Goal: Task Accomplishment & Management: Use online tool/utility

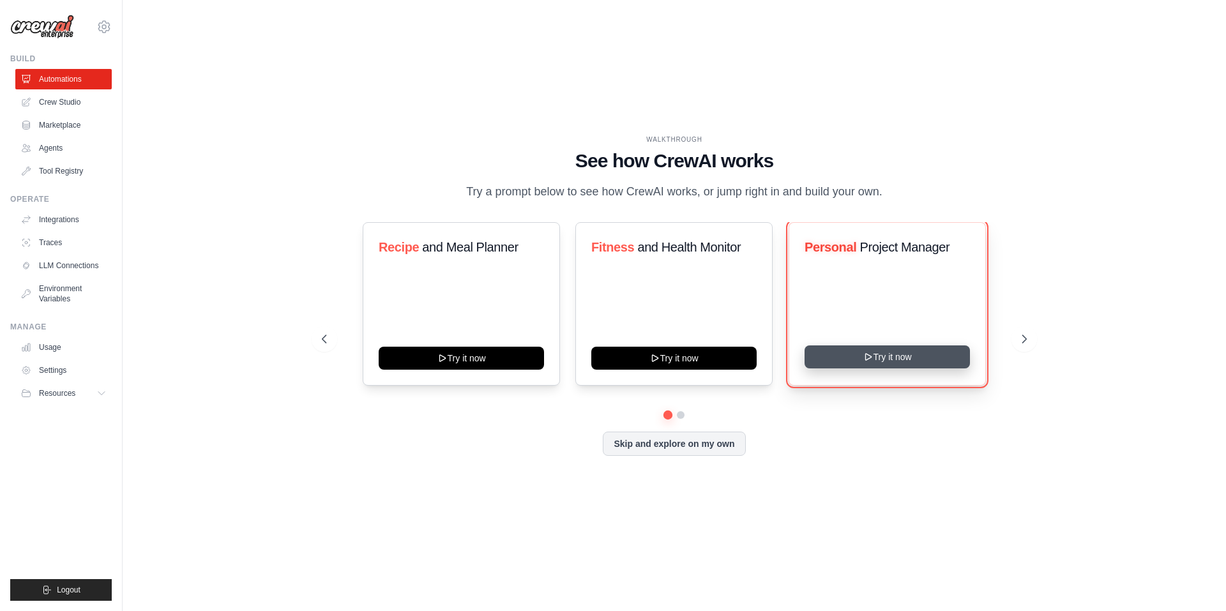
click at [883, 359] on button "Try it now" at bounding box center [887, 357] width 165 height 23
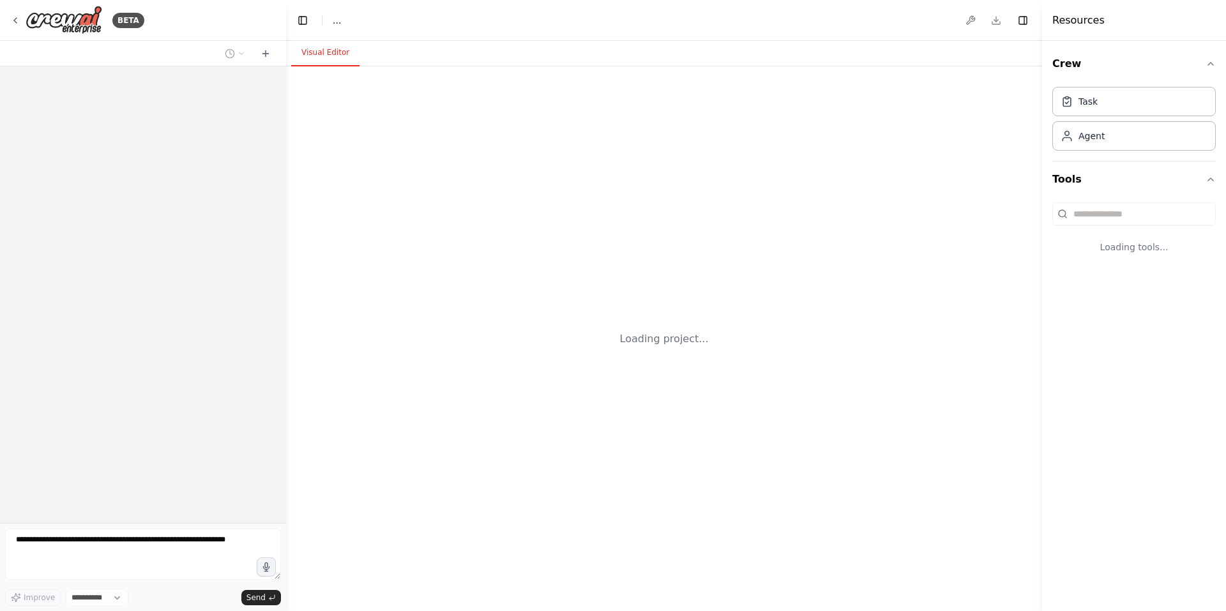
select select "****"
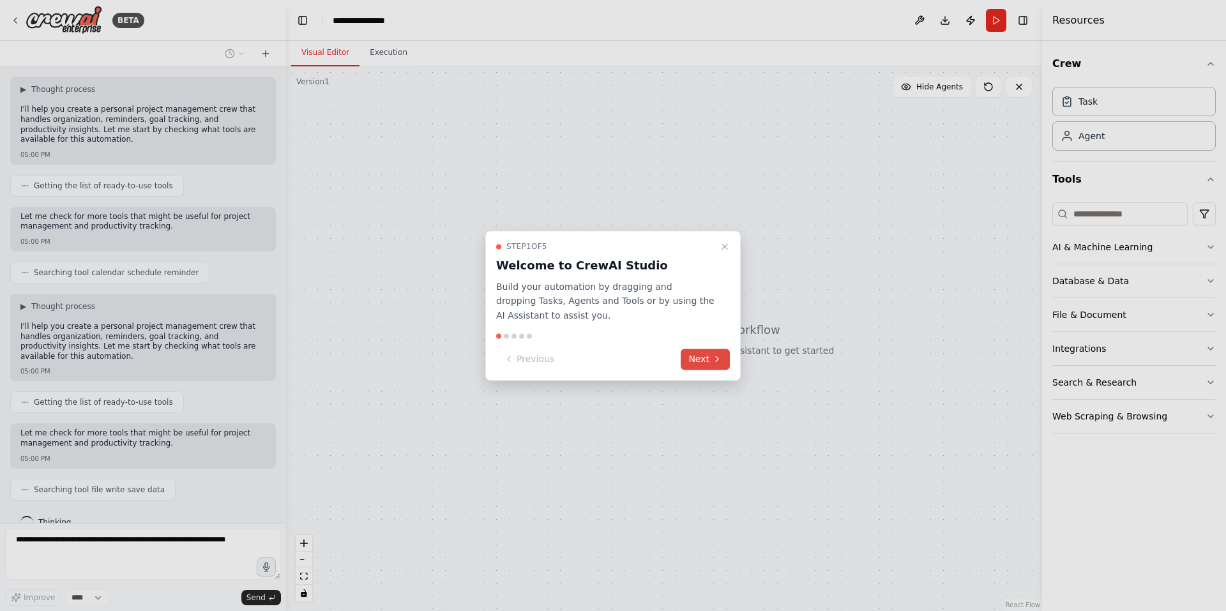
scroll to position [107, 0]
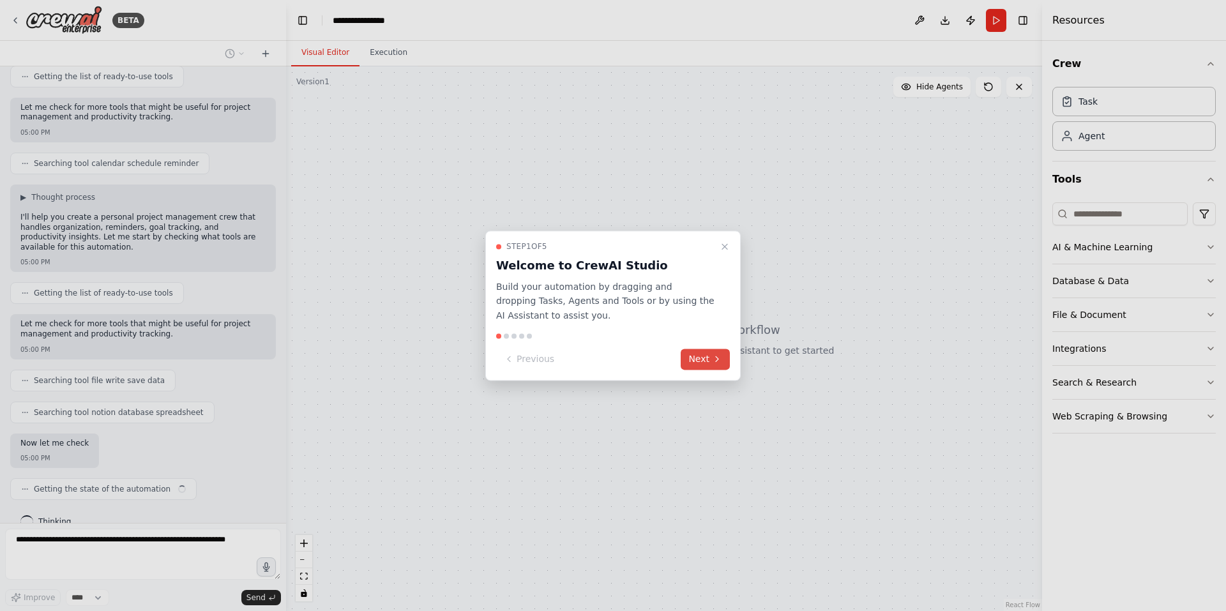
click at [700, 360] on button "Next" at bounding box center [705, 359] width 49 height 21
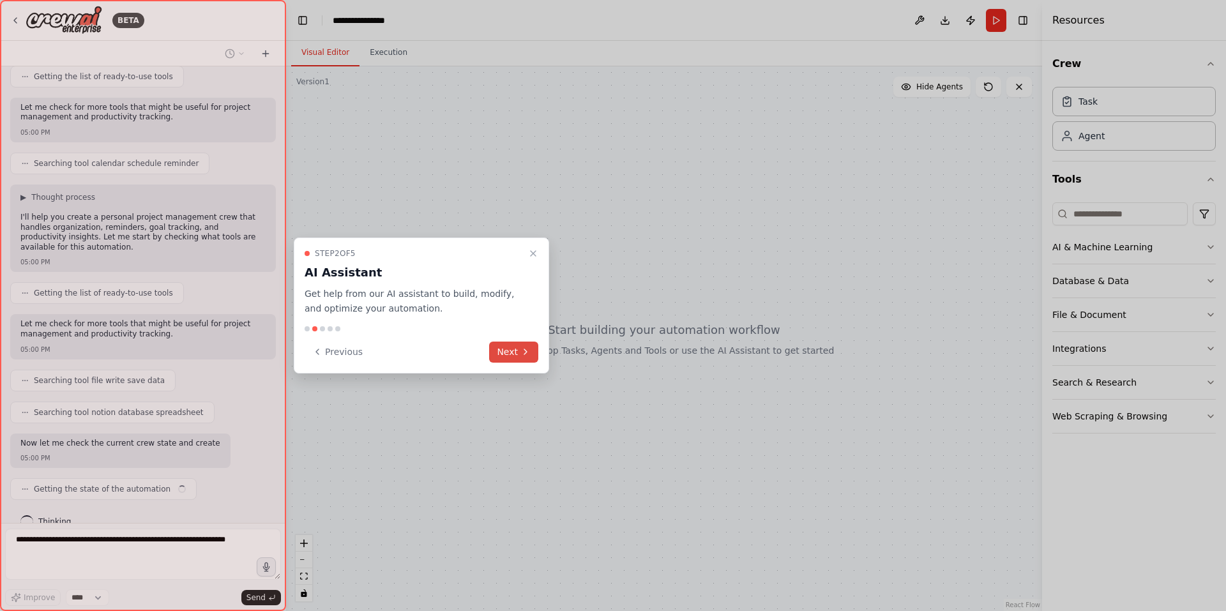
scroll to position [194, 0]
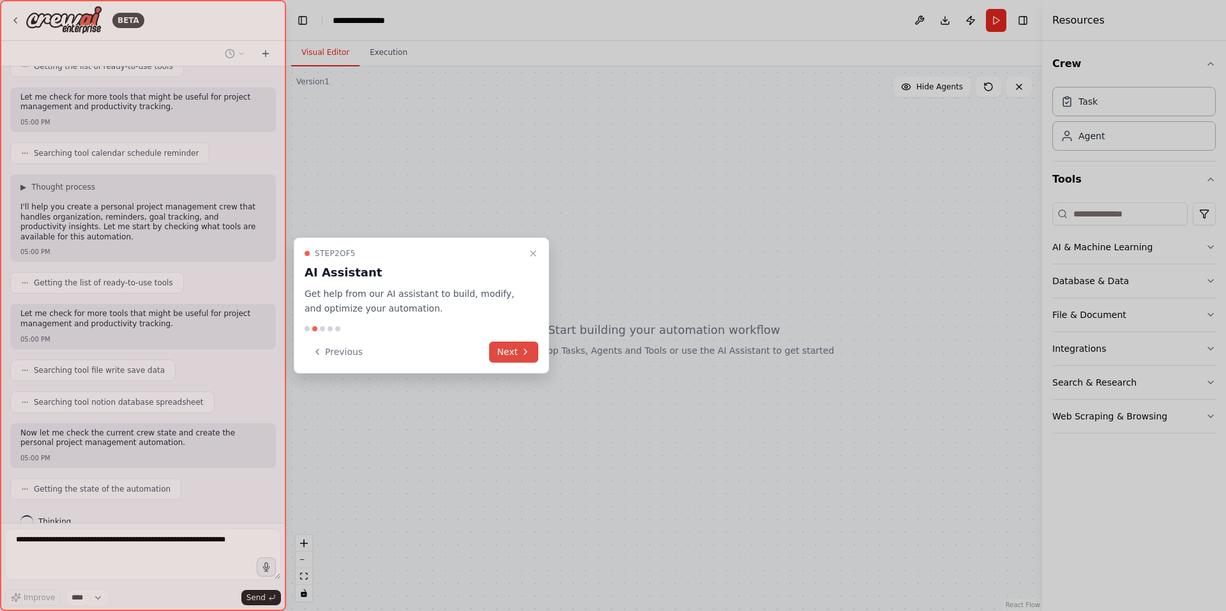
click at [516, 347] on button "Next" at bounding box center [513, 352] width 49 height 21
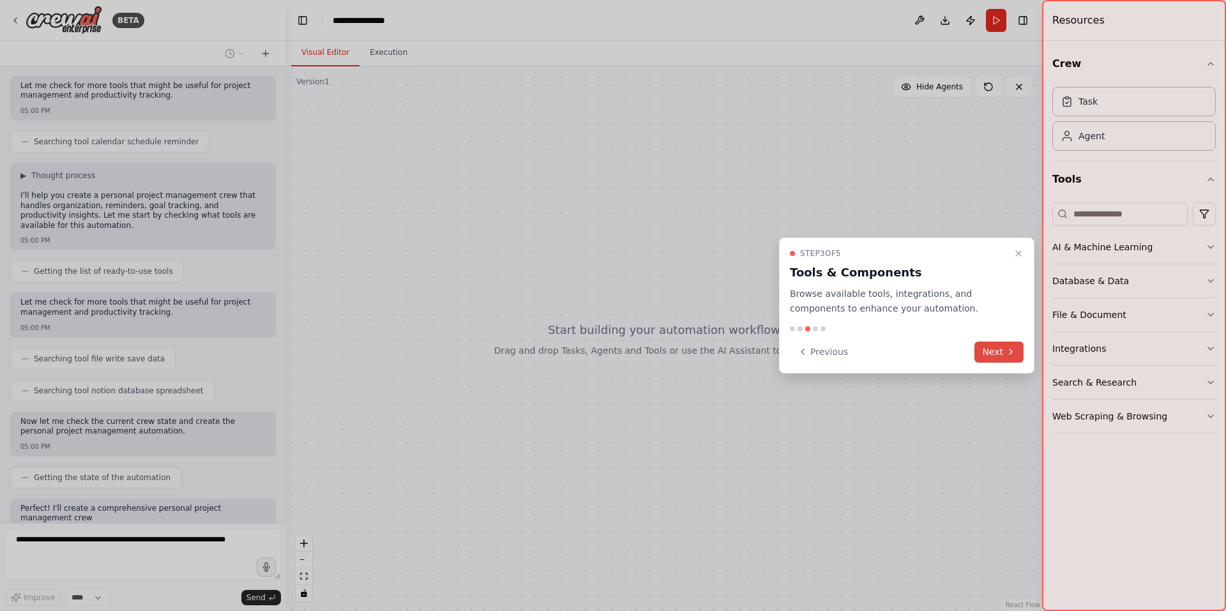
scroll to position [291, 0]
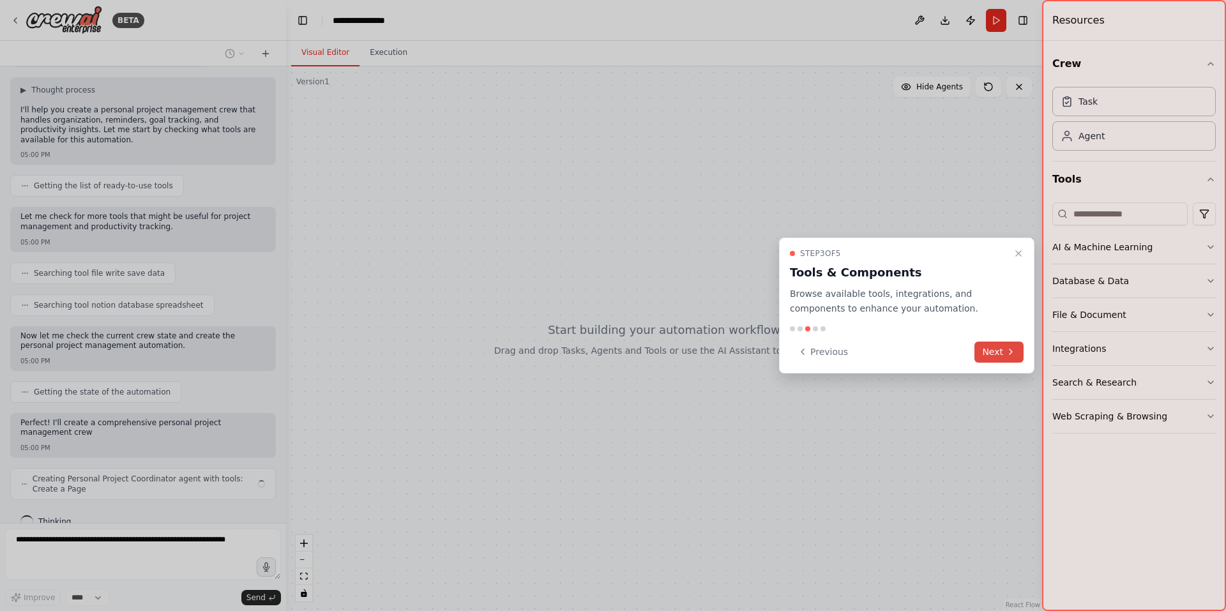
click at [998, 354] on button "Next" at bounding box center [999, 352] width 49 height 21
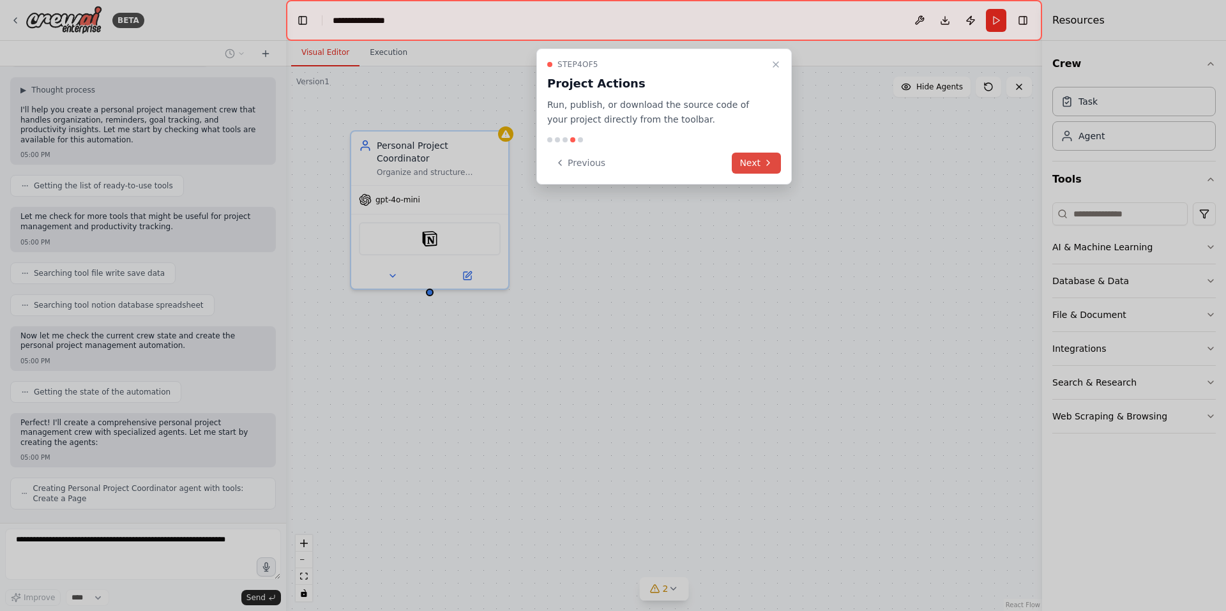
click at [764, 157] on button "Next" at bounding box center [756, 163] width 49 height 21
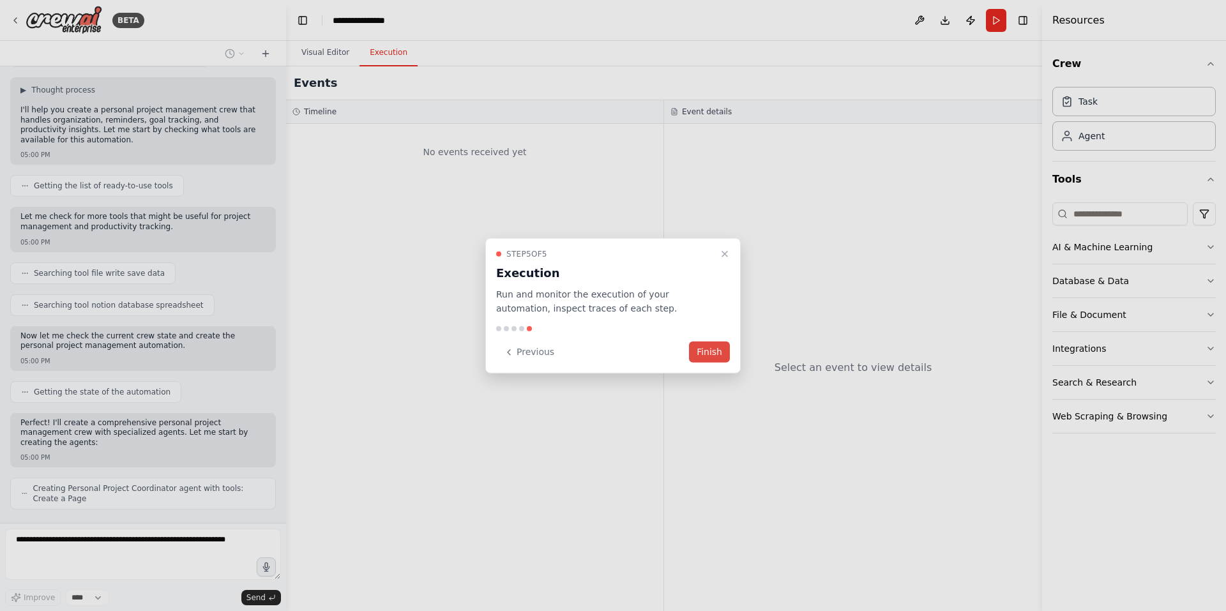
scroll to position [333, 0]
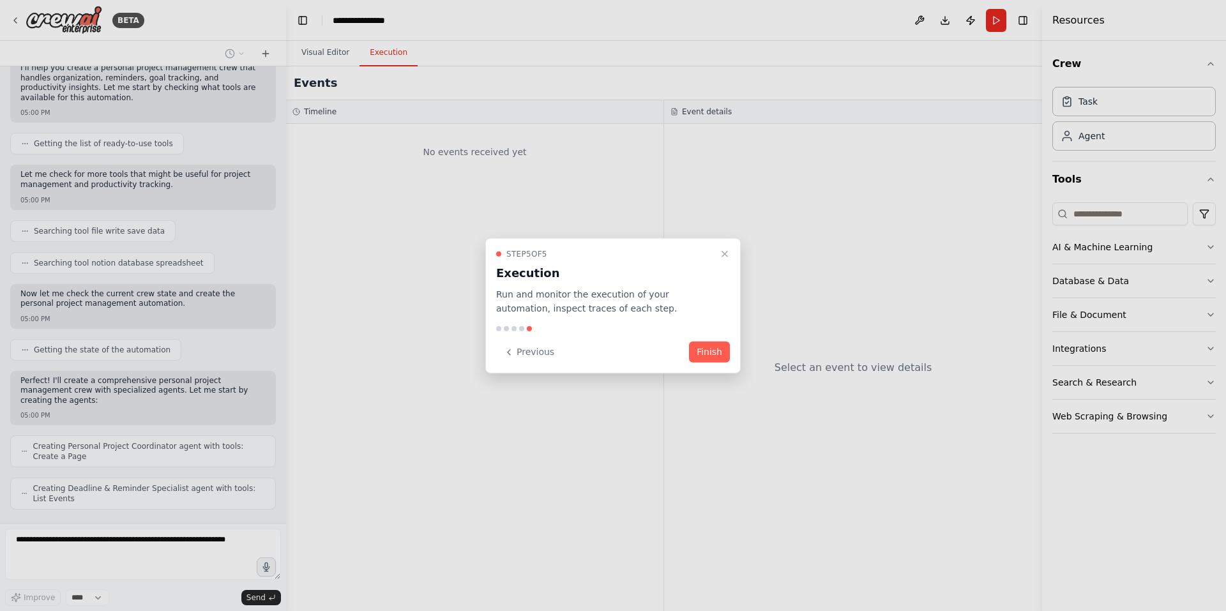
click at [707, 351] on button "Finish" at bounding box center [709, 352] width 41 height 21
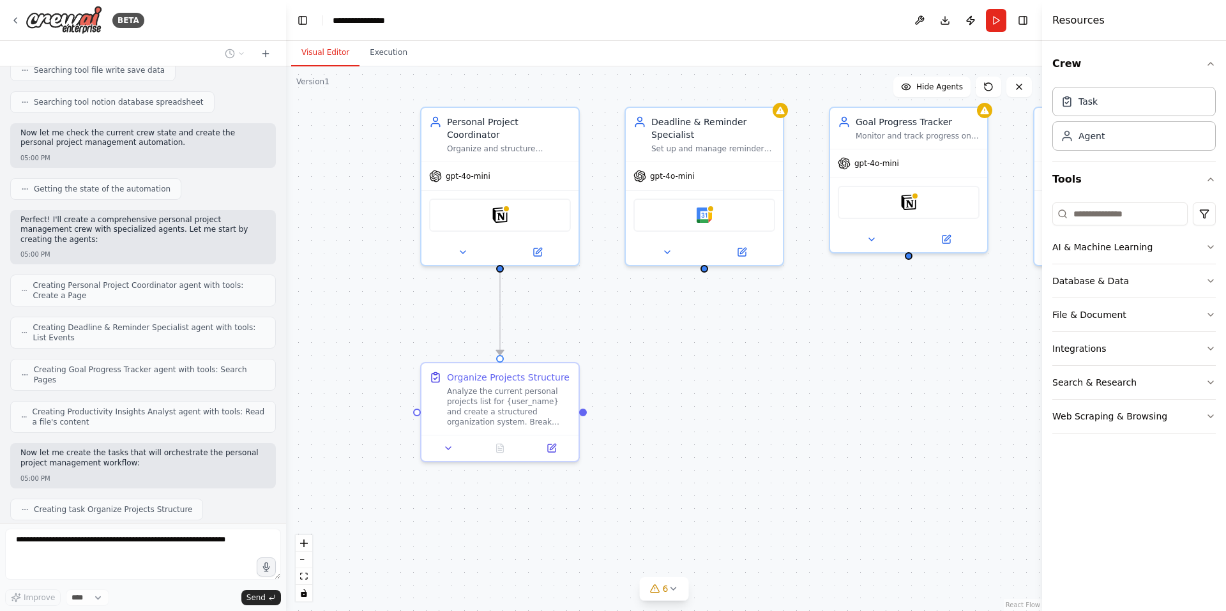
scroll to position [526, 0]
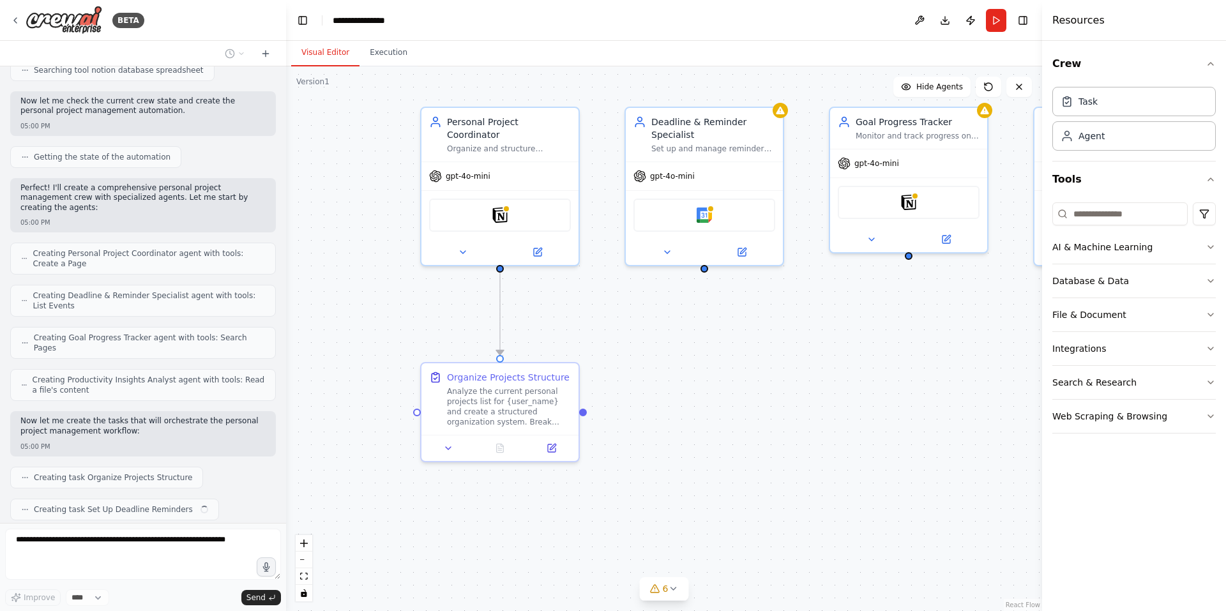
drag, startPoint x: 960, startPoint y: 318, endPoint x: 1036, endPoint y: 294, distance: 79.6
click at [1036, 294] on div ".deletable-edge-delete-btn { width: 20px; height: 20px; border: 0px solid #ffff…" at bounding box center [664, 338] width 756 height 545
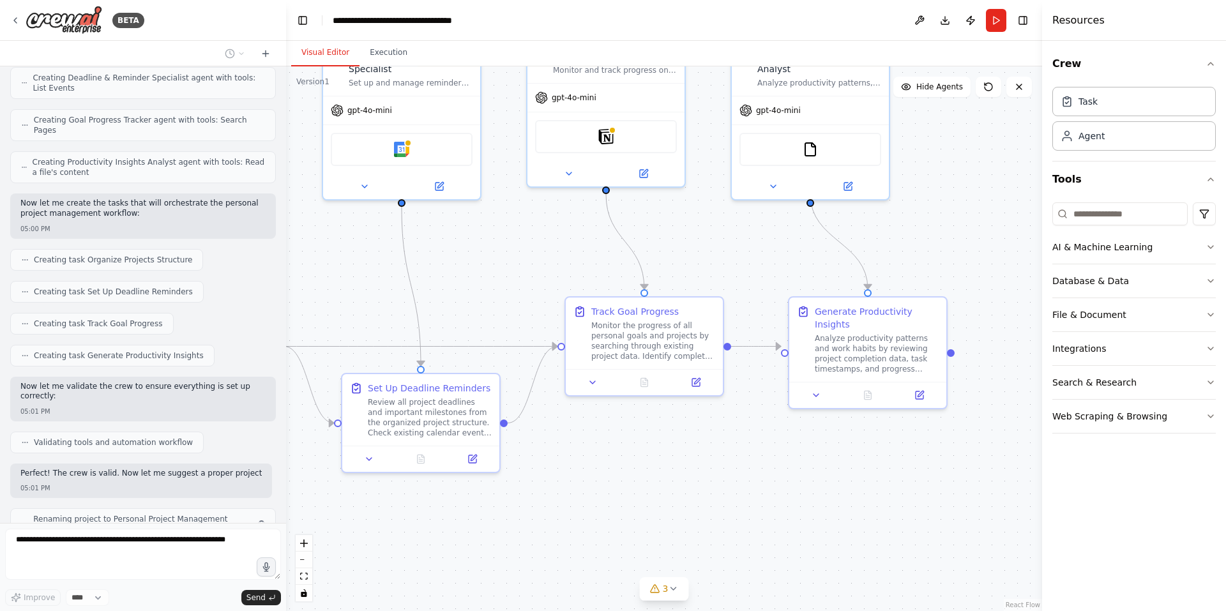
scroll to position [754, 0]
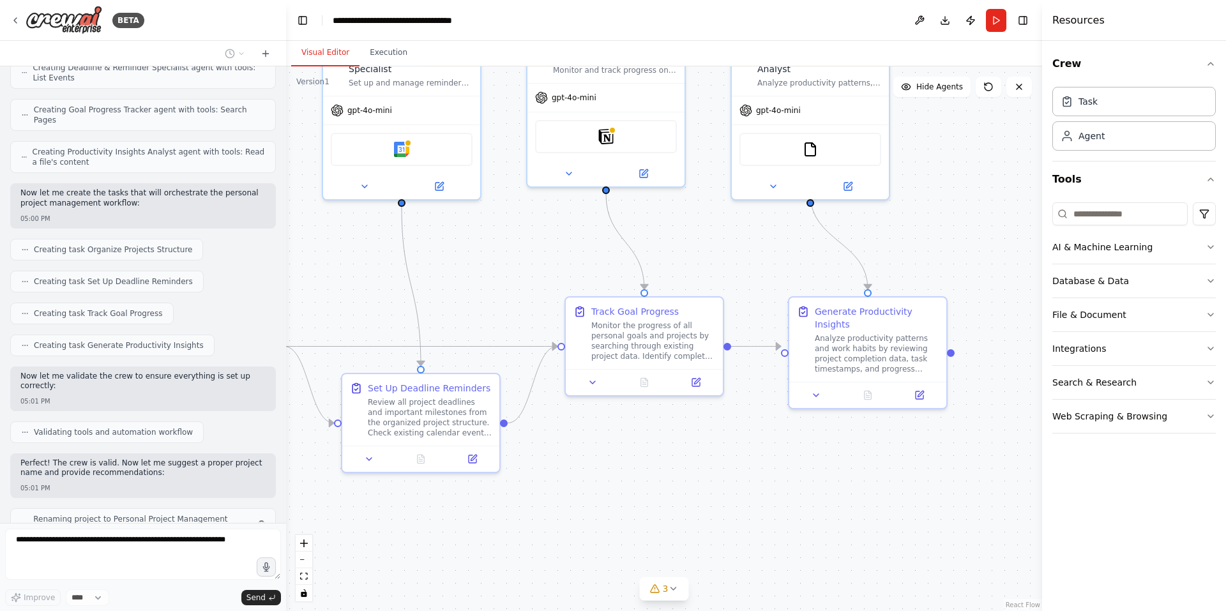
drag, startPoint x: 610, startPoint y: 179, endPoint x: 306, endPoint y: 113, distance: 311.1
click at [307, 113] on div ".deletable-edge-delete-btn { width: 20px; height: 20px; border: 0px solid #ffff…" at bounding box center [664, 338] width 756 height 545
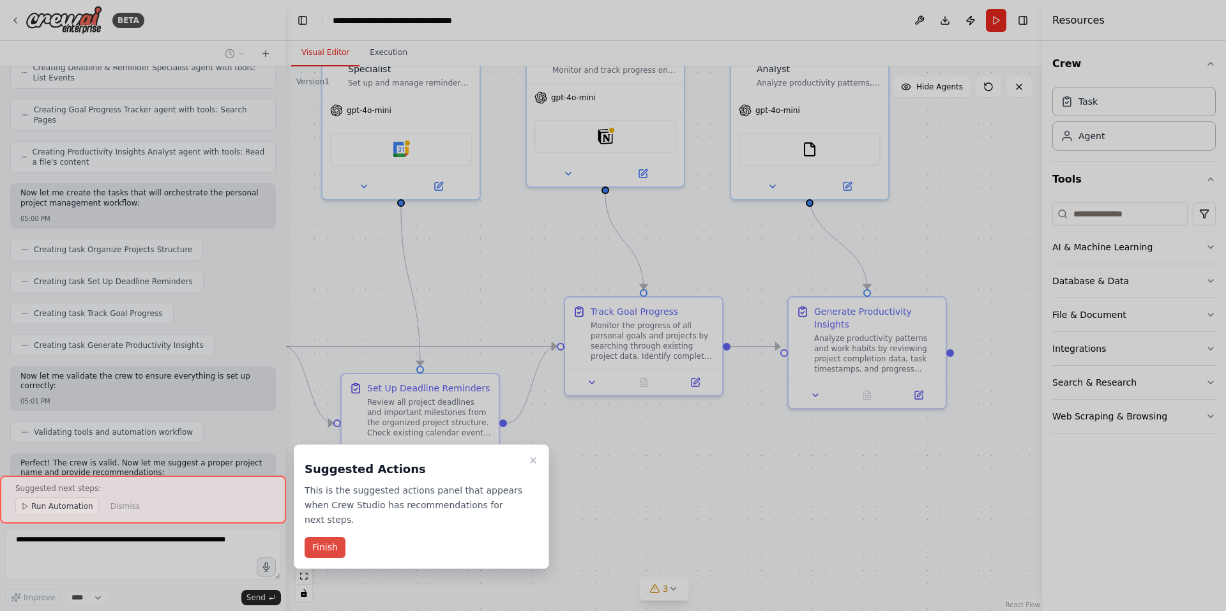
click at [326, 537] on button "Finish" at bounding box center [325, 547] width 41 height 21
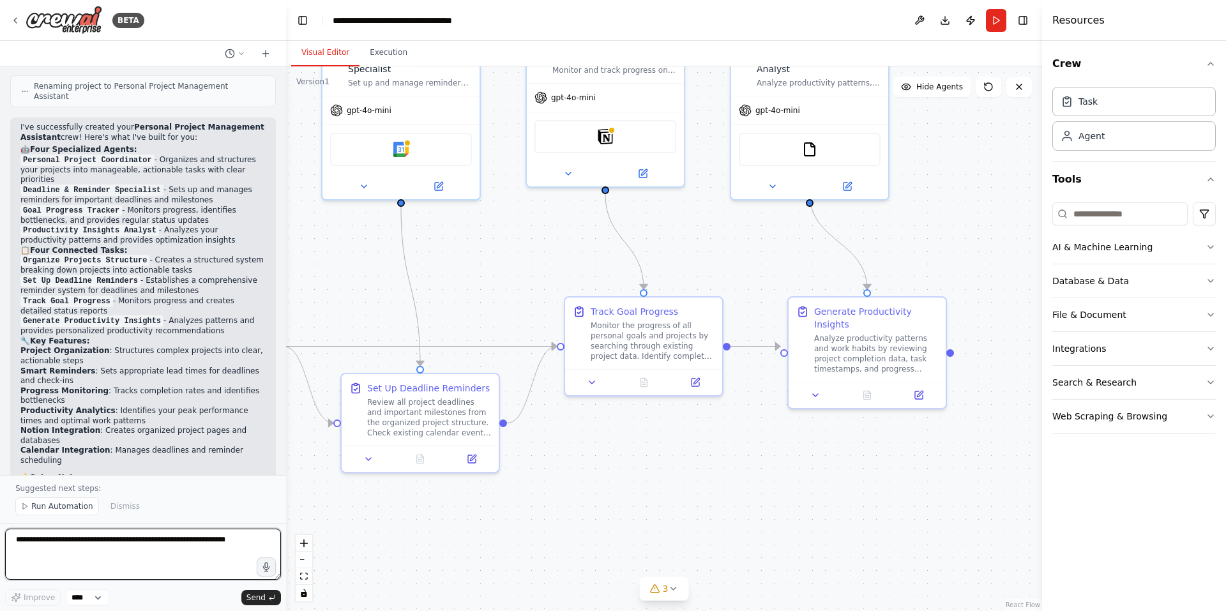
scroll to position [1197, 0]
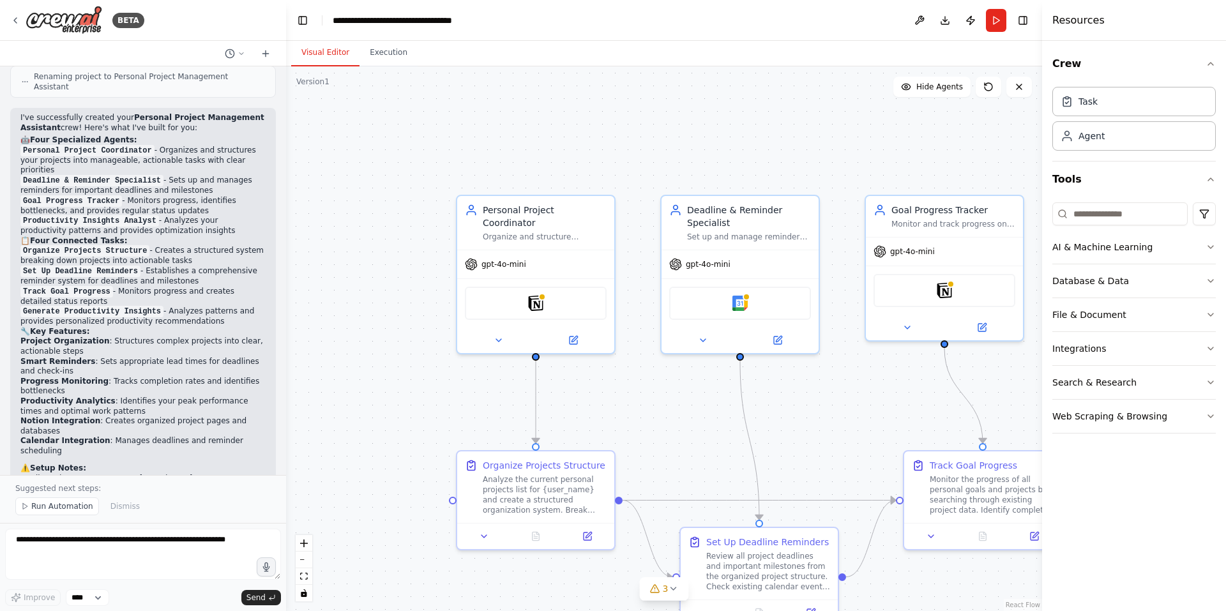
drag, startPoint x: 397, startPoint y: 326, endPoint x: 736, endPoint y: 478, distance: 371.9
click at [736, 479] on div ".deletable-edge-delete-btn { width: 20px; height: 20px; border: 0px solid #ffff…" at bounding box center [664, 338] width 756 height 545
click at [736, 478] on div ".deletable-edge-delete-btn { width: 20px; height: 20px; border: 0px solid #ffff…" at bounding box center [664, 338] width 756 height 545
click at [995, 21] on button "Run" at bounding box center [996, 20] width 20 height 23
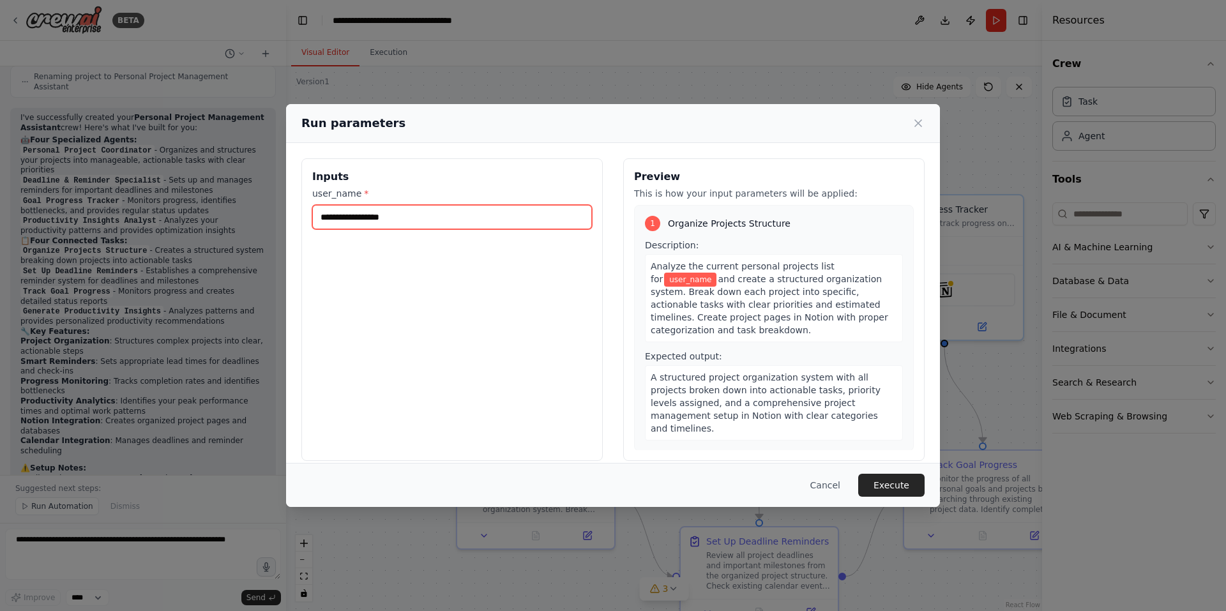
click at [494, 215] on input "user_name *" at bounding box center [452, 217] width 280 height 24
type input "*****"
click at [908, 489] on button "Execute" at bounding box center [891, 485] width 66 height 23
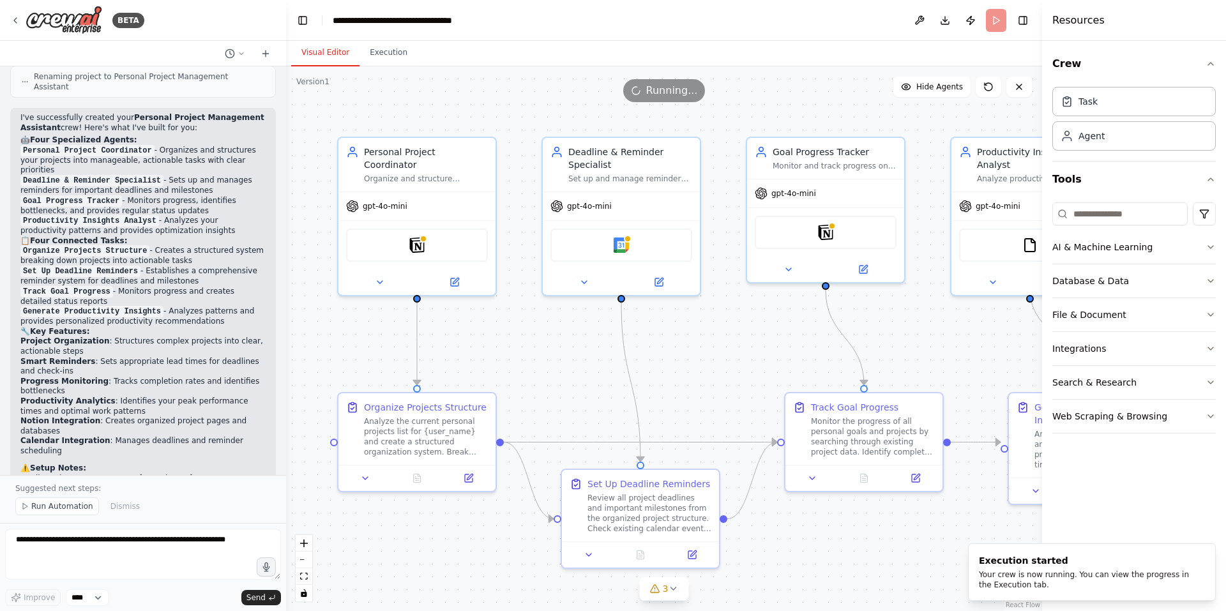
drag, startPoint x: 839, startPoint y: 436, endPoint x: 724, endPoint y: 381, distance: 128.0
click at [724, 381] on div ".deletable-edge-delete-btn { width: 20px; height: 20px; border: 0px solid #ffff…" at bounding box center [664, 338] width 756 height 545
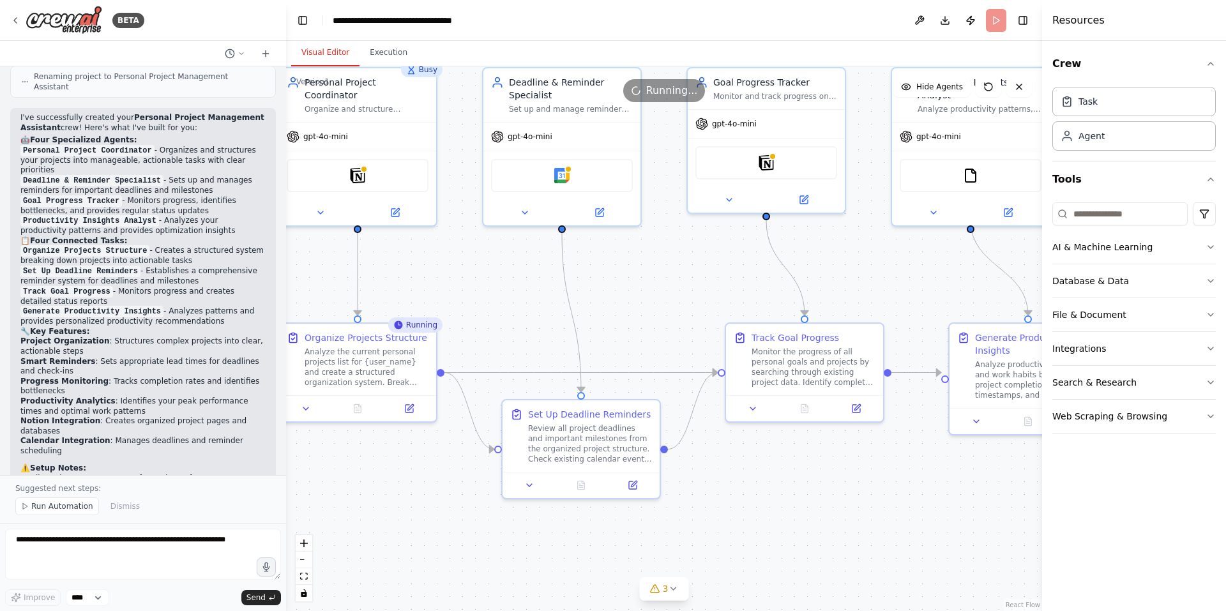
drag, startPoint x: 722, startPoint y: 414, endPoint x: 653, endPoint y: 346, distance: 96.7
click at [657, 346] on div ".deletable-edge-delete-btn { width: 20px; height: 20px; border: 0px solid #ffff…" at bounding box center [664, 338] width 756 height 545
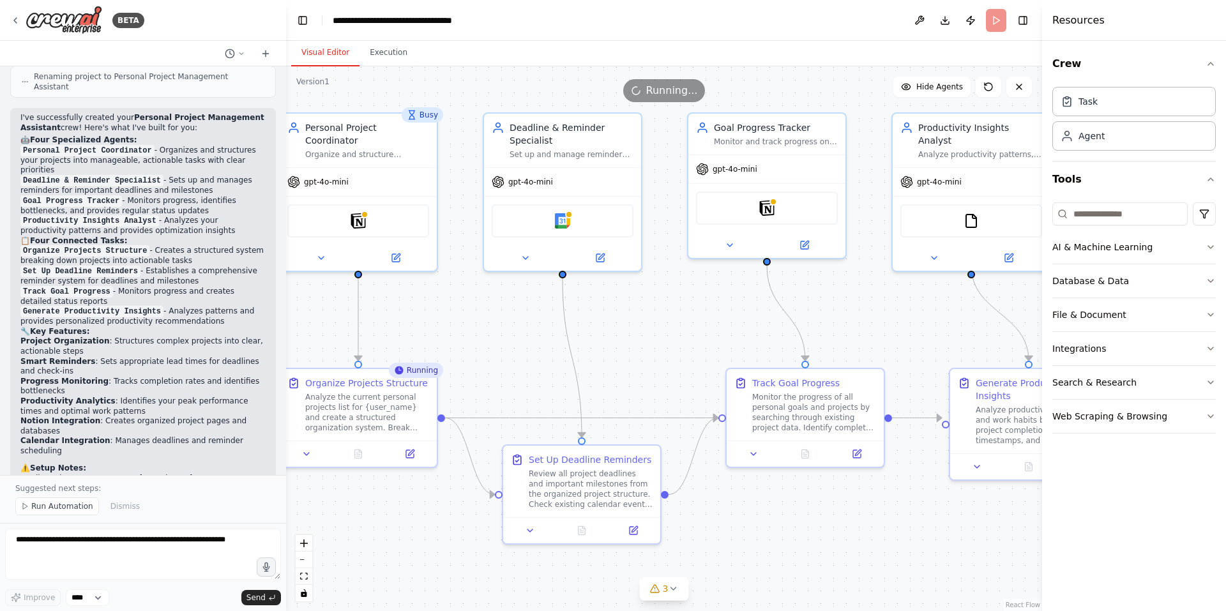
drag, startPoint x: 918, startPoint y: 296, endPoint x: 930, endPoint y: 342, distance: 46.8
click at [930, 342] on div ".deletable-edge-delete-btn { width: 20px; height: 20px; border: 0px solid #ffff…" at bounding box center [664, 338] width 756 height 545
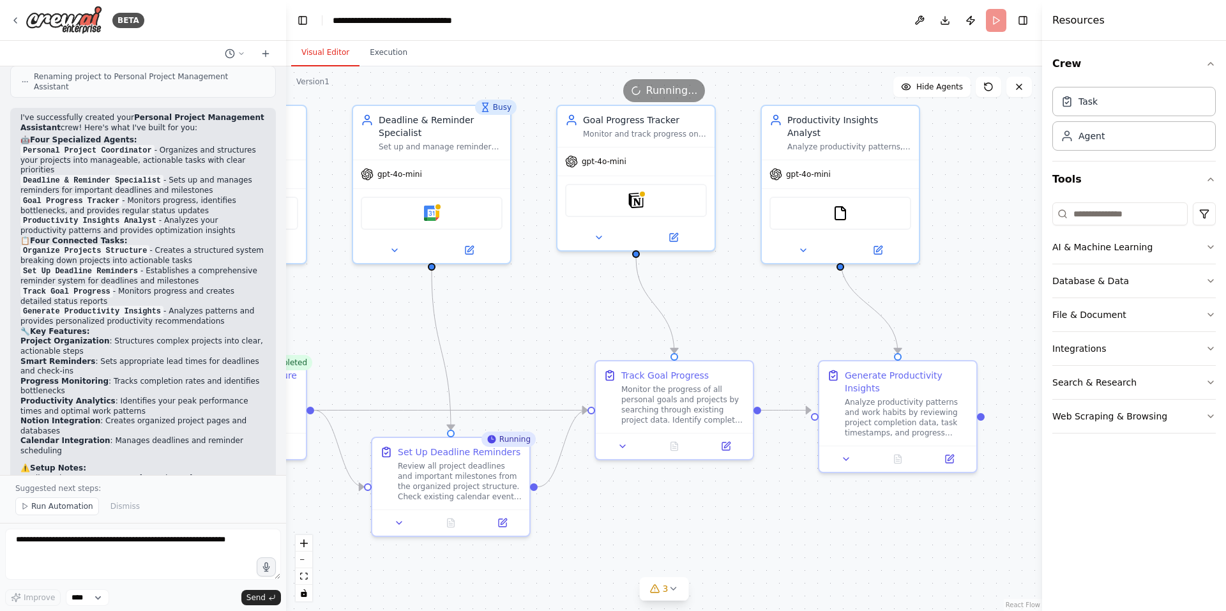
drag, startPoint x: 879, startPoint y: 316, endPoint x: 753, endPoint y: 309, distance: 126.0
click at [753, 309] on div ".deletable-edge-delete-btn { width: 20px; height: 20px; border: 0px solid #ffff…" at bounding box center [664, 338] width 756 height 545
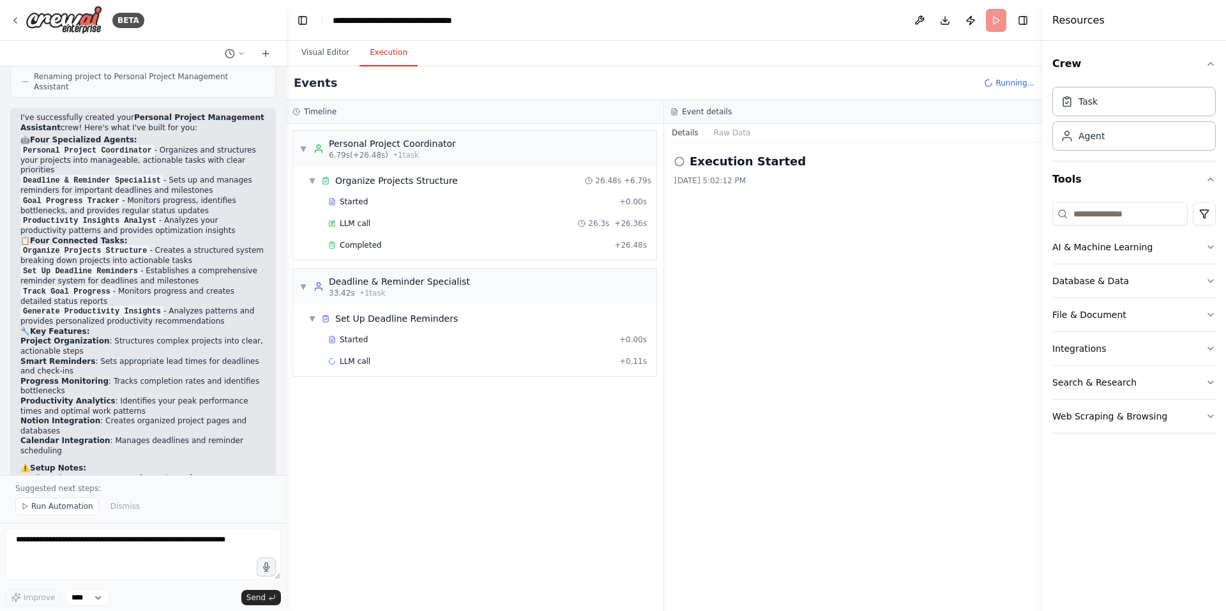
click at [378, 53] on button "Execution" at bounding box center [389, 53] width 58 height 27
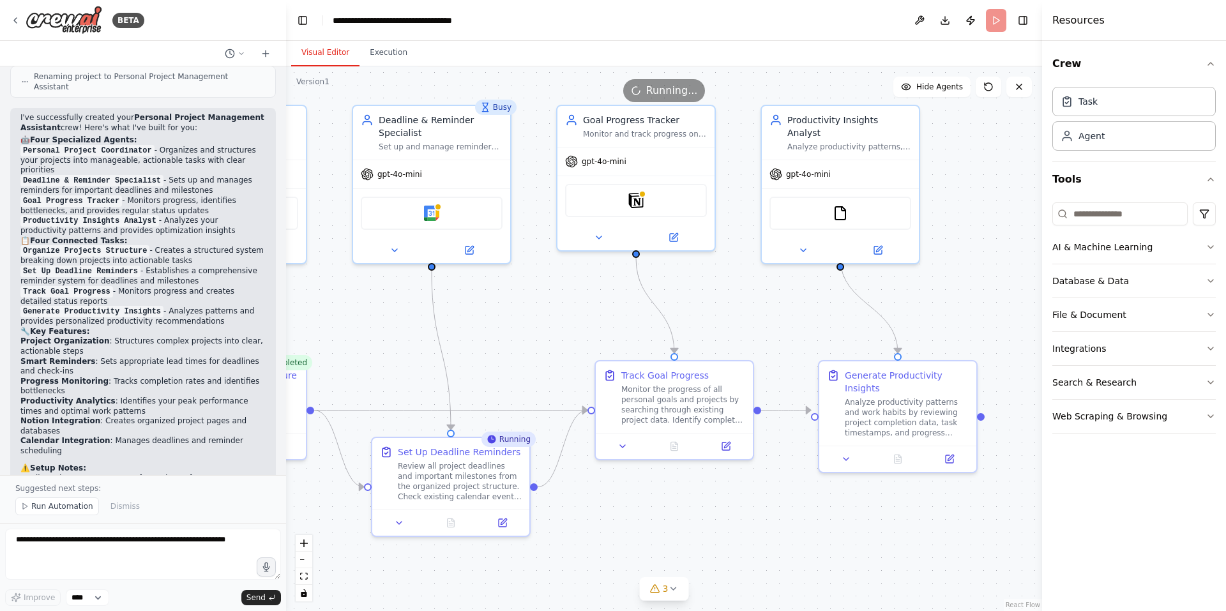
click at [333, 51] on button "Visual Editor" at bounding box center [325, 53] width 68 height 27
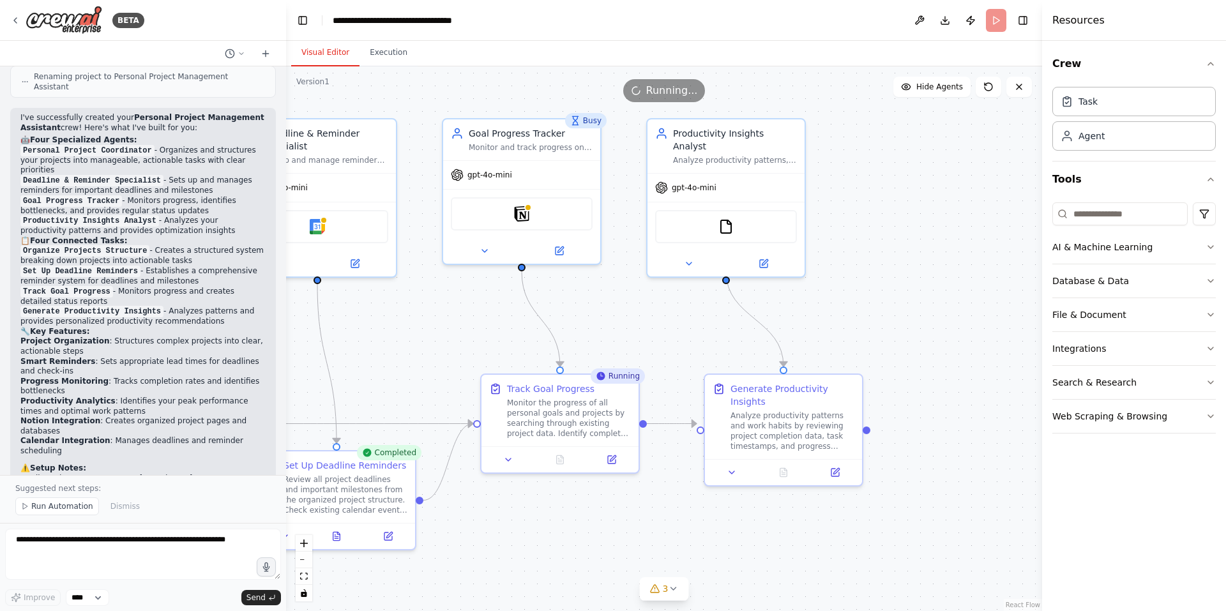
drag, startPoint x: 791, startPoint y: 484, endPoint x: 677, endPoint y: 497, distance: 115.1
click at [677, 497] on div ".deletable-edge-delete-btn { width: 20px; height: 20px; border: 0px solid #ffff…" at bounding box center [664, 338] width 756 height 545
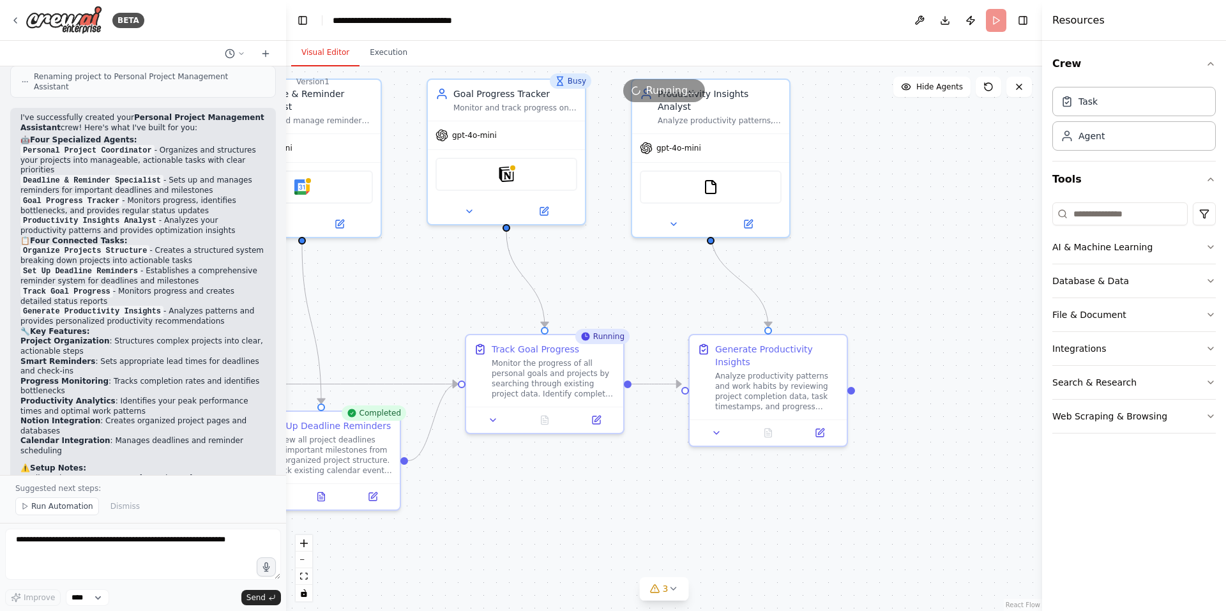
drag, startPoint x: 411, startPoint y: 345, endPoint x: 368, endPoint y: 317, distance: 51.2
click at [368, 317] on div ".deletable-edge-delete-btn { width: 20px; height: 20px; border: 0px solid #ffff…" at bounding box center [664, 338] width 756 height 545
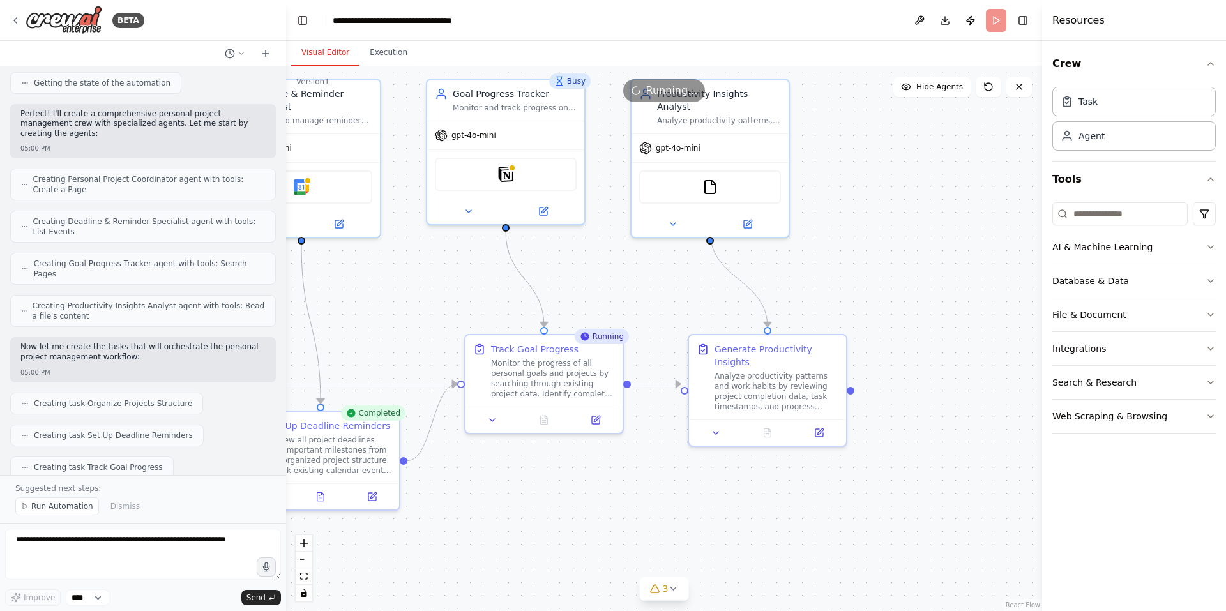
scroll to position [481, 0]
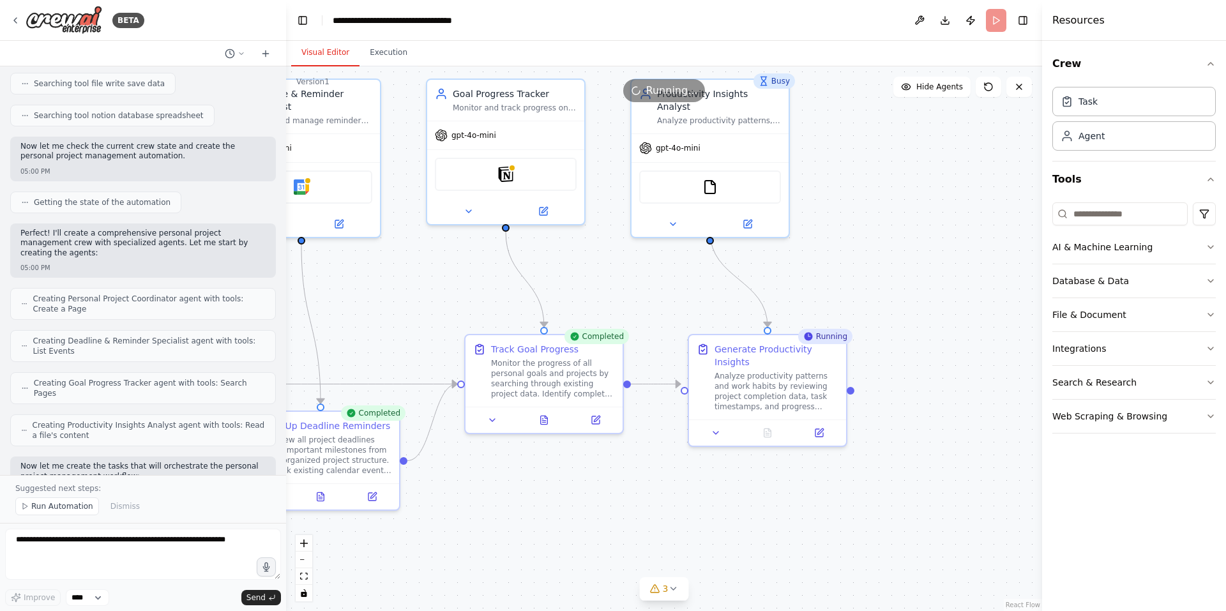
click at [283, 469] on div at bounding box center [283, 305] width 5 height 611
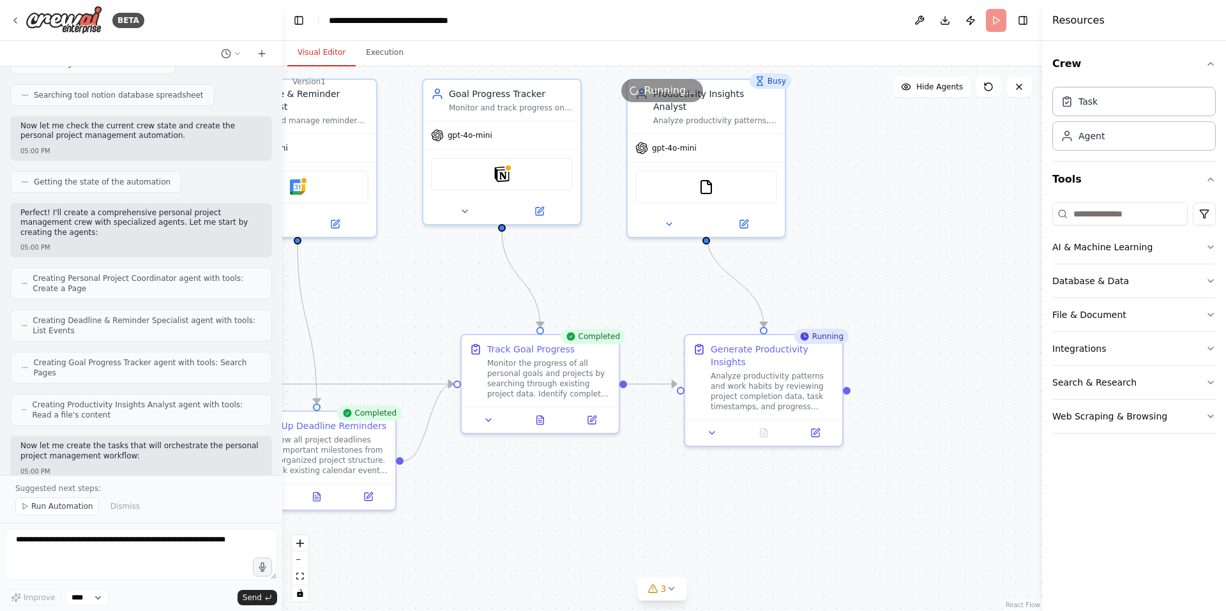
click at [282, 457] on div "BETA Create a crew that helps organize your personal projects, sets reminders f…" at bounding box center [613, 305] width 1226 height 611
click at [278, 457] on div at bounding box center [279, 305] width 5 height 611
click at [277, 458] on div at bounding box center [275, 305] width 5 height 611
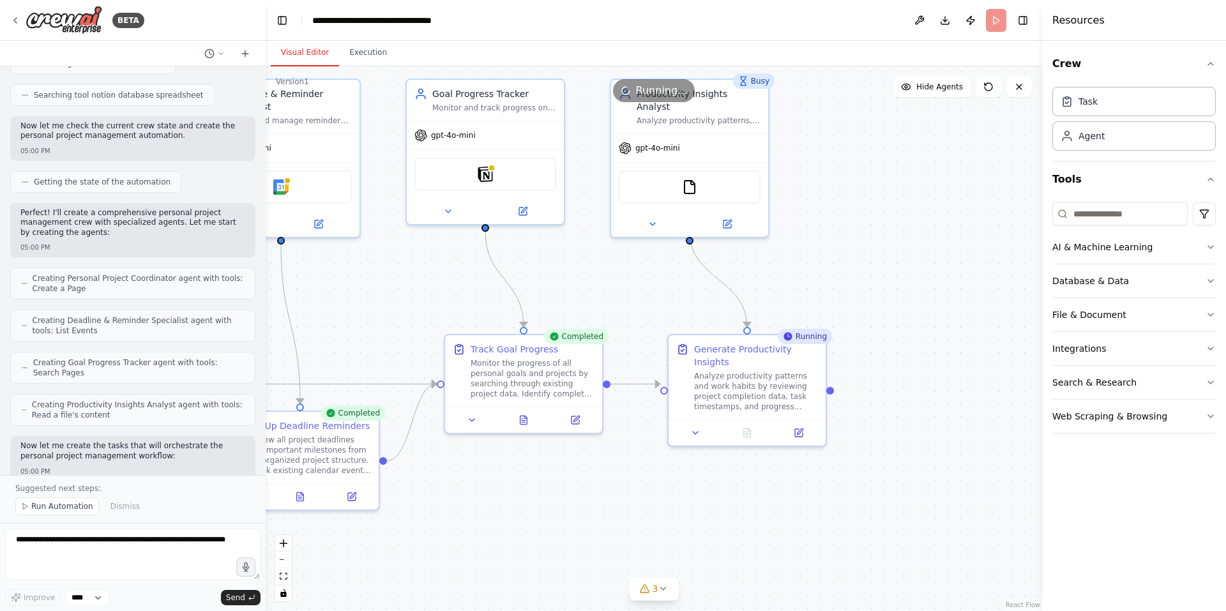
drag, startPoint x: 277, startPoint y: 458, endPoint x: 266, endPoint y: 468, distance: 15.4
click at [266, 468] on div "BETA Create a crew that helps organize your personal projects, sets reminders f…" at bounding box center [613, 305] width 1226 height 611
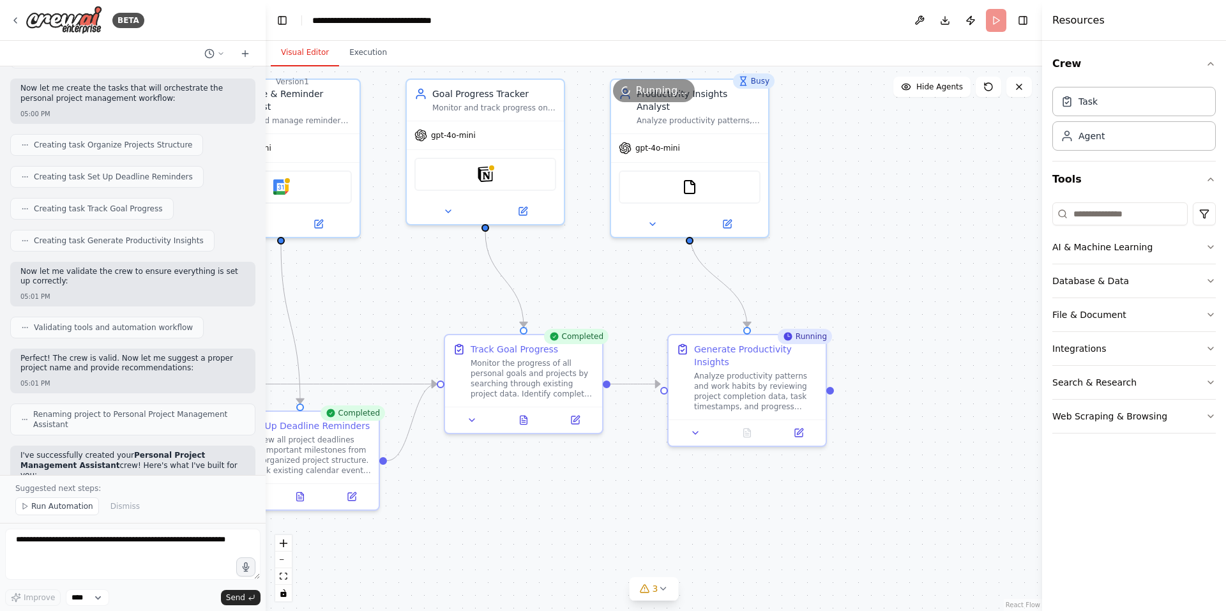
scroll to position [1288, 0]
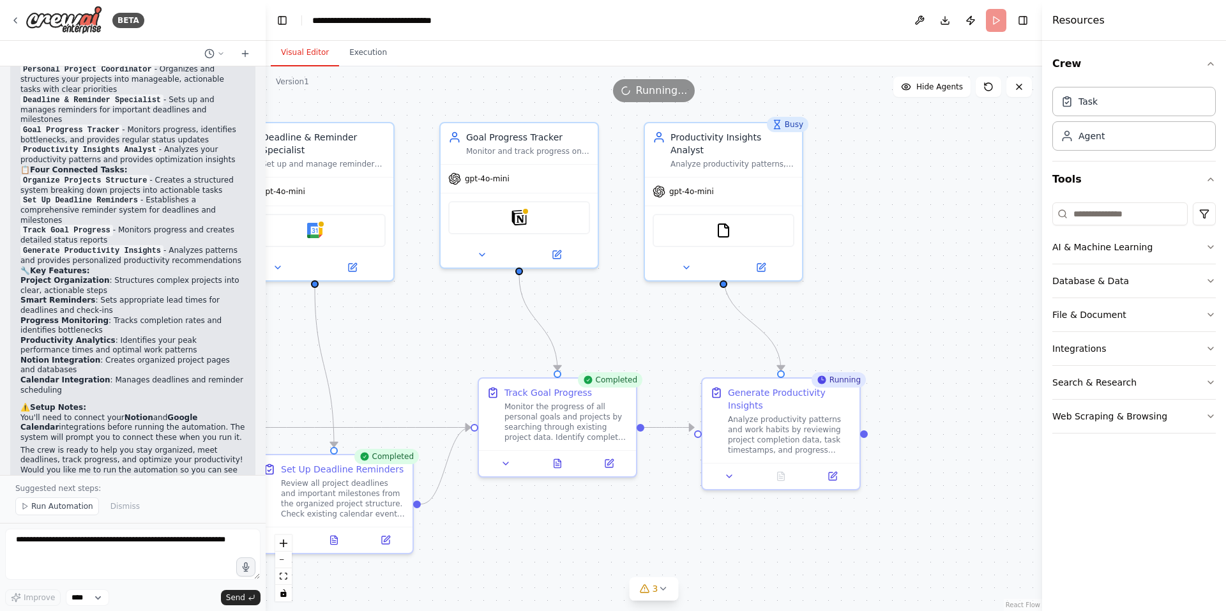
drag, startPoint x: 623, startPoint y: 314, endPoint x: 657, endPoint y: 357, distance: 54.6
click at [657, 357] on div ".deletable-edge-delete-btn { width: 20px; height: 20px; border: 0px solid #ffff…" at bounding box center [654, 338] width 777 height 545
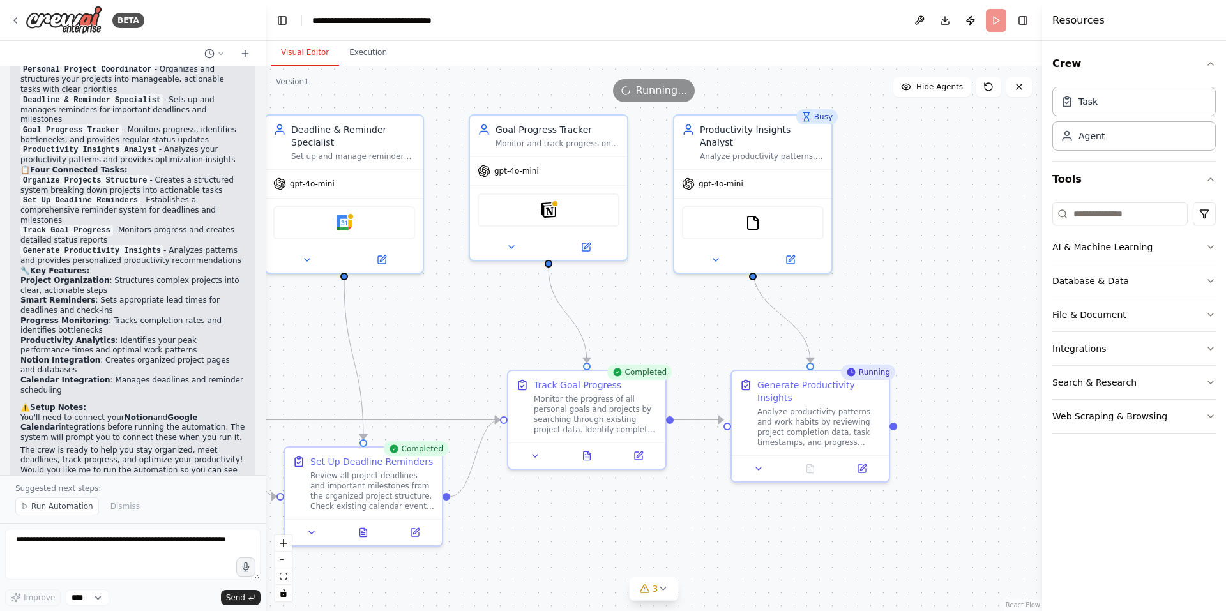
drag, startPoint x: 848, startPoint y: 311, endPoint x: 874, endPoint y: 298, distance: 29.1
click at [874, 298] on div ".deletable-edge-delete-btn { width: 20px; height: 20px; border: 0px solid #ffff…" at bounding box center [654, 338] width 777 height 545
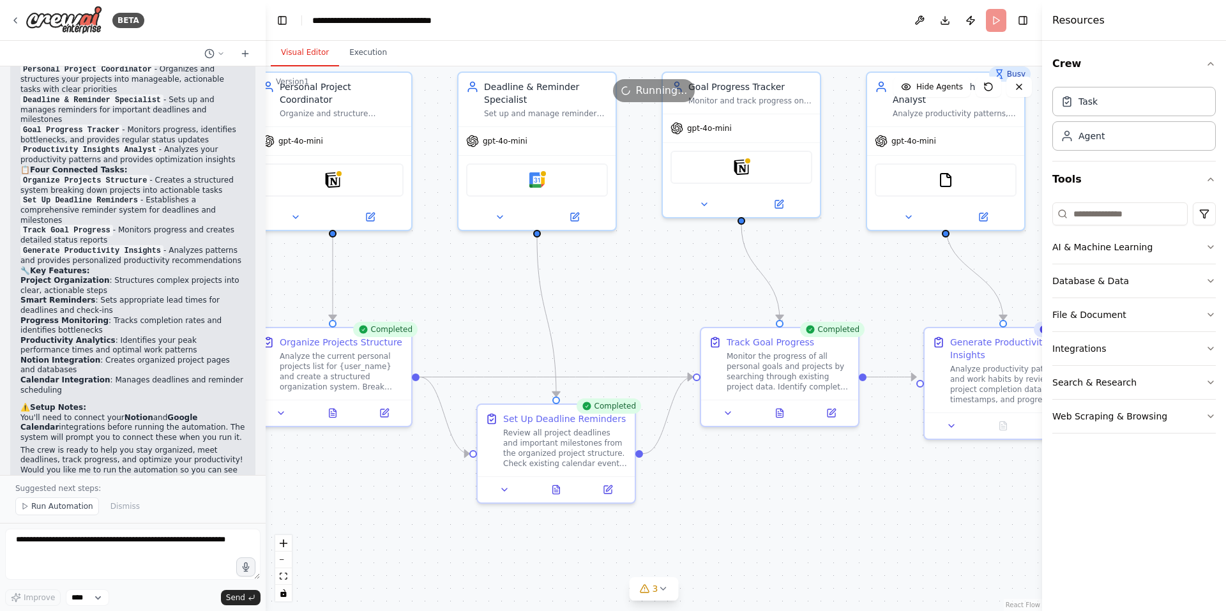
drag, startPoint x: 547, startPoint y: 308, endPoint x: 656, endPoint y: 238, distance: 129.5
click at [692, 263] on div ".deletable-edge-delete-btn { width: 20px; height: 20px; border: 0px solid #ffff…" at bounding box center [654, 338] width 777 height 545
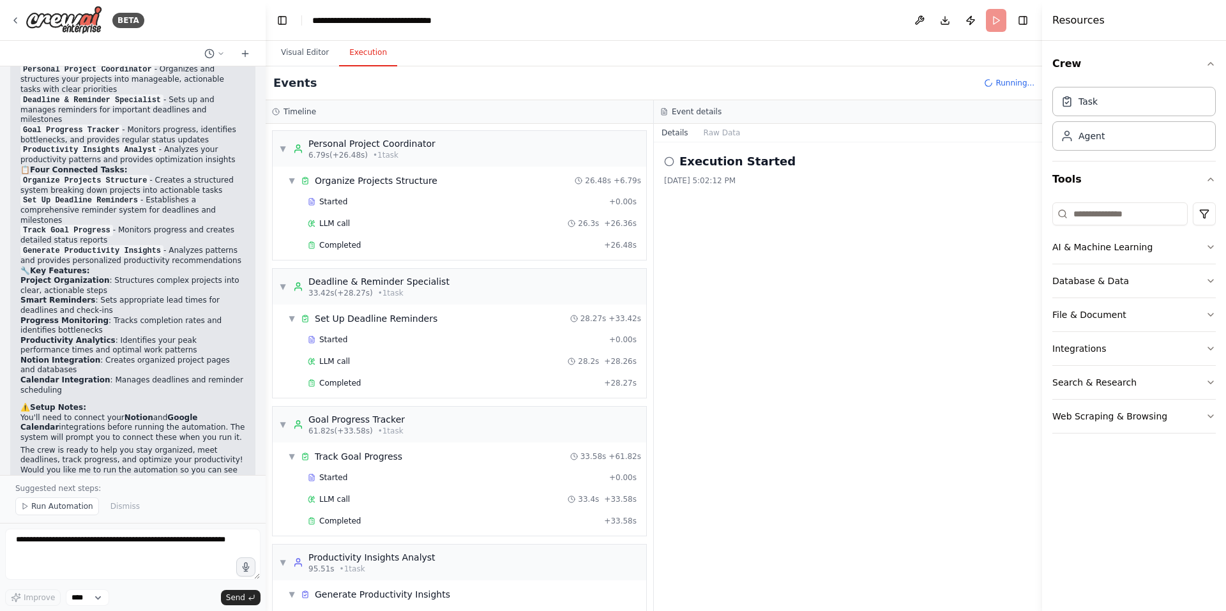
click at [361, 45] on button "Execution" at bounding box center [368, 53] width 58 height 27
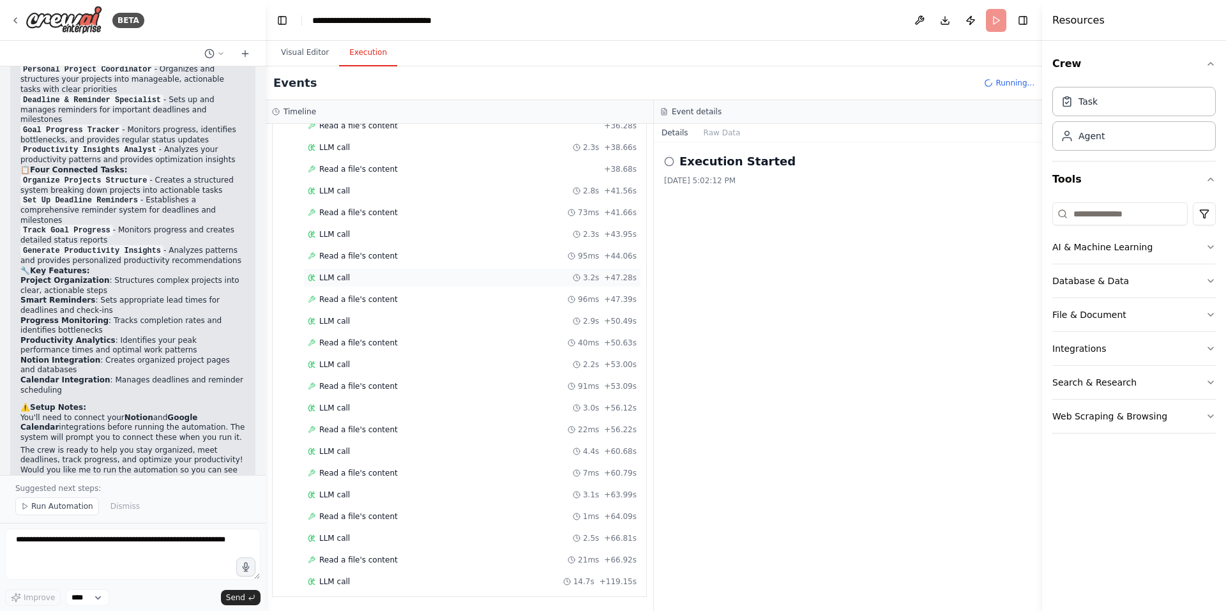
scroll to position [1163, 0]
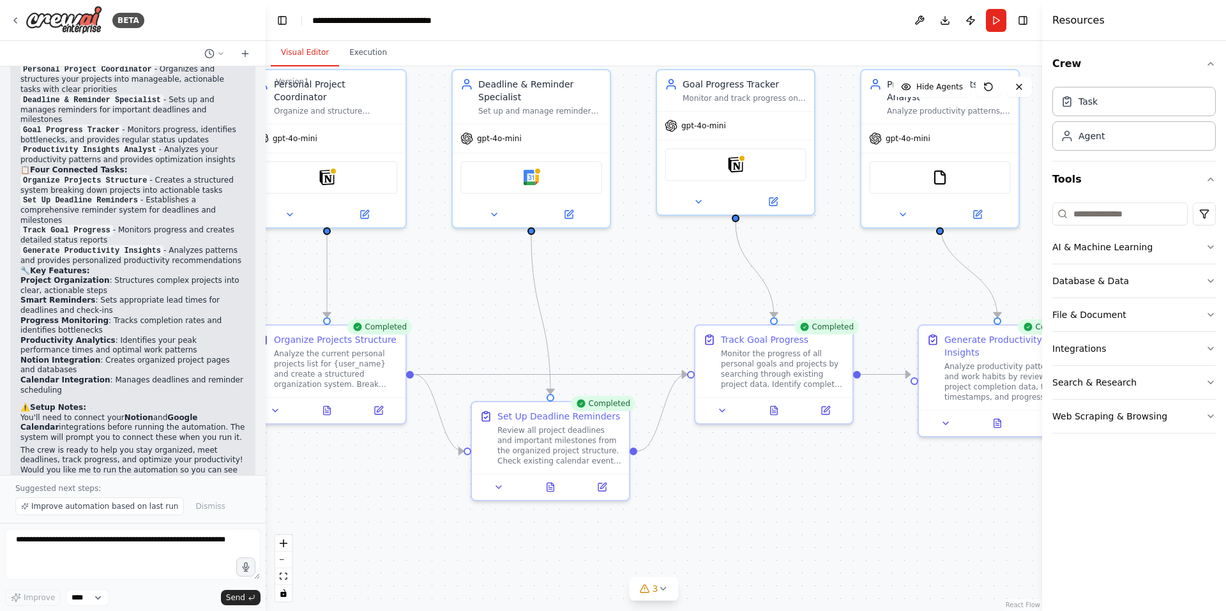
click at [310, 50] on button "Visual Editor" at bounding box center [305, 53] width 68 height 27
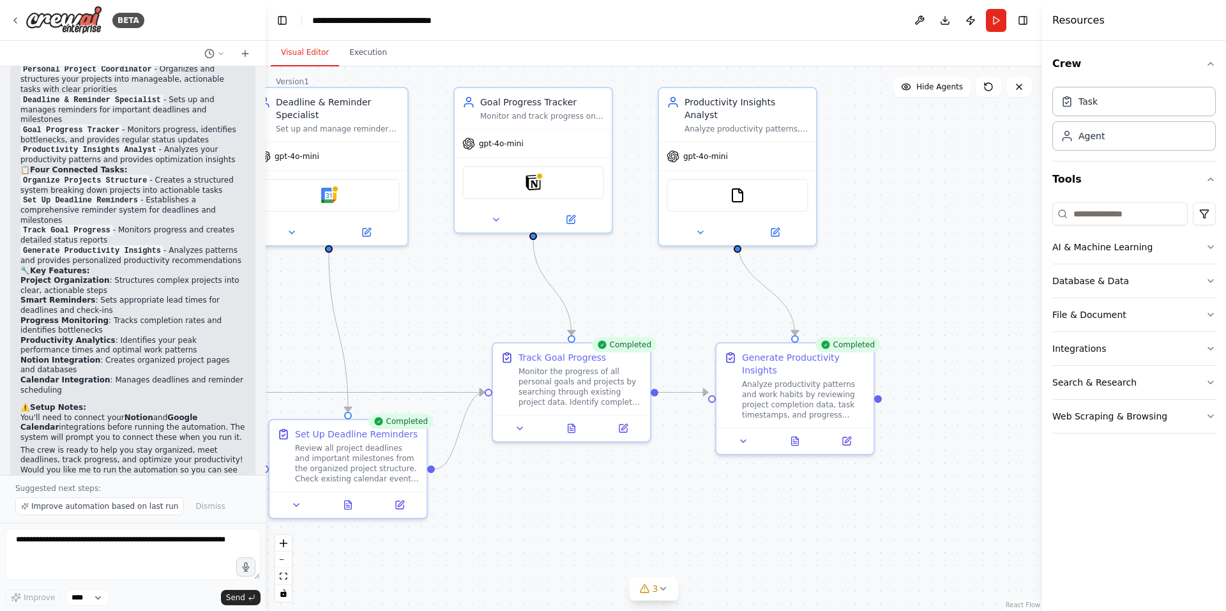
drag, startPoint x: 839, startPoint y: 268, endPoint x: 651, endPoint y: 289, distance: 188.3
click at [651, 289] on div ".deletable-edge-delete-btn { width: 20px; height: 20px; border: 0px solid #ffff…" at bounding box center [654, 338] width 777 height 545
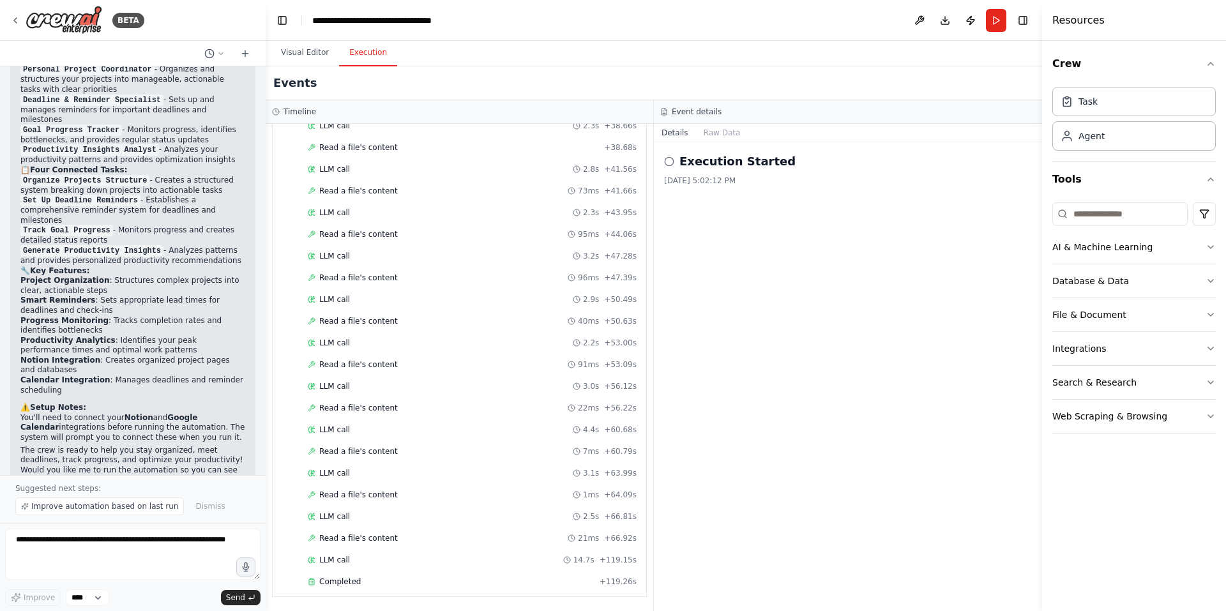
click at [368, 51] on button "Execution" at bounding box center [368, 53] width 58 height 27
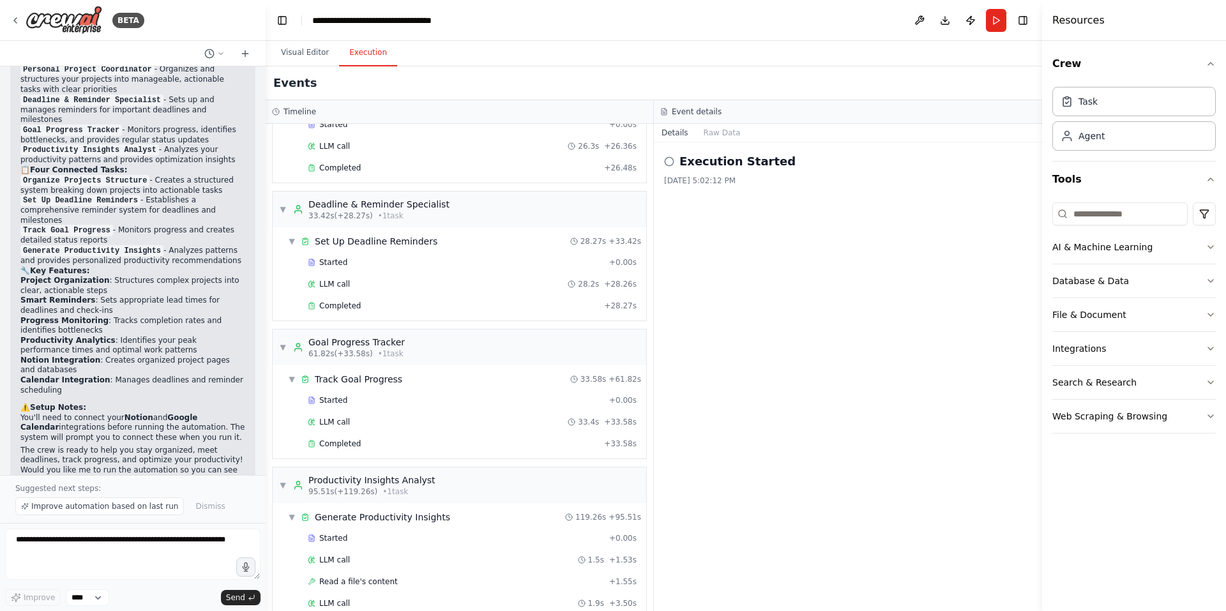
scroll to position [0, 0]
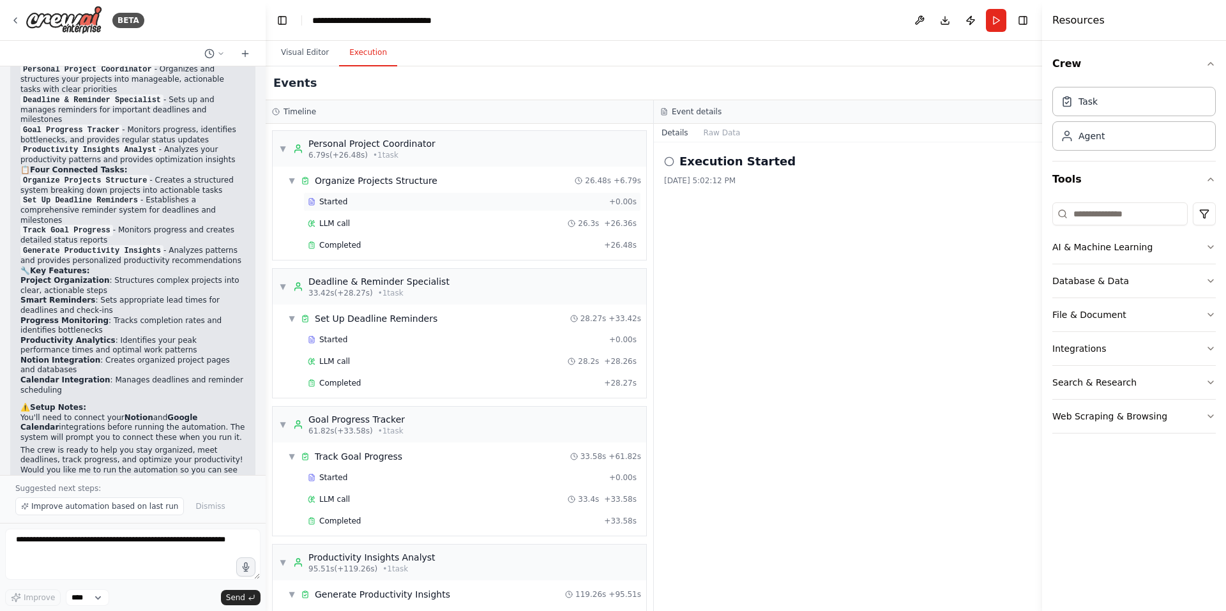
click at [483, 201] on div "Started" at bounding box center [456, 202] width 296 height 10
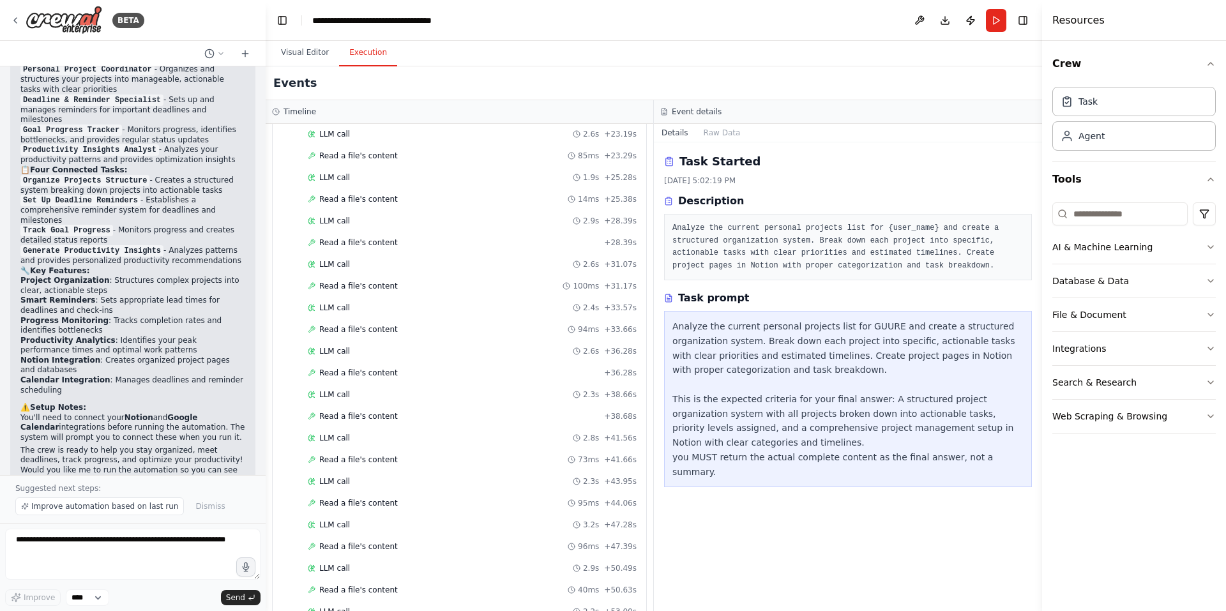
scroll to position [1163, 0]
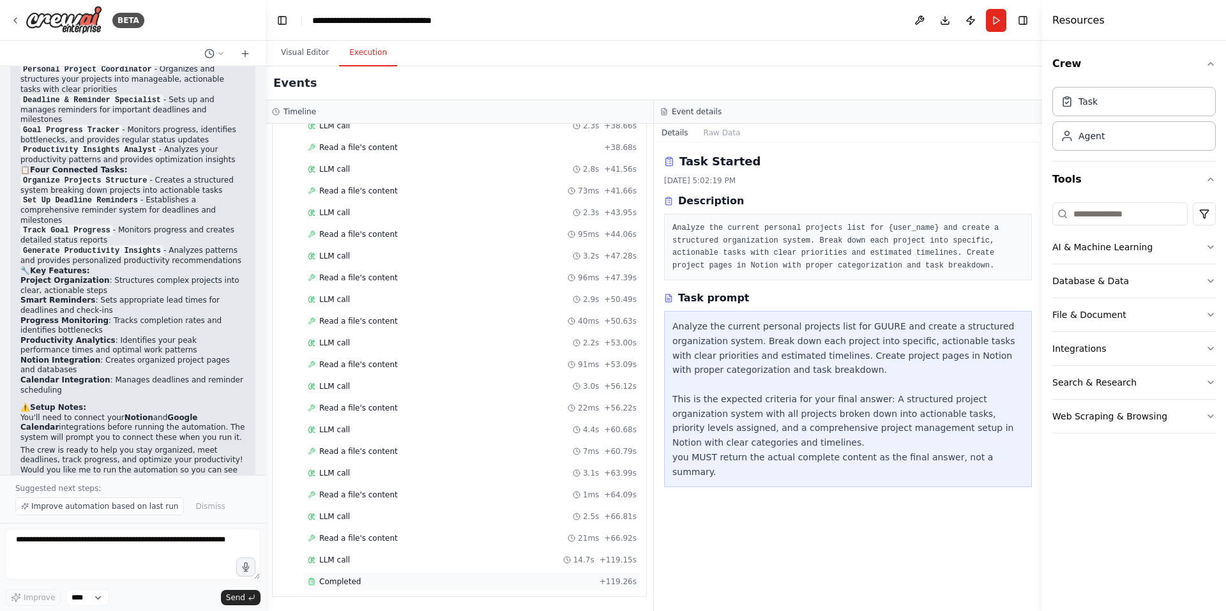
click at [373, 583] on div "Completed" at bounding box center [451, 582] width 287 height 10
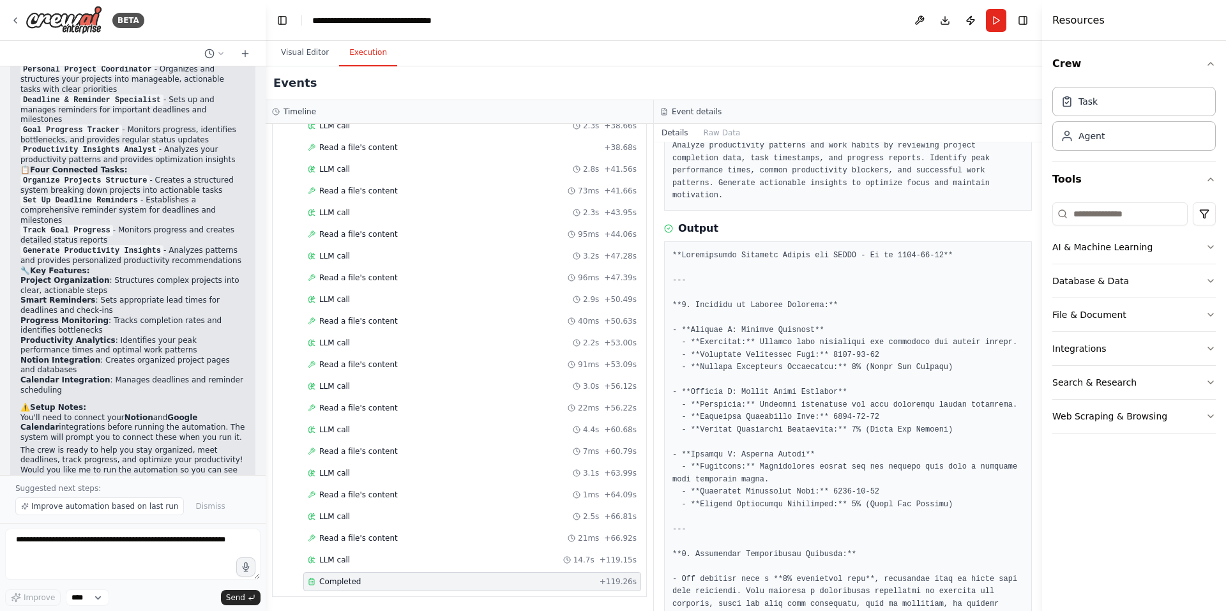
scroll to position [0, 0]
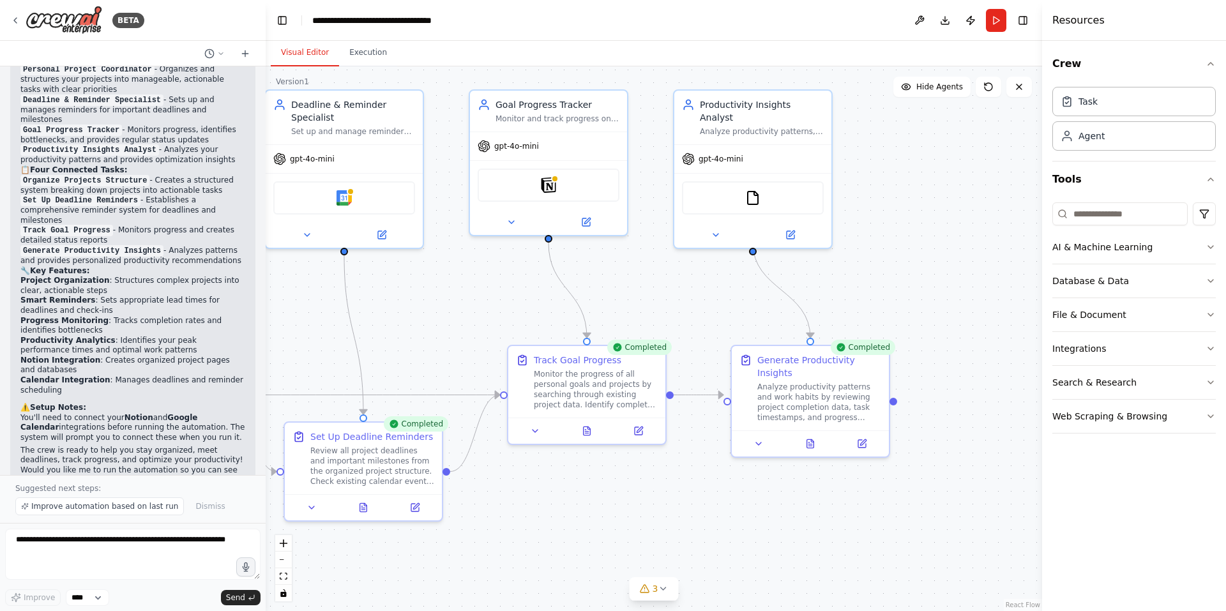
click at [306, 54] on button "Visual Editor" at bounding box center [305, 53] width 68 height 27
click at [947, 18] on button "Download" at bounding box center [945, 20] width 20 height 23
click at [533, 33] on header "**********" at bounding box center [654, 20] width 777 height 41
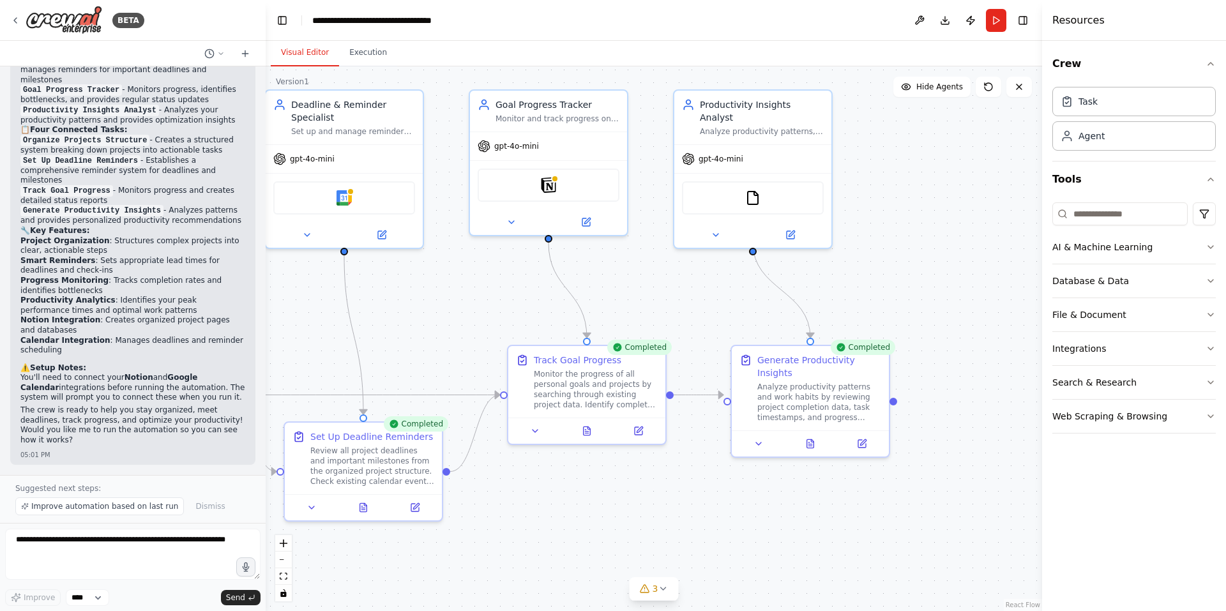
scroll to position [1102, 0]
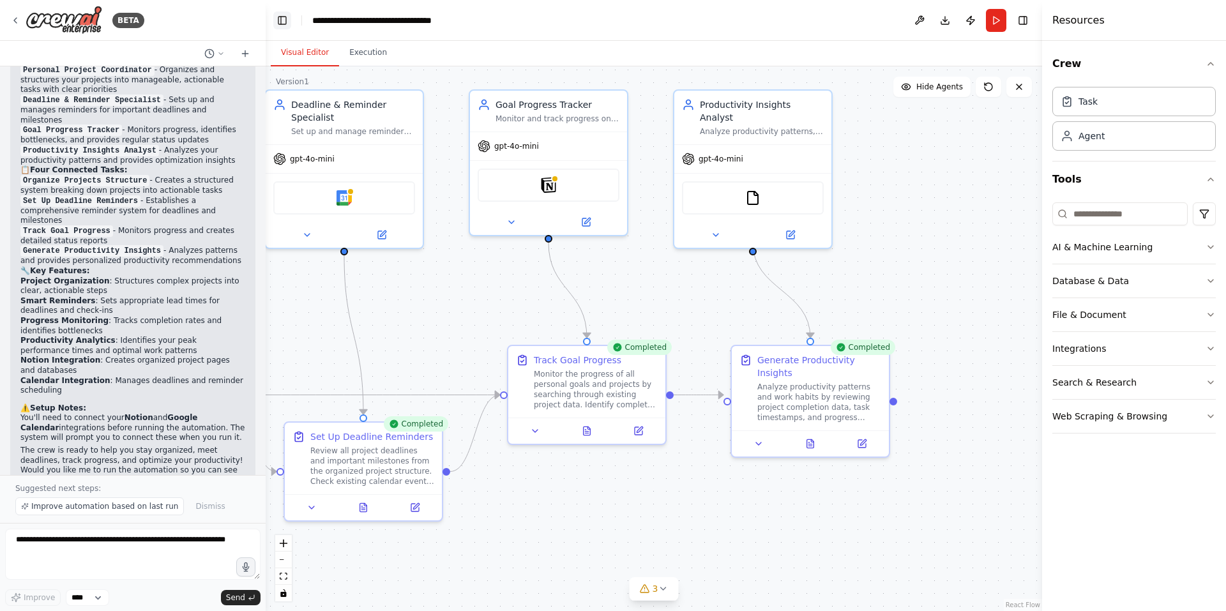
click at [273, 19] on button "Toggle Left Sidebar" at bounding box center [282, 20] width 18 height 18
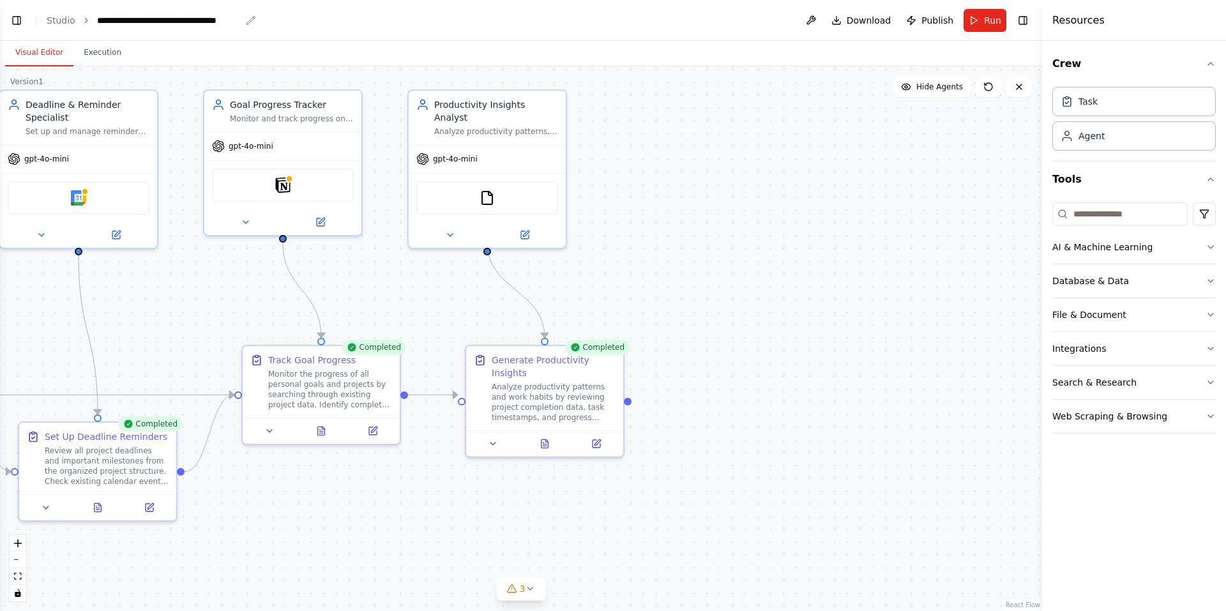
click at [134, 18] on div "**********" at bounding box center [169, 20] width 144 height 13
click at [18, 19] on button "Toggle Left Sidebar" at bounding box center [17, 20] width 18 height 18
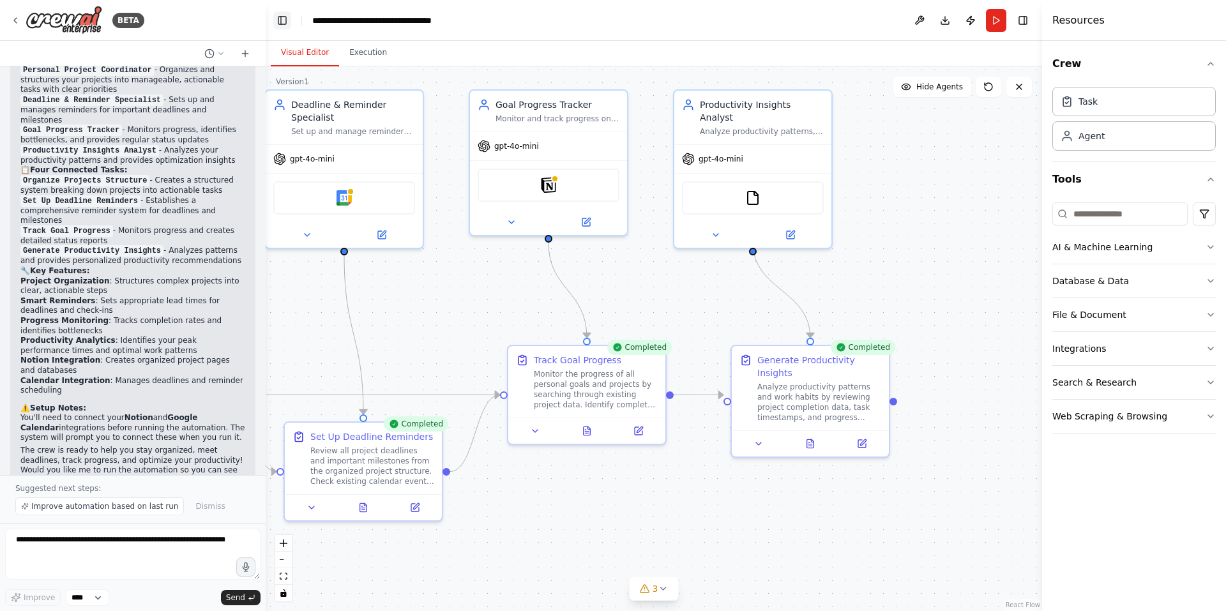
click at [280, 22] on button "Toggle Left Sidebar" at bounding box center [282, 20] width 18 height 18
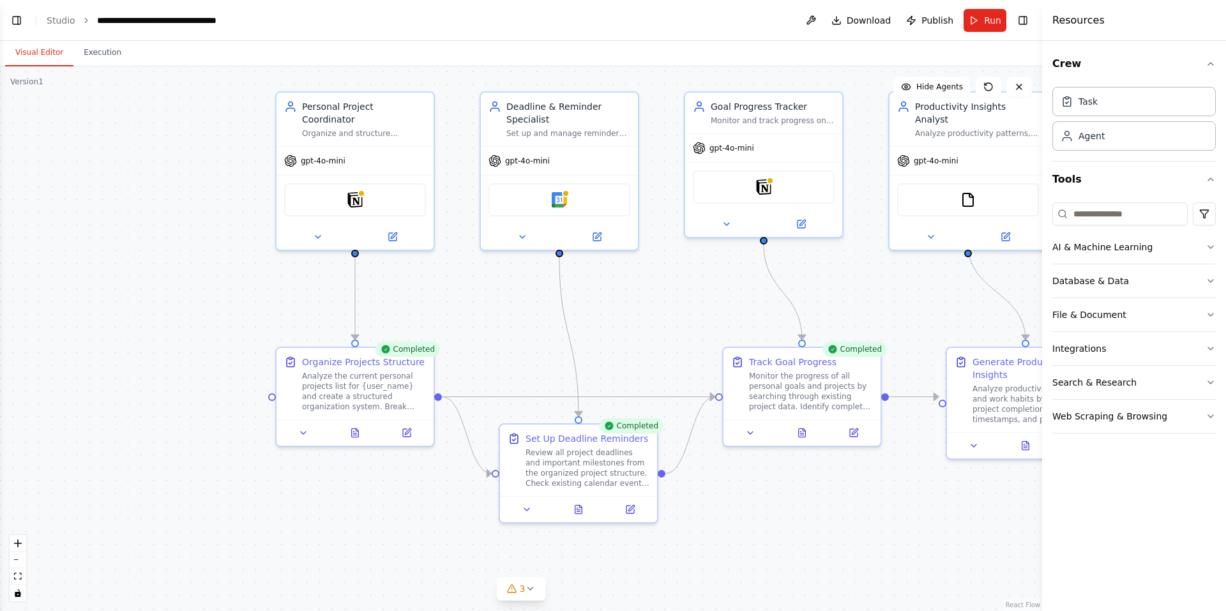
drag, startPoint x: 185, startPoint y: 149, endPoint x: 666, endPoint y: 151, distance: 481.0
click at [666, 151] on div ".deletable-edge-delete-btn { width: 20px; height: 20px; border: 0px solid #ffff…" at bounding box center [521, 338] width 1042 height 545
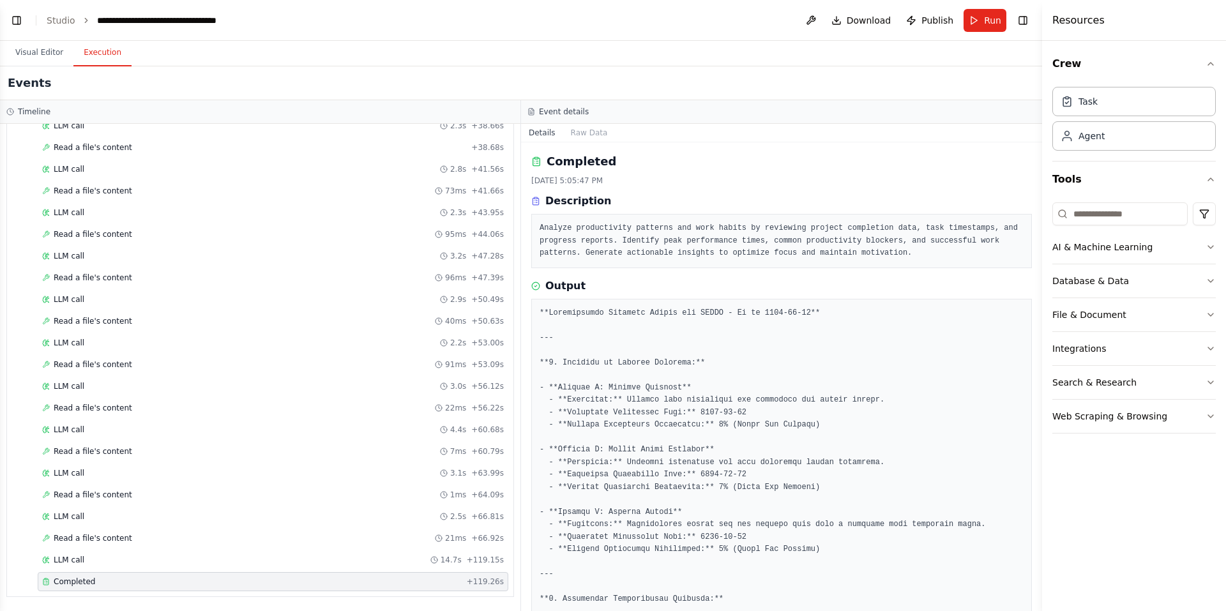
click at [100, 56] on button "Execution" at bounding box center [102, 53] width 58 height 27
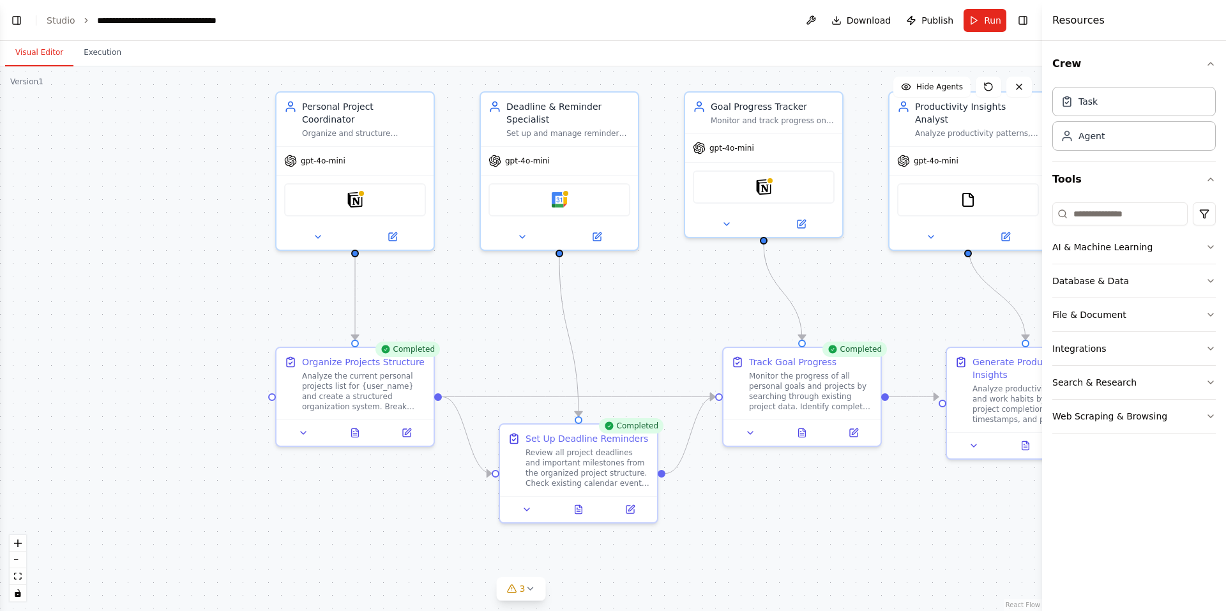
click at [38, 51] on button "Visual Editor" at bounding box center [39, 53] width 68 height 27
click at [531, 591] on icon at bounding box center [530, 589] width 10 height 10
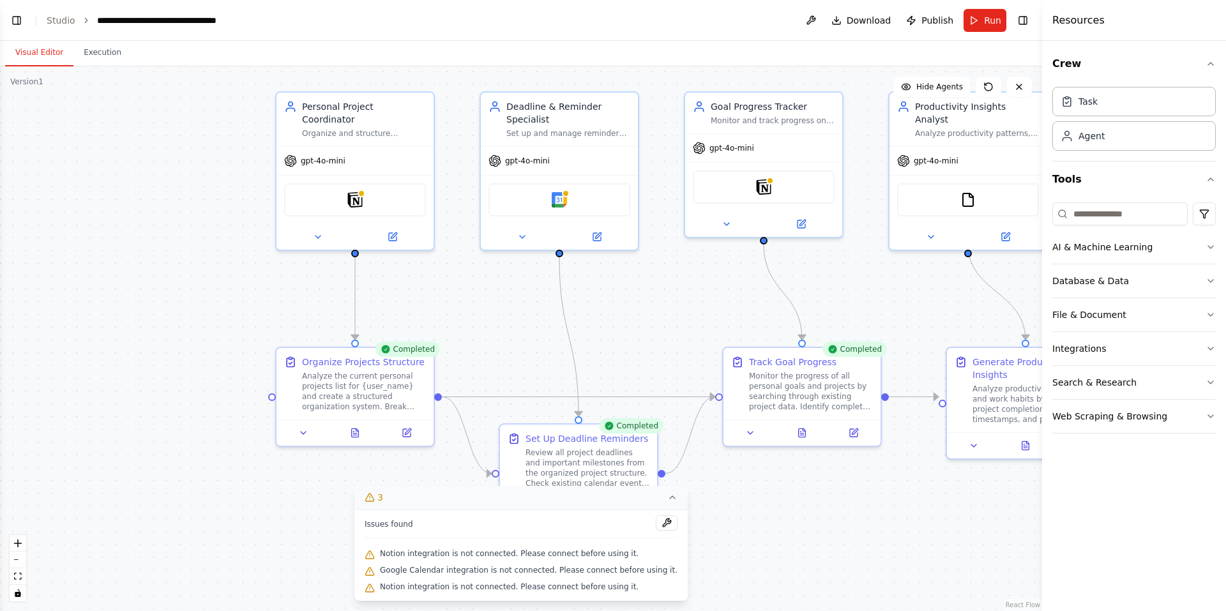
click at [744, 526] on div ".deletable-edge-delete-btn { width: 20px; height: 20px; border: 0px solid #ffff…" at bounding box center [521, 338] width 1042 height 545
click at [1103, 140] on div "Agent" at bounding box center [1092, 135] width 26 height 13
click at [1093, 139] on div "Agent" at bounding box center [1092, 135] width 26 height 13
click at [1086, 107] on div "Task" at bounding box center [1088, 101] width 19 height 13
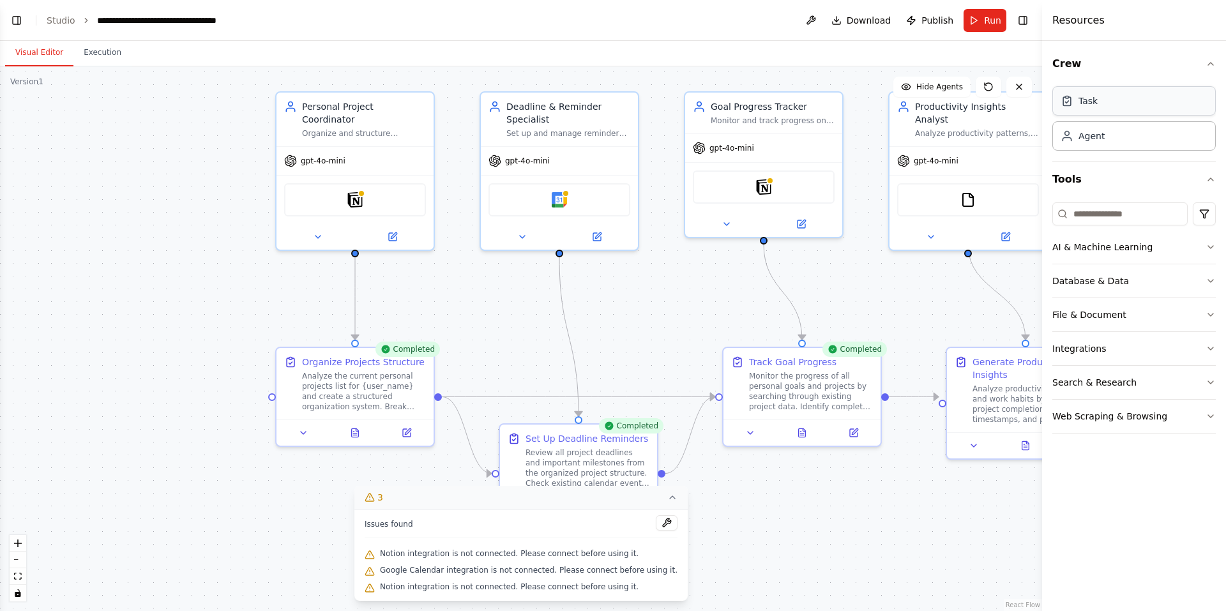
click at [1086, 107] on div "Task" at bounding box center [1088, 101] width 19 height 13
click at [1097, 137] on div "Agent" at bounding box center [1092, 135] width 26 height 13
click at [878, 17] on span "Download" at bounding box center [869, 20] width 45 height 13
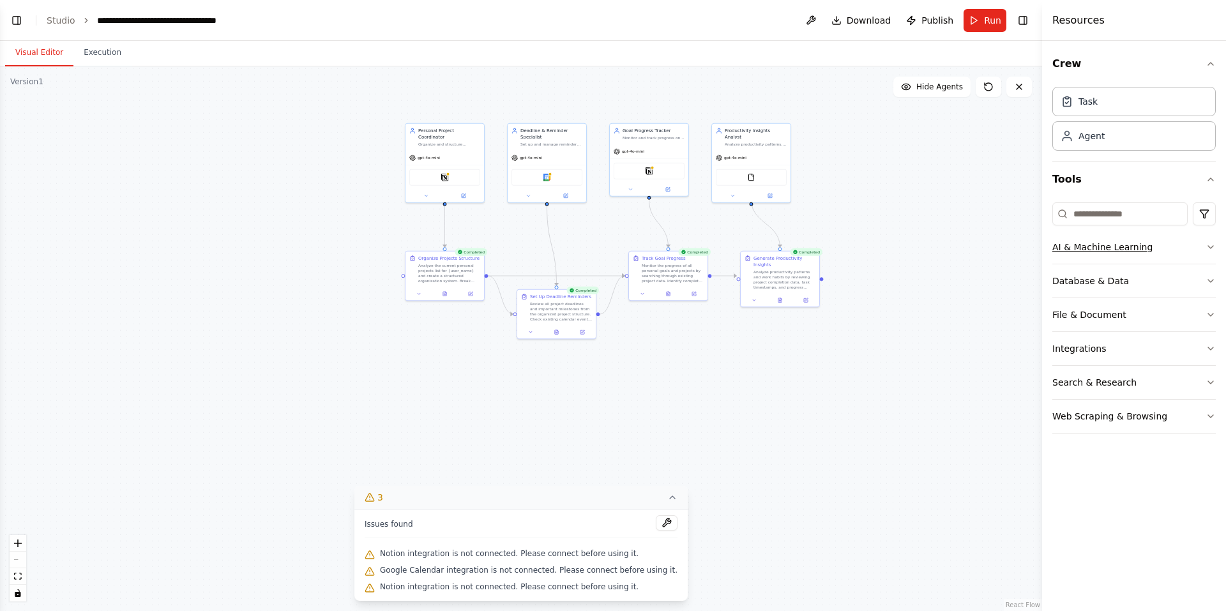
click at [1118, 244] on div "AI & Machine Learning" at bounding box center [1103, 247] width 100 height 13
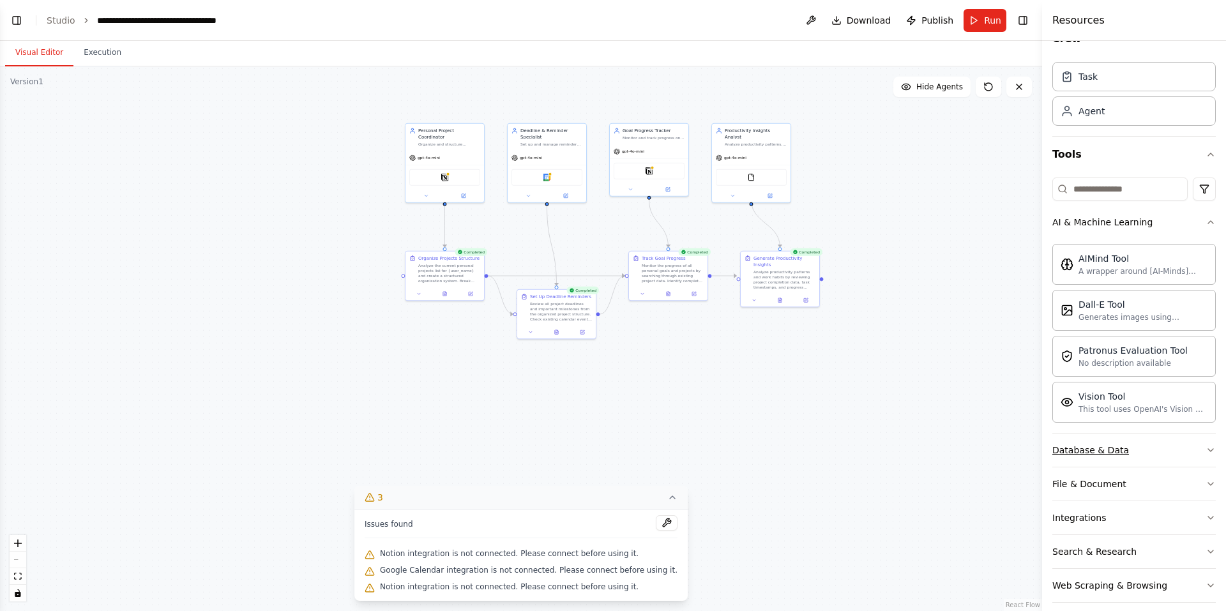
scroll to position [37, 0]
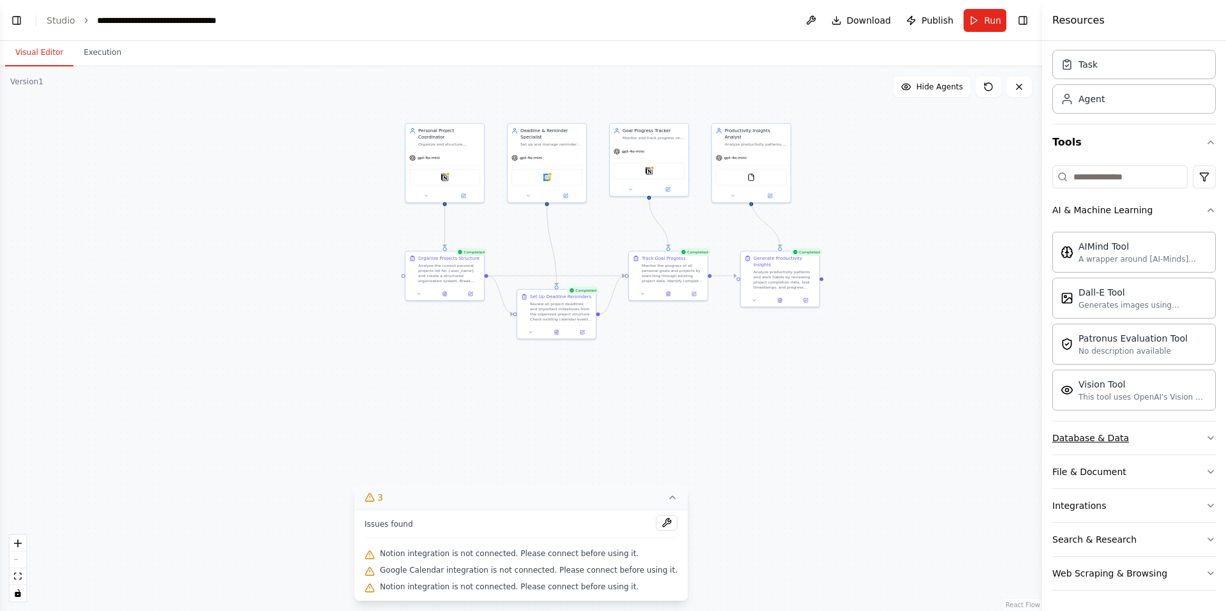
click at [1144, 437] on button "Database & Data" at bounding box center [1135, 438] width 164 height 33
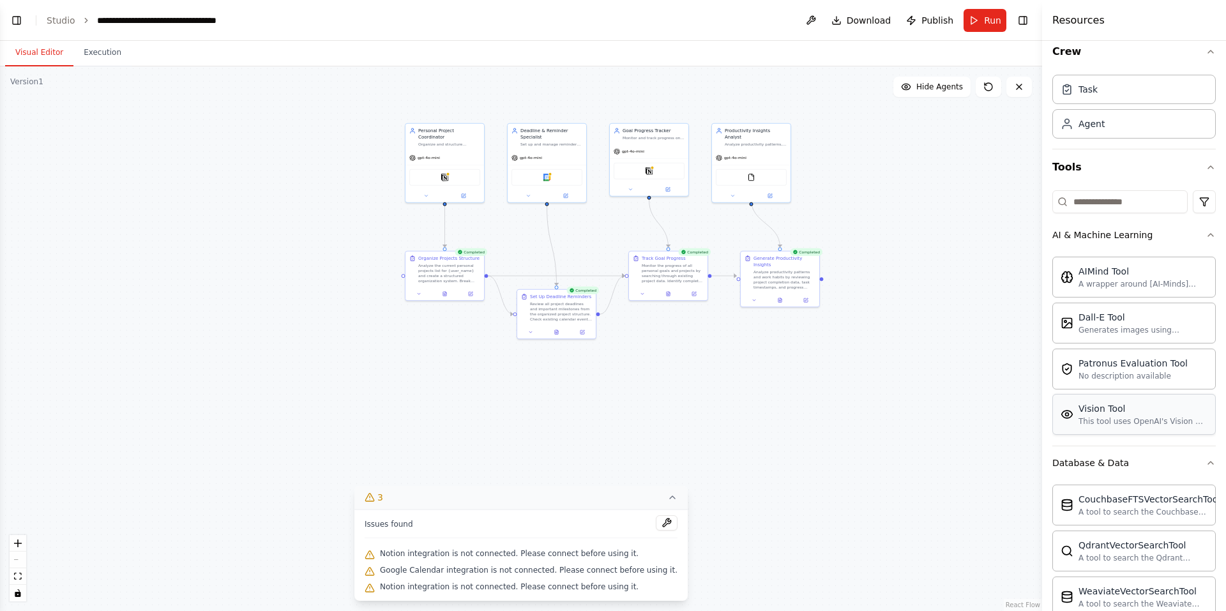
scroll to position [0, 0]
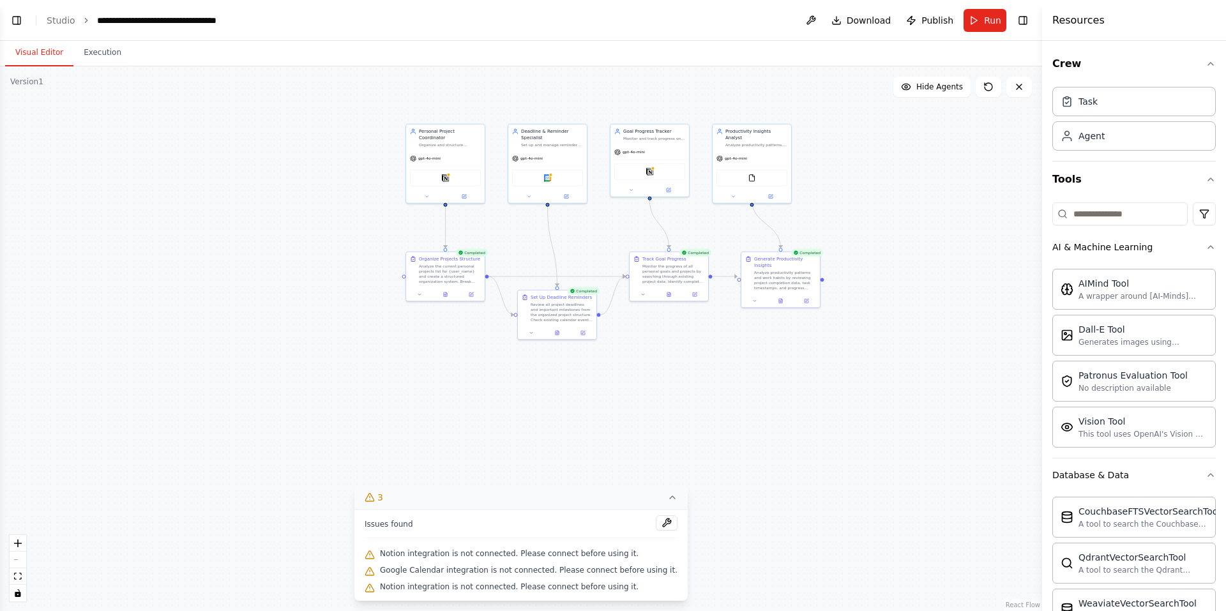
click at [957, 156] on div ".deletable-edge-delete-btn { width: 20px; height: 20px; border: 0px solid #ffff…" at bounding box center [521, 338] width 1042 height 545
click at [1021, 91] on icon at bounding box center [1019, 87] width 10 height 10
click at [1020, 86] on icon at bounding box center [1019, 86] width 5 height 5
click at [1020, 85] on icon at bounding box center [1019, 87] width 10 height 10
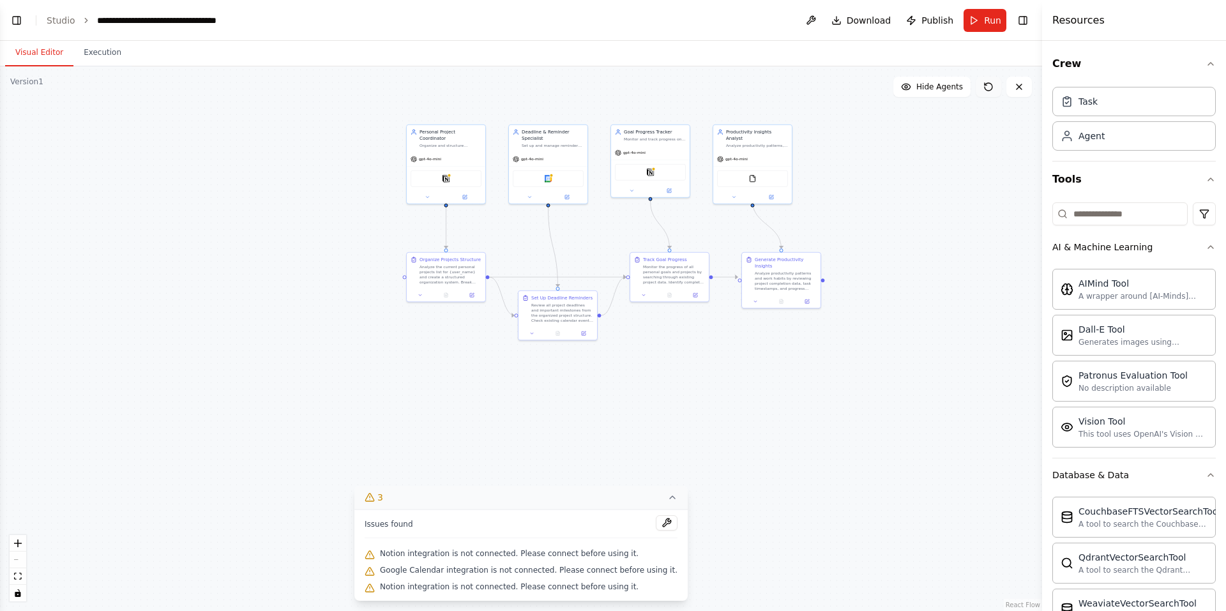
click at [986, 83] on icon at bounding box center [989, 87] width 10 height 10
click at [991, 86] on icon at bounding box center [989, 87] width 10 height 10
click at [961, 83] on span "Hide Agents" at bounding box center [940, 87] width 47 height 10
click at [960, 83] on span "Show Agents" at bounding box center [938, 87] width 50 height 10
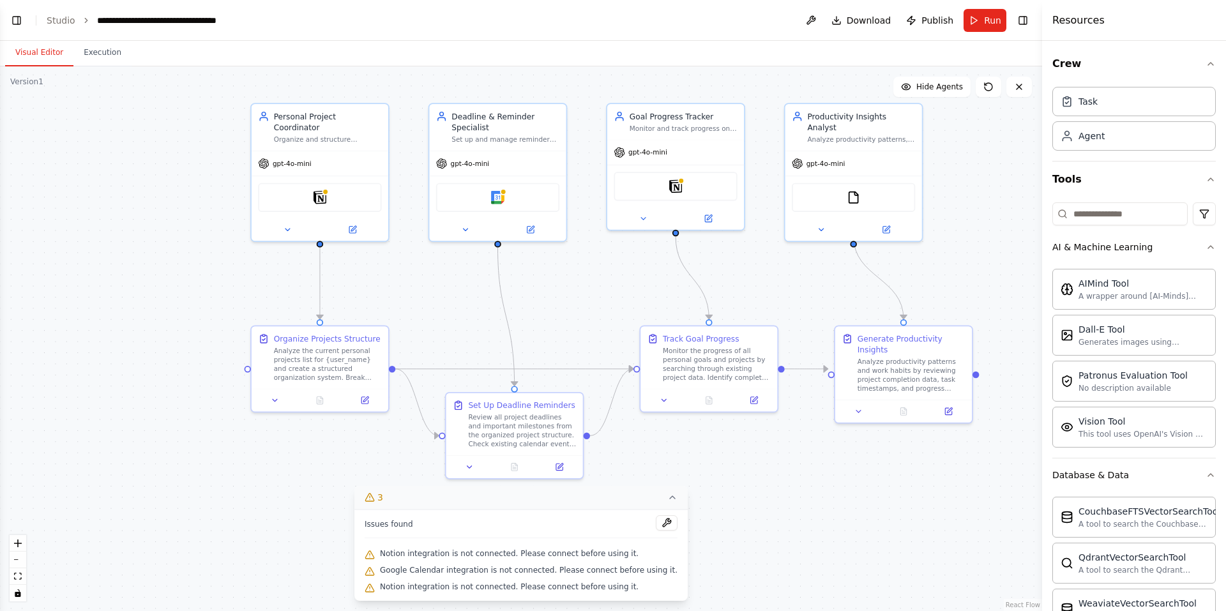
drag, startPoint x: 690, startPoint y: 370, endPoint x: 811, endPoint y: 457, distance: 147.8
click at [811, 457] on div ".deletable-edge-delete-btn { width: 20px; height: 20px; border: 0px solid #ffff…" at bounding box center [521, 338] width 1042 height 545
click at [82, 16] on icon "breadcrumb" at bounding box center [86, 20] width 9 height 9
click at [127, 20] on div "**********" at bounding box center [169, 20] width 144 height 13
click at [19, 22] on button "Toggle Left Sidebar" at bounding box center [17, 20] width 18 height 18
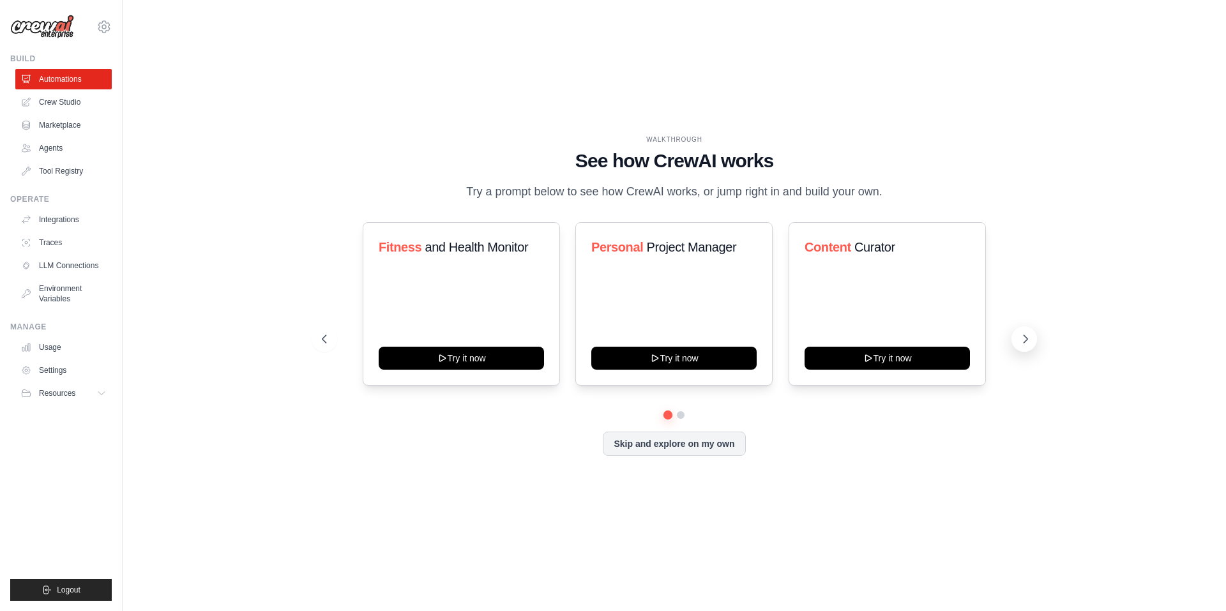
click at [1023, 339] on icon at bounding box center [1025, 339] width 13 height 13
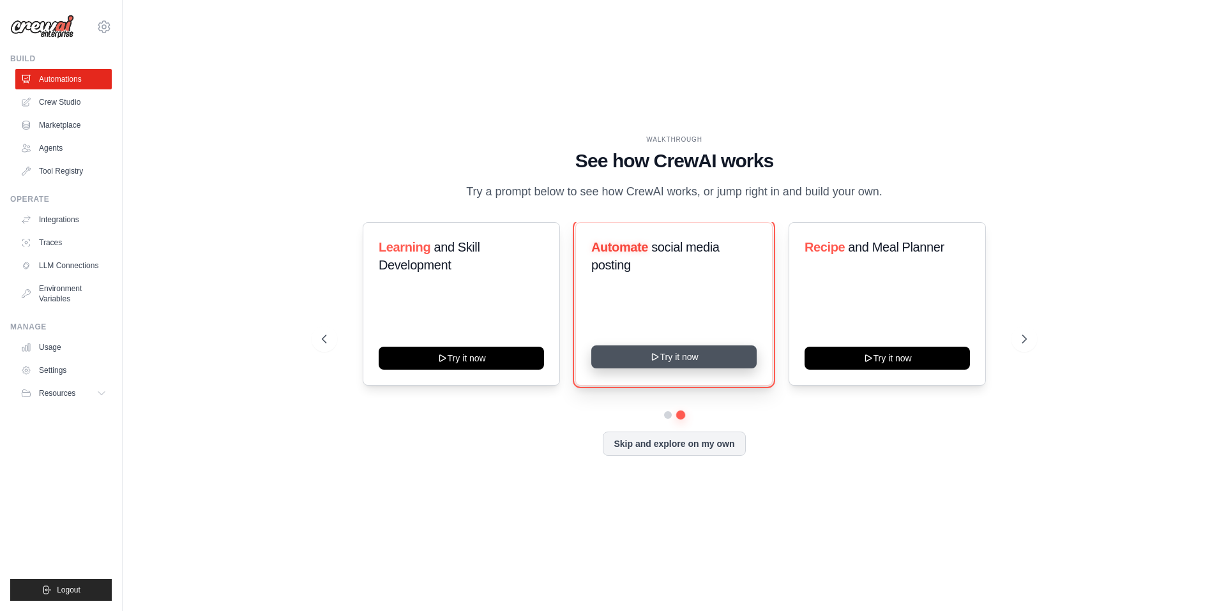
click at [684, 355] on button "Try it now" at bounding box center [673, 357] width 165 height 23
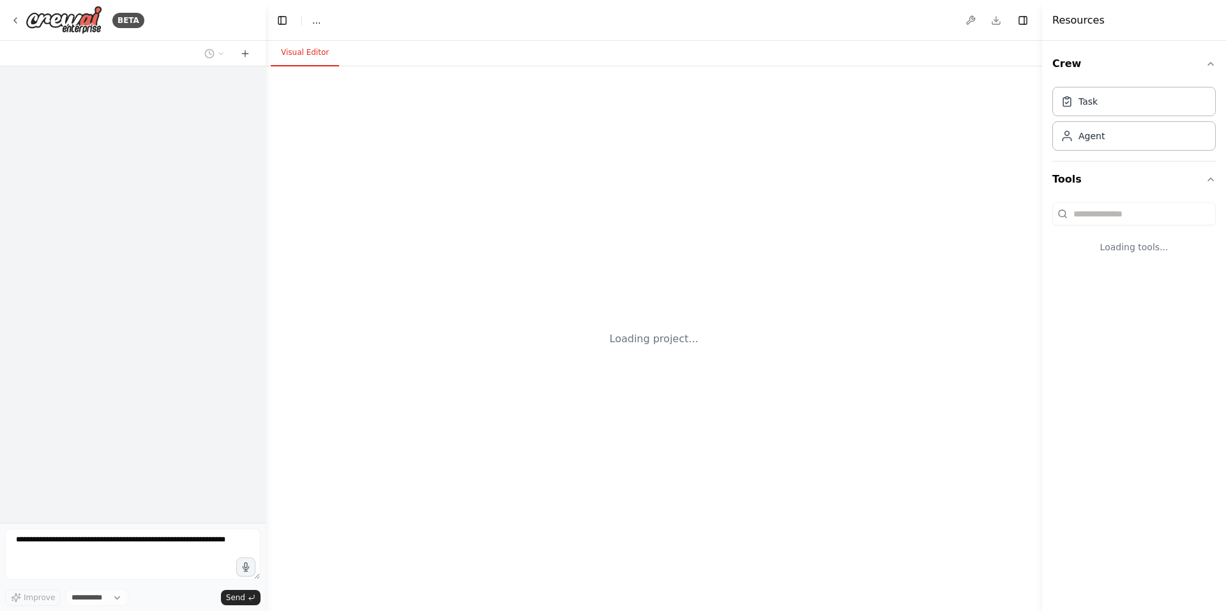
select select "****"
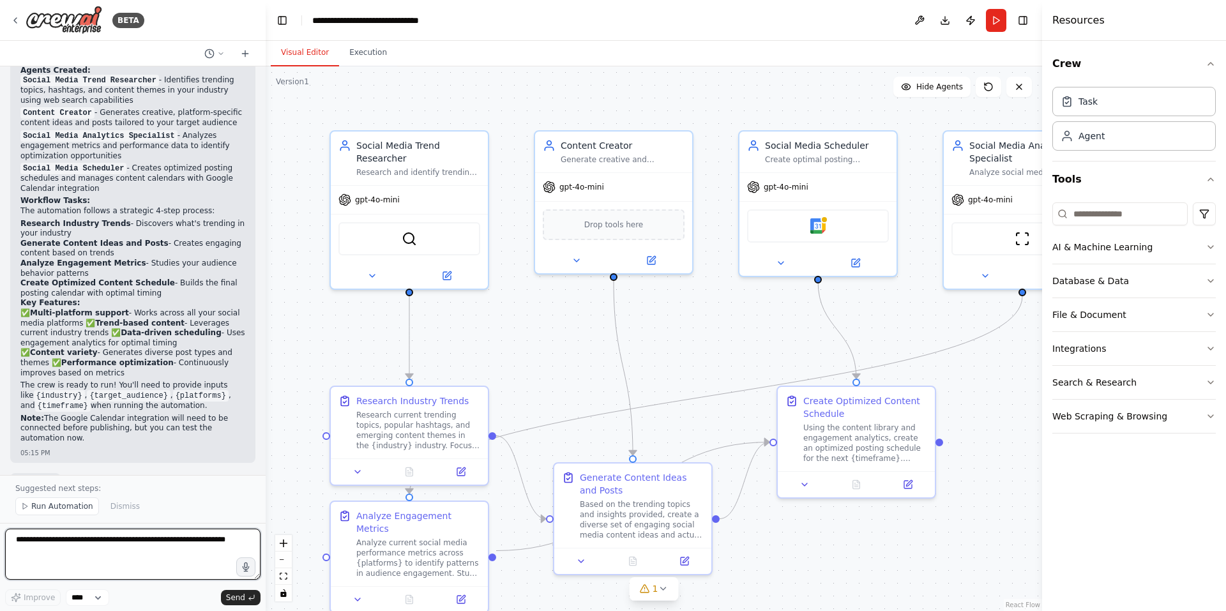
scroll to position [1114, 0]
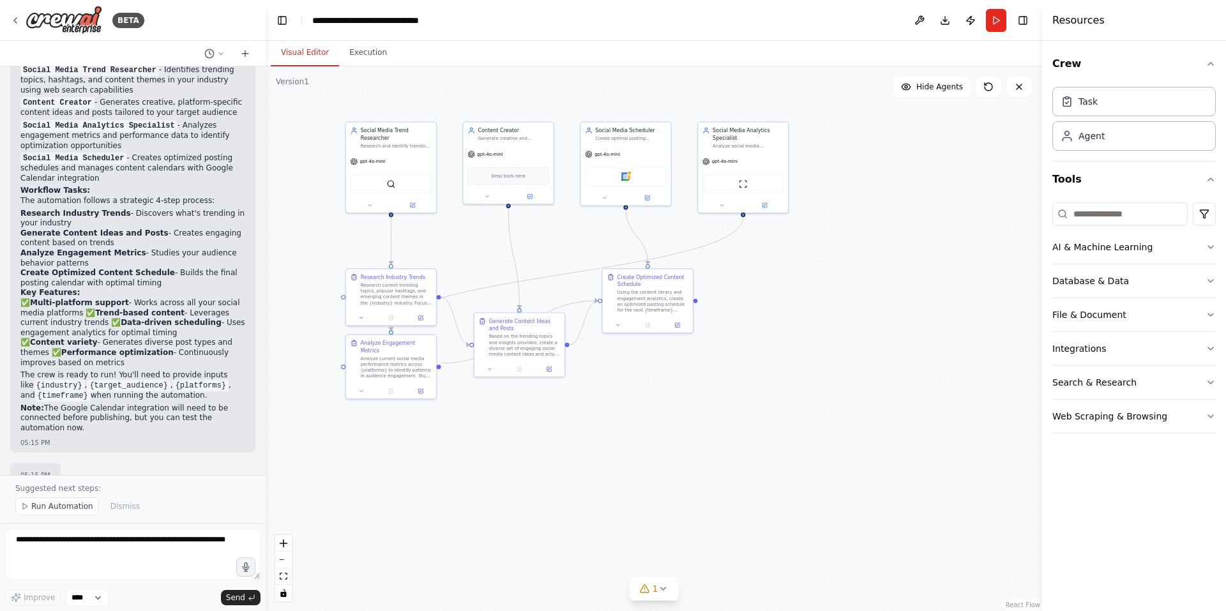
drag, startPoint x: 747, startPoint y: 366, endPoint x: 552, endPoint y: 244, distance: 229.9
click at [552, 244] on div ".deletable-edge-delete-btn { width: 20px; height: 20px; border: 0px solid #ffff…" at bounding box center [654, 338] width 777 height 545
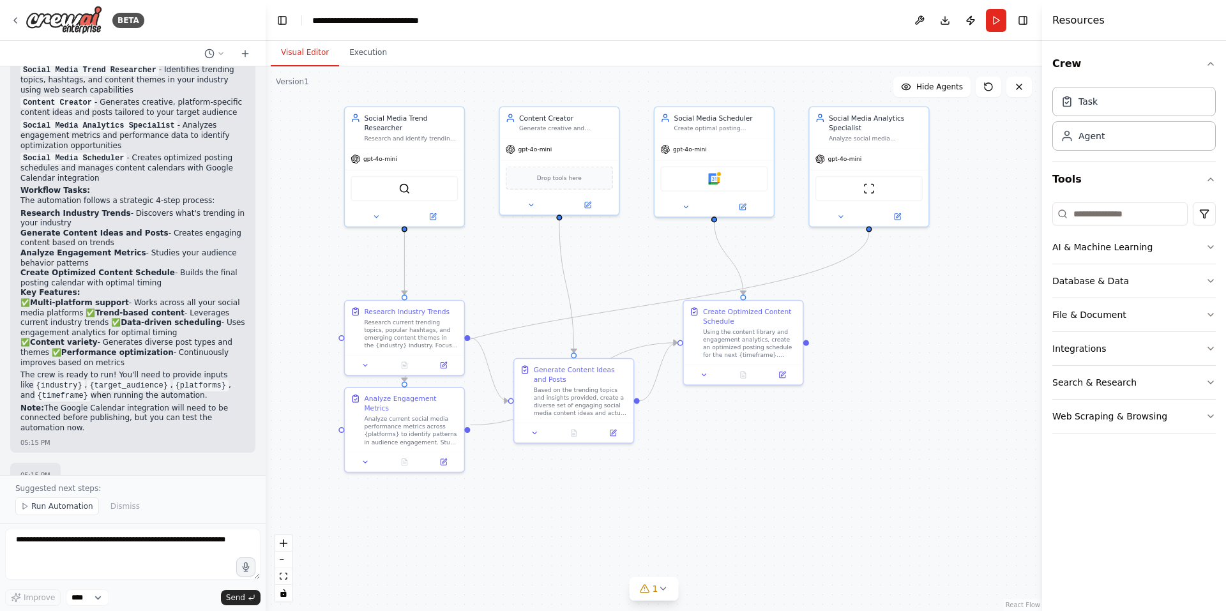
drag, startPoint x: 584, startPoint y: 244, endPoint x: 666, endPoint y: 270, distance: 86.3
click at [666, 270] on div ".deletable-edge-delete-btn { width: 20px; height: 20px; border: 0px solid #ffff…" at bounding box center [654, 338] width 777 height 545
click at [409, 183] on div "SerperDevTool" at bounding box center [404, 186] width 107 height 25
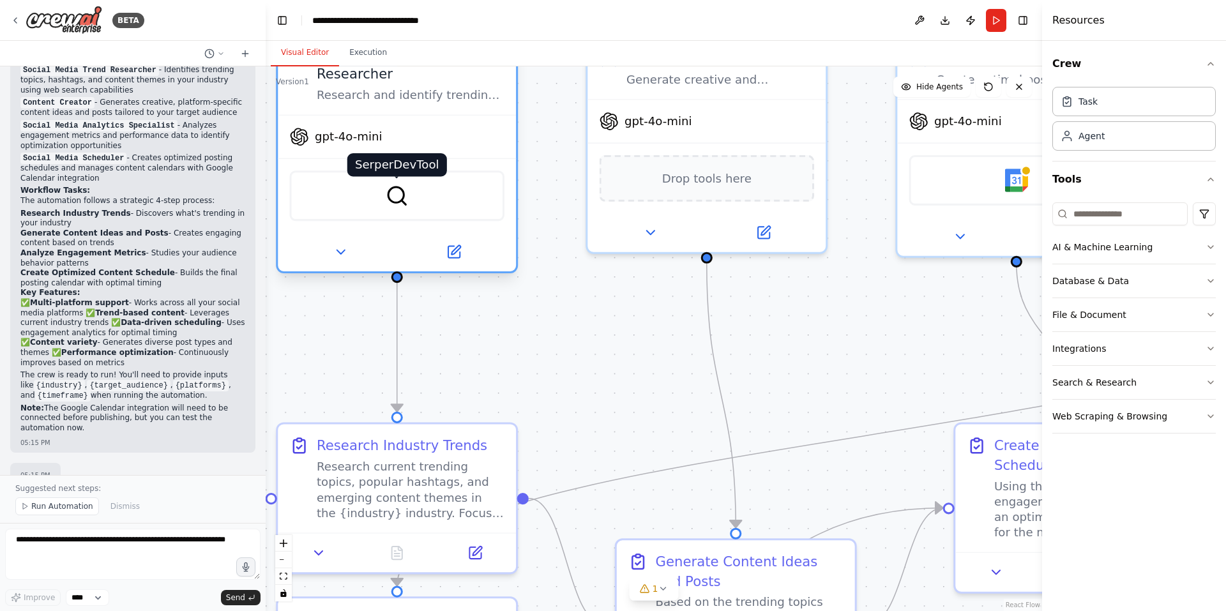
click at [397, 185] on img at bounding box center [397, 196] width 23 height 23
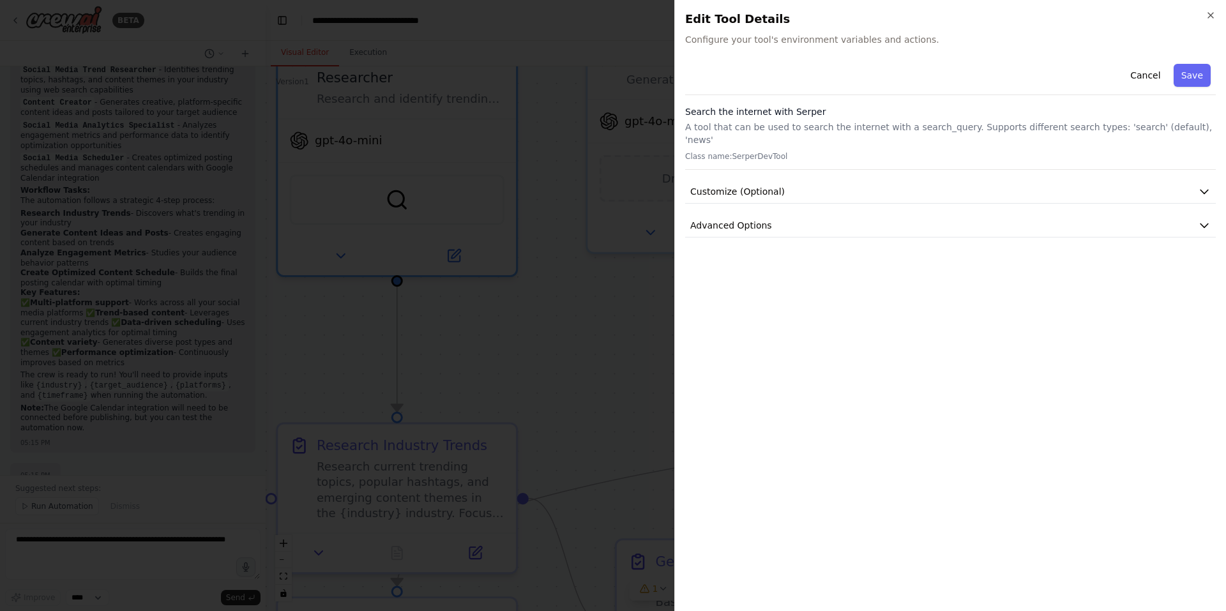
click at [798, 36] on span "Configure your tool's environment variables and actions." at bounding box center [950, 39] width 531 height 13
click at [931, 42] on span "Configure your tool's environment variables and actions." at bounding box center [950, 39] width 531 height 13
click at [888, 180] on button "Customize (Optional)" at bounding box center [950, 192] width 531 height 24
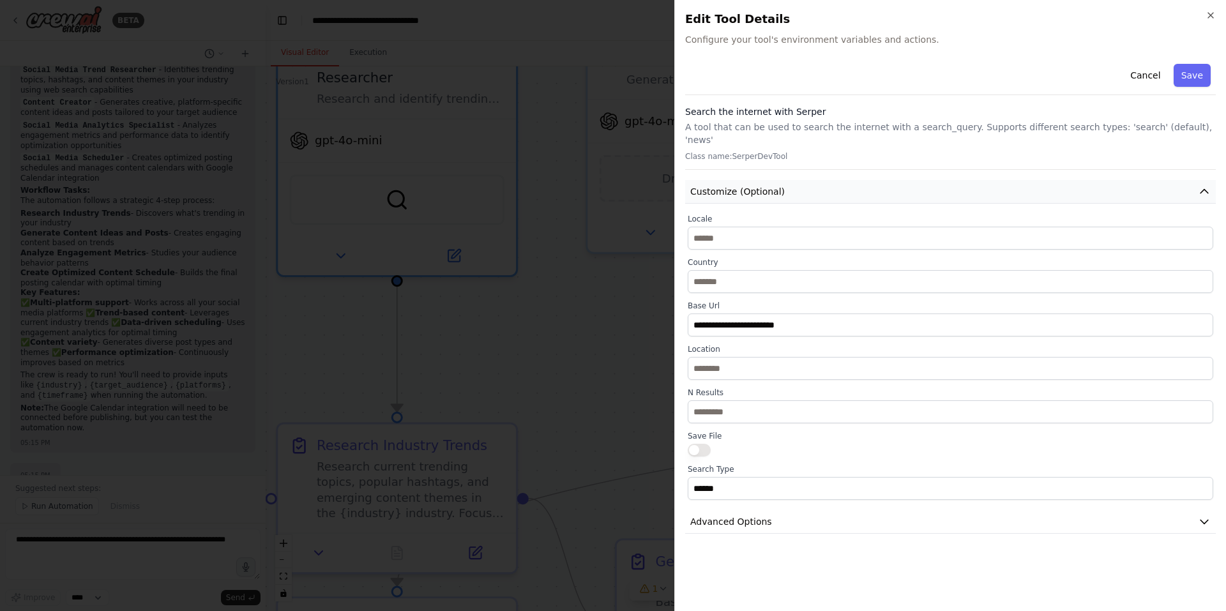
click at [763, 180] on button "Customize (Optional)" at bounding box center [950, 192] width 531 height 24
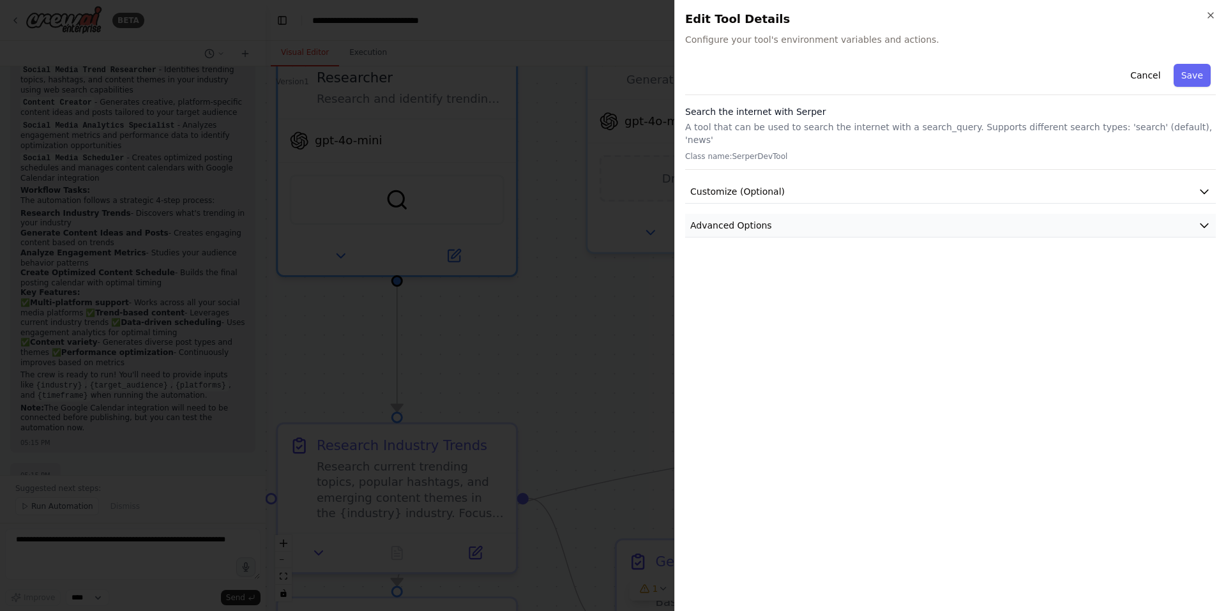
click at [762, 219] on span "Advanced Options" at bounding box center [731, 225] width 82 height 13
click at [764, 341] on div "Cancel Save Search the internet with Serper A tool that can be used to search t…" at bounding box center [950, 330] width 531 height 542
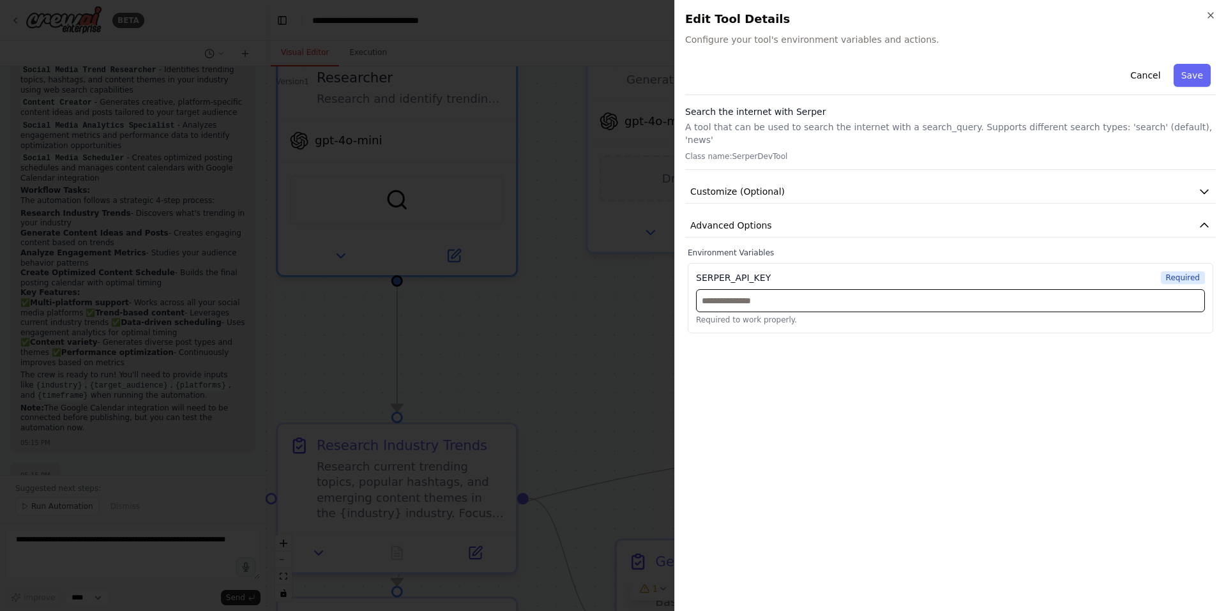
click at [772, 289] on input "text" at bounding box center [950, 300] width 509 height 23
click at [786, 289] on input "text" at bounding box center [950, 300] width 509 height 23
paste input "**********"
type input "**********"
click at [1171, 180] on button "Customize (Optional)" at bounding box center [950, 192] width 531 height 24
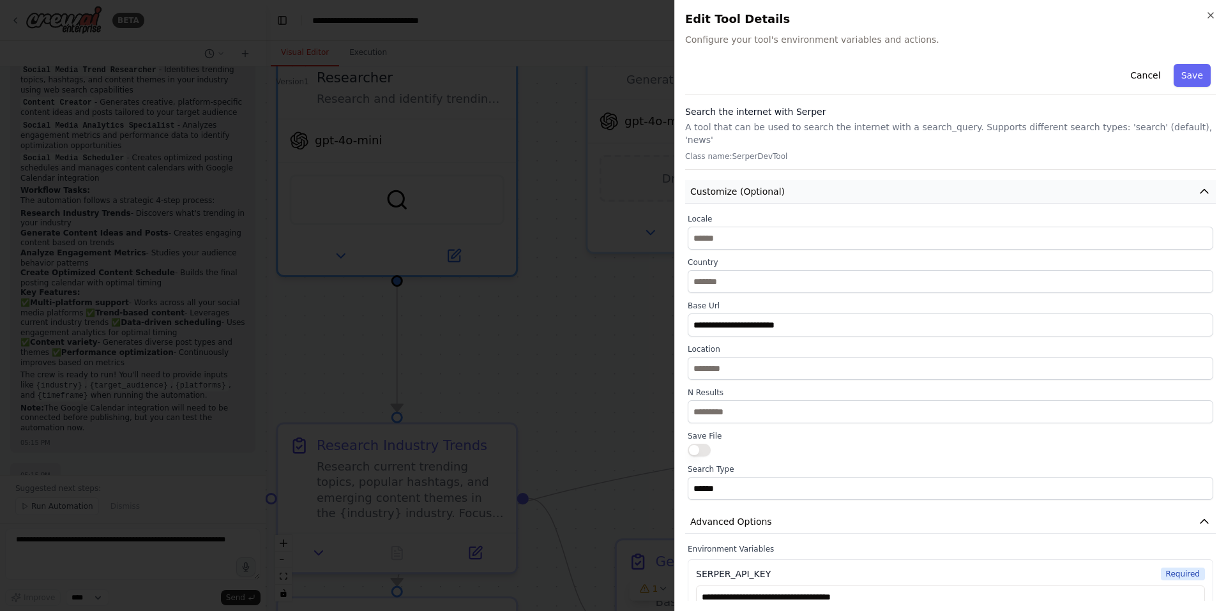
click at [1171, 180] on button "Customize (Optional)" at bounding box center [950, 192] width 531 height 24
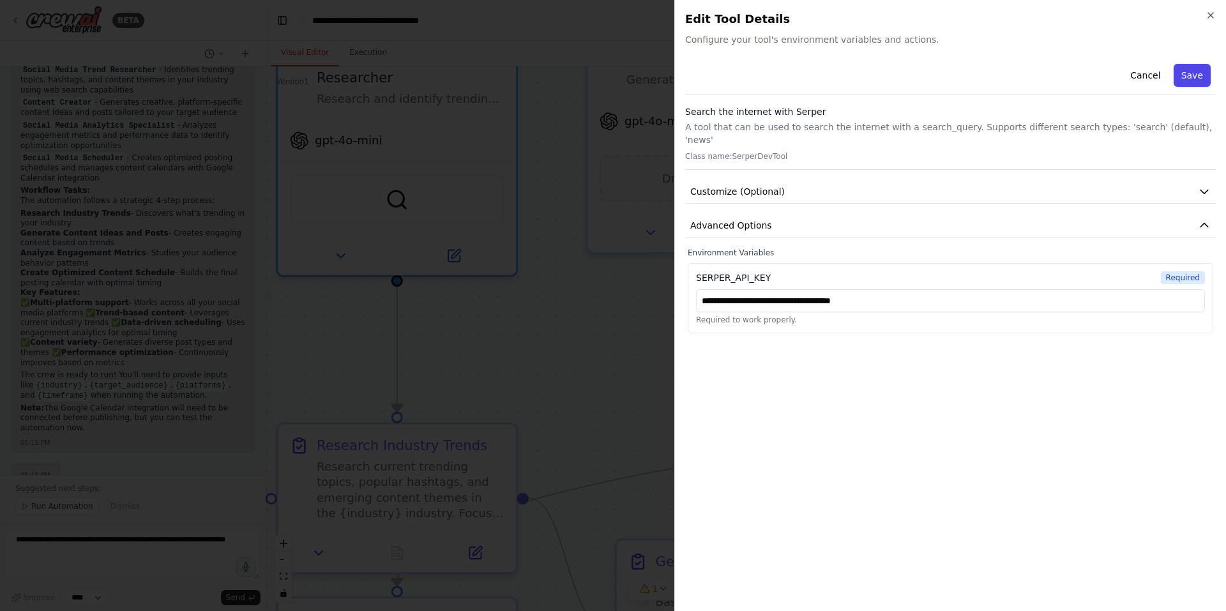
click at [1198, 74] on button "Save" at bounding box center [1192, 75] width 37 height 23
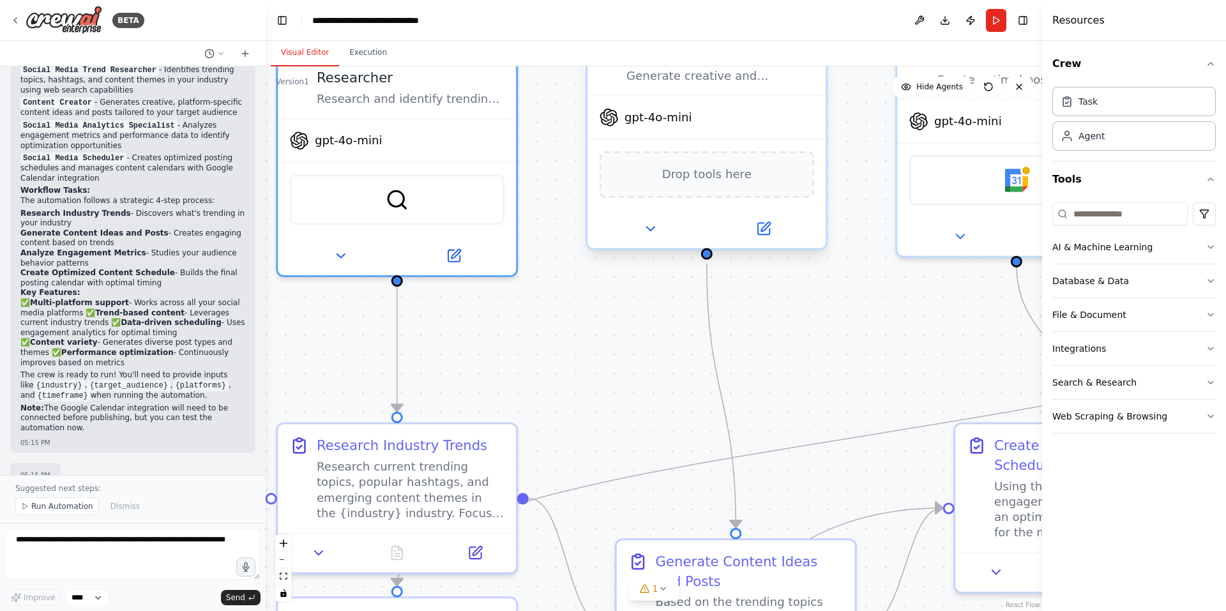
click at [738, 181] on span "Drop tools here" at bounding box center [706, 174] width 89 height 19
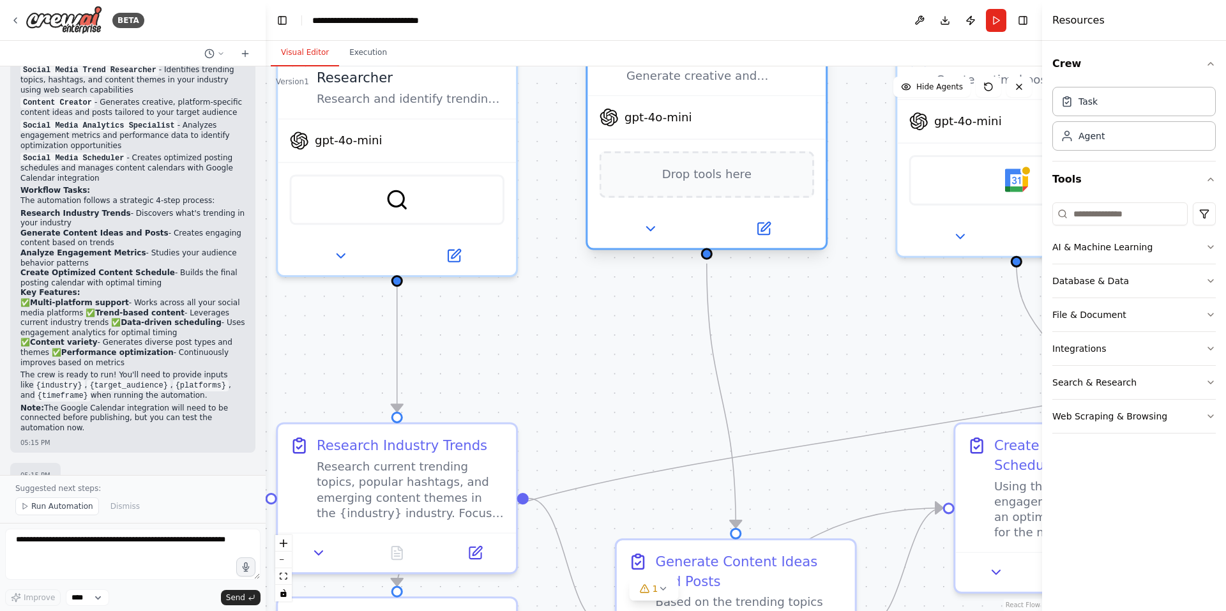
click at [703, 180] on span "Drop tools here" at bounding box center [706, 174] width 89 height 19
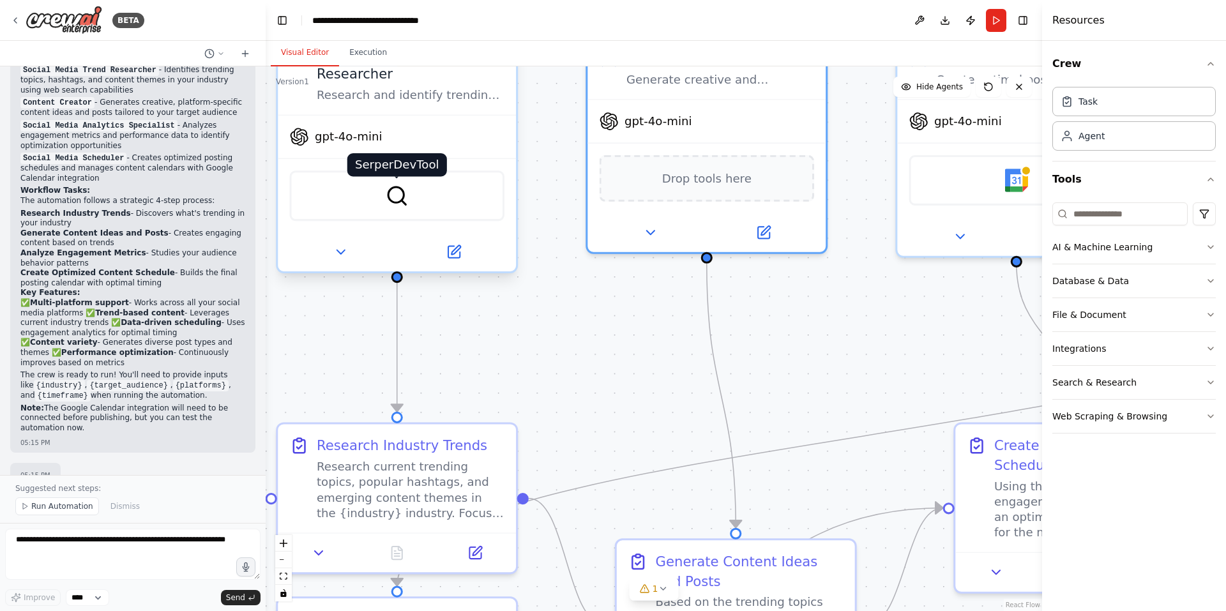
click at [393, 185] on img at bounding box center [397, 196] width 23 height 23
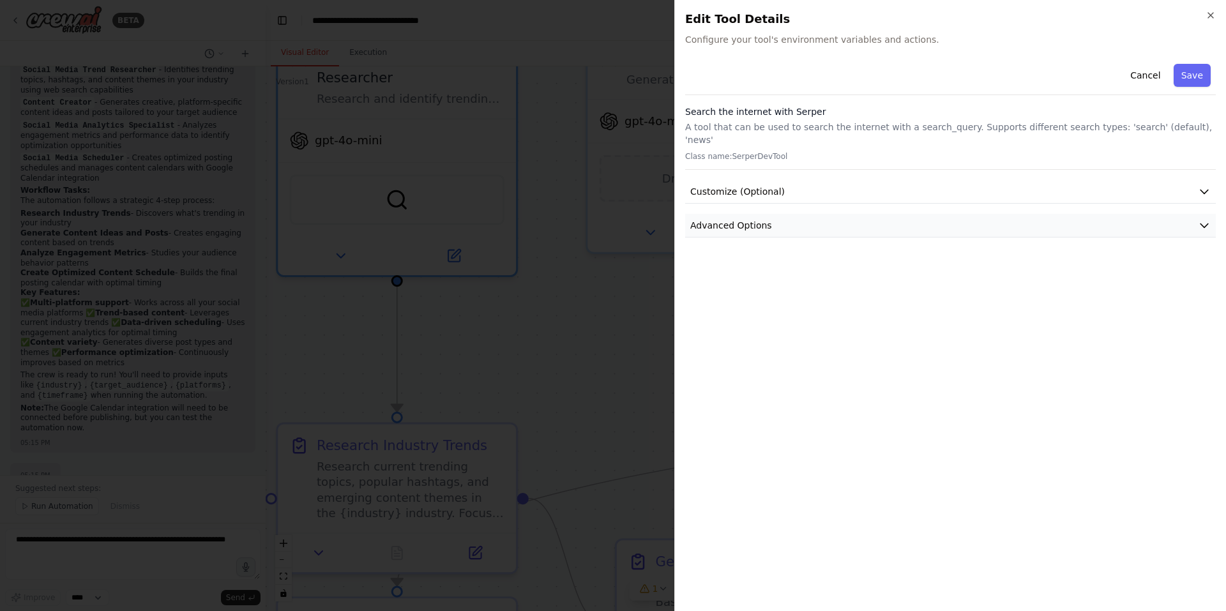
click at [772, 214] on button "Advanced Options" at bounding box center [950, 226] width 531 height 24
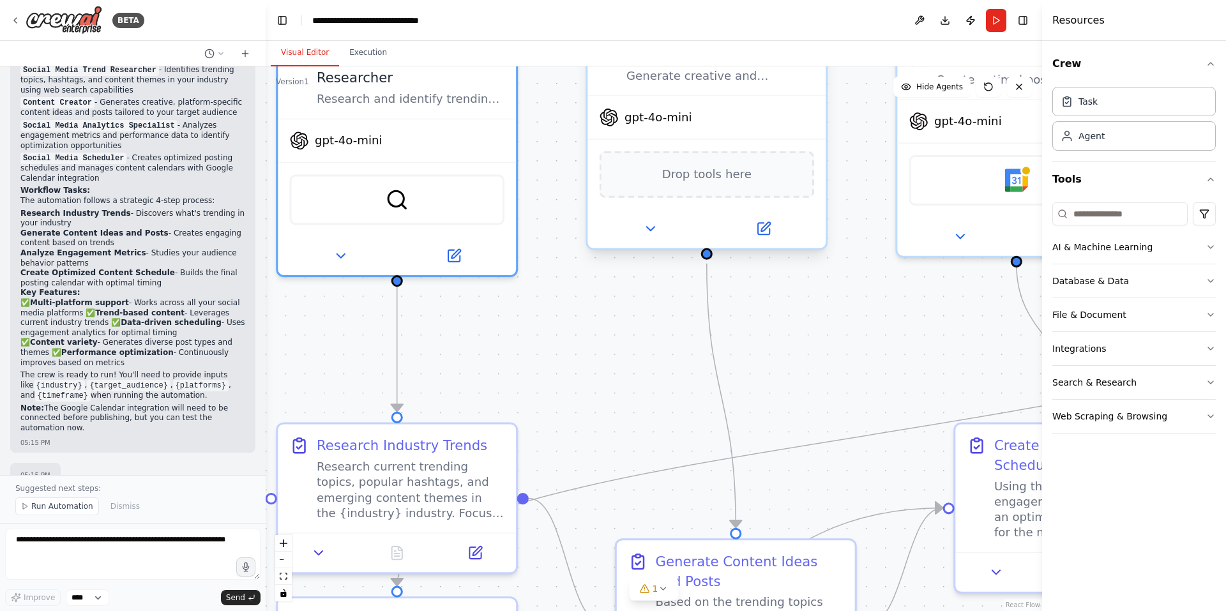
click at [731, 187] on div "Drop tools here" at bounding box center [707, 174] width 215 height 47
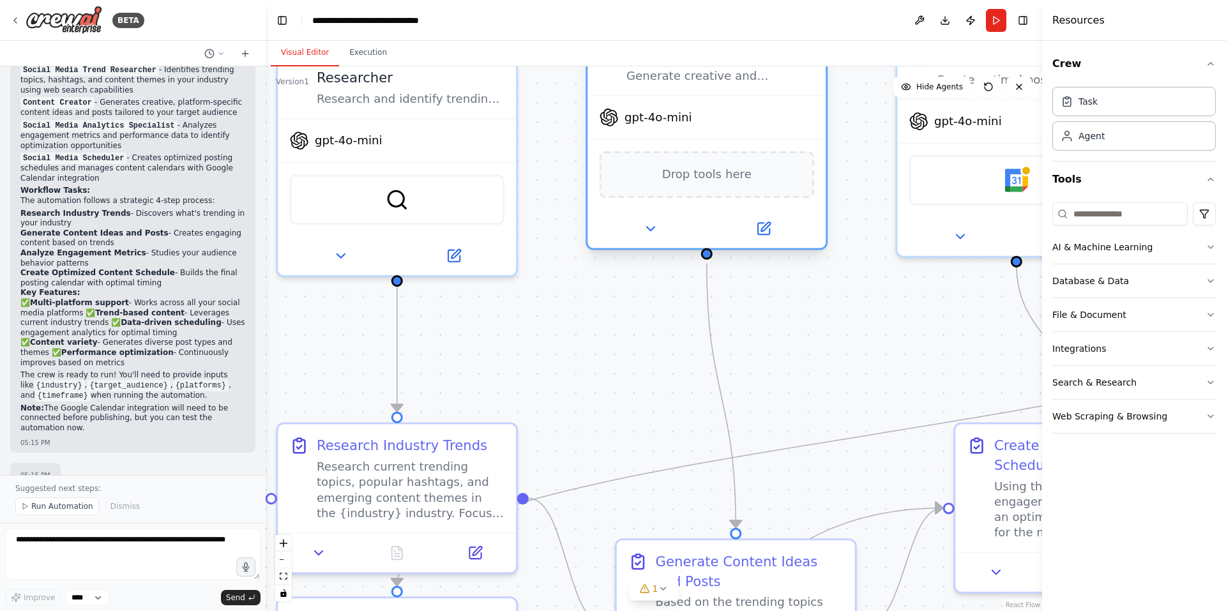
click at [705, 82] on div "Generate creative and engaging social media content ideas, captions, and posts …" at bounding box center [721, 75] width 188 height 15
click at [761, 234] on icon at bounding box center [763, 228] width 11 height 11
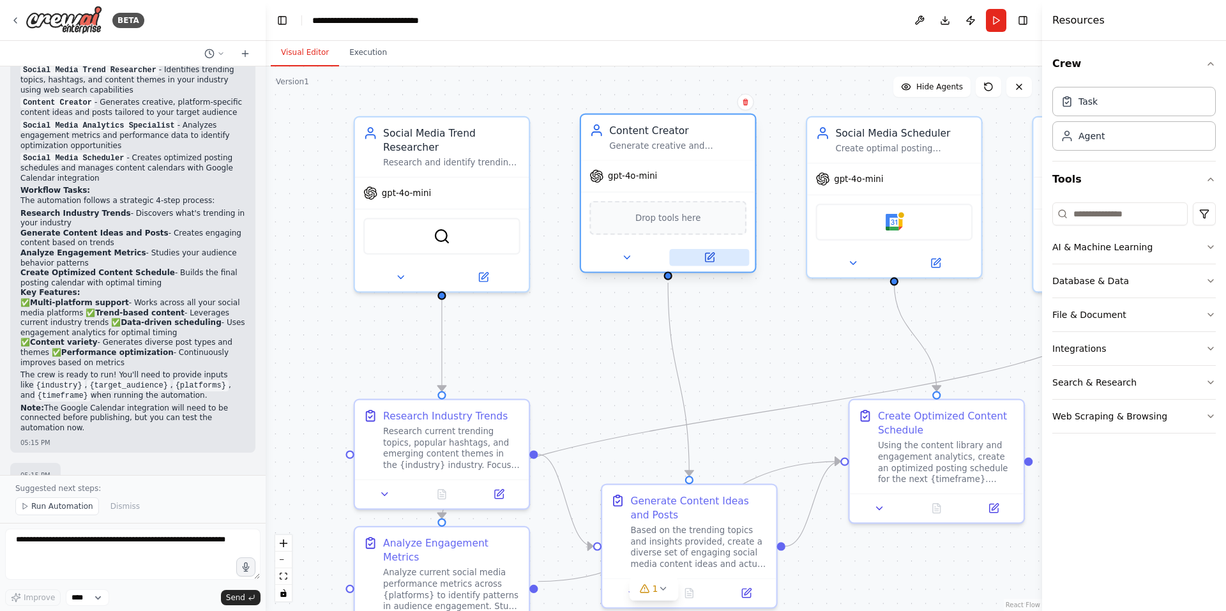
click at [709, 259] on icon at bounding box center [711, 256] width 6 height 6
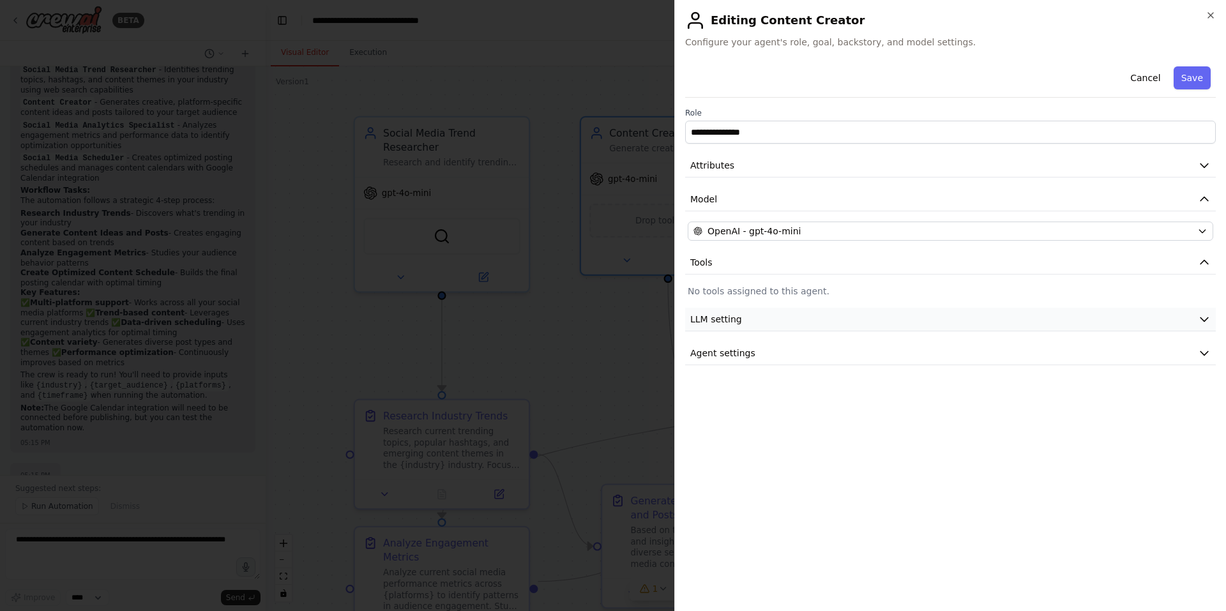
click at [865, 330] on button "LLM setting" at bounding box center [950, 320] width 531 height 24
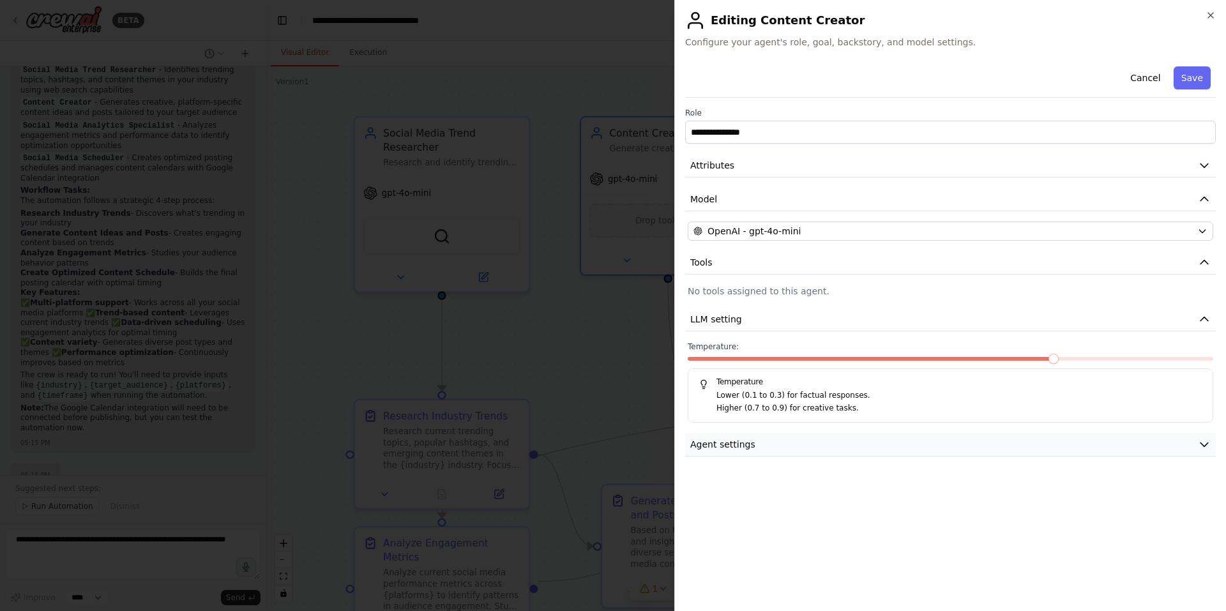
click at [823, 446] on button "Agent settings" at bounding box center [950, 445] width 531 height 24
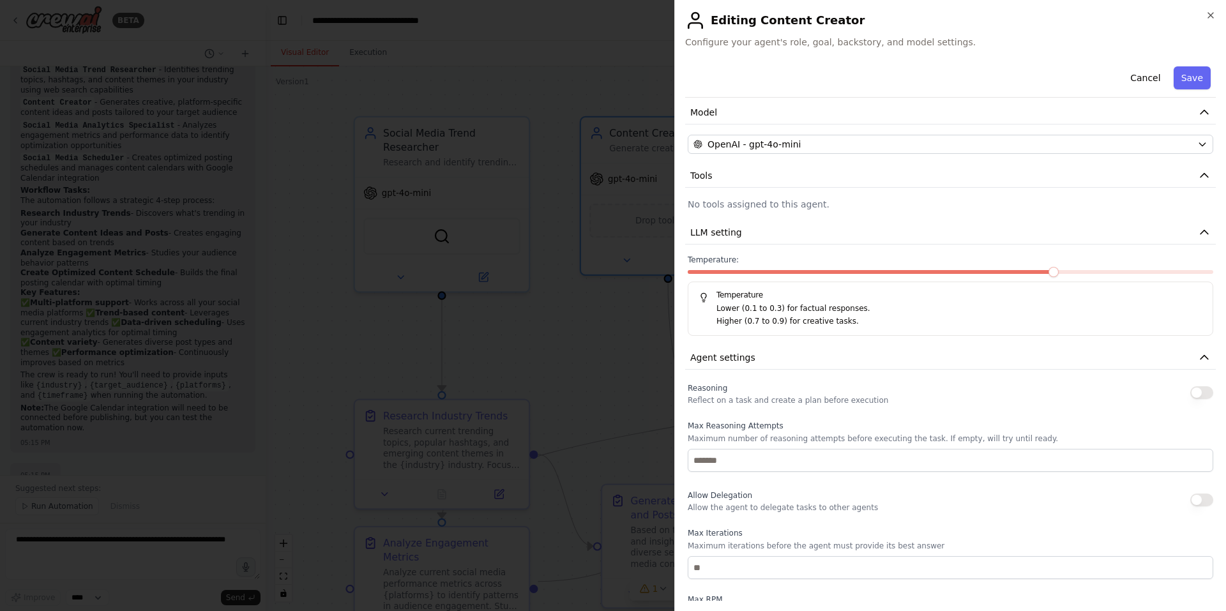
scroll to position [0, 0]
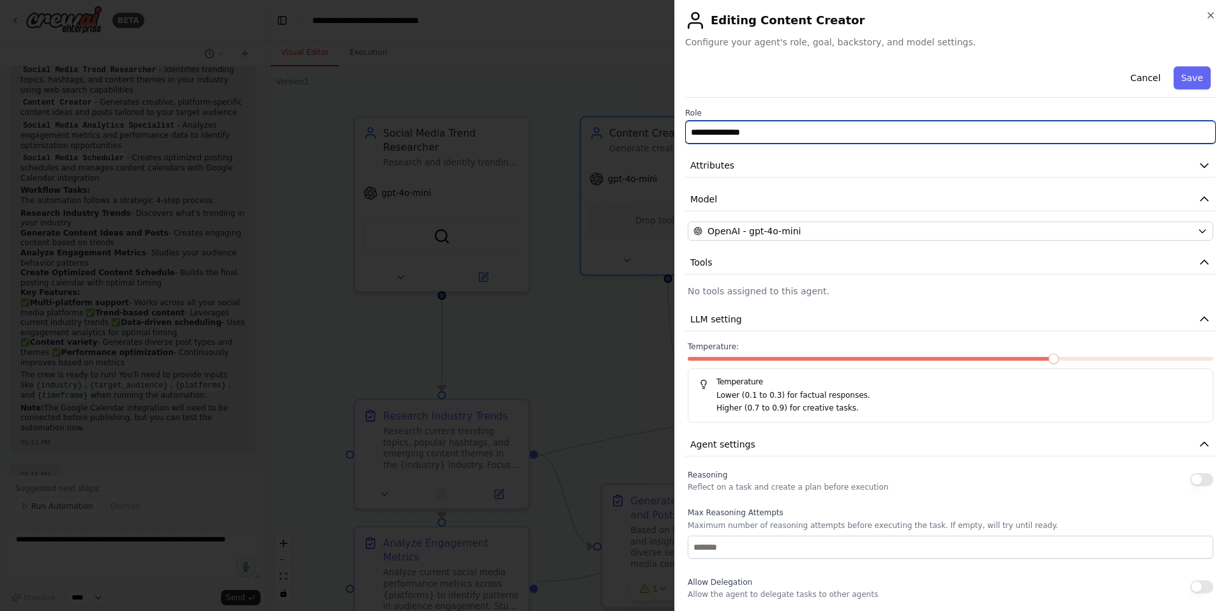
click at [1129, 130] on input "**********" at bounding box center [950, 132] width 531 height 23
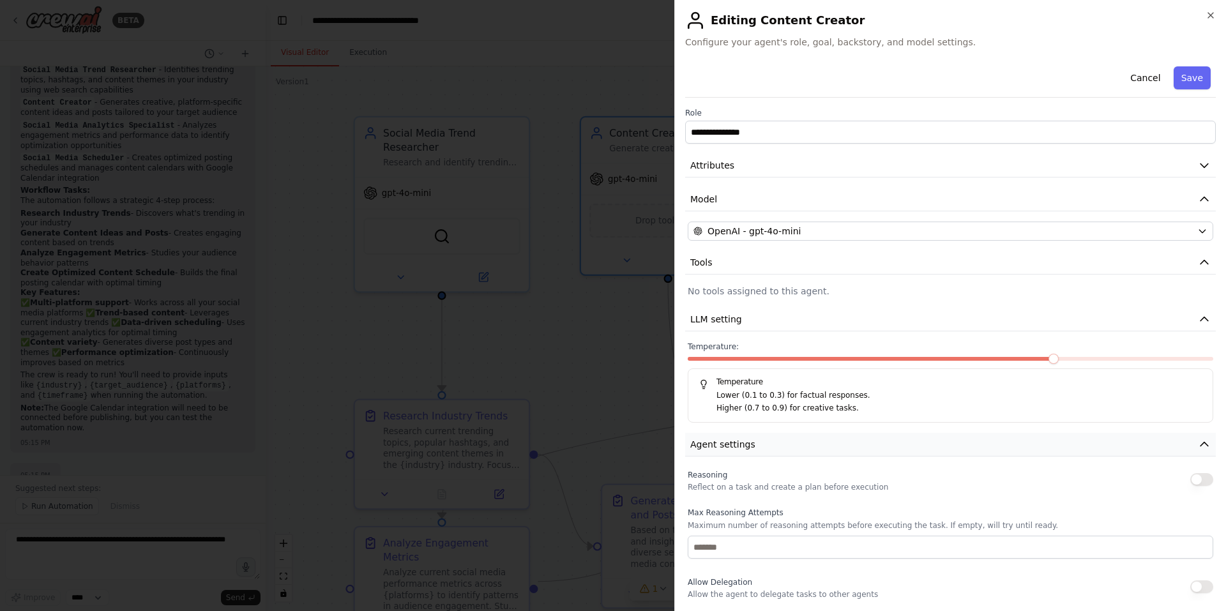
click at [1109, 439] on button "Agent settings" at bounding box center [950, 445] width 531 height 24
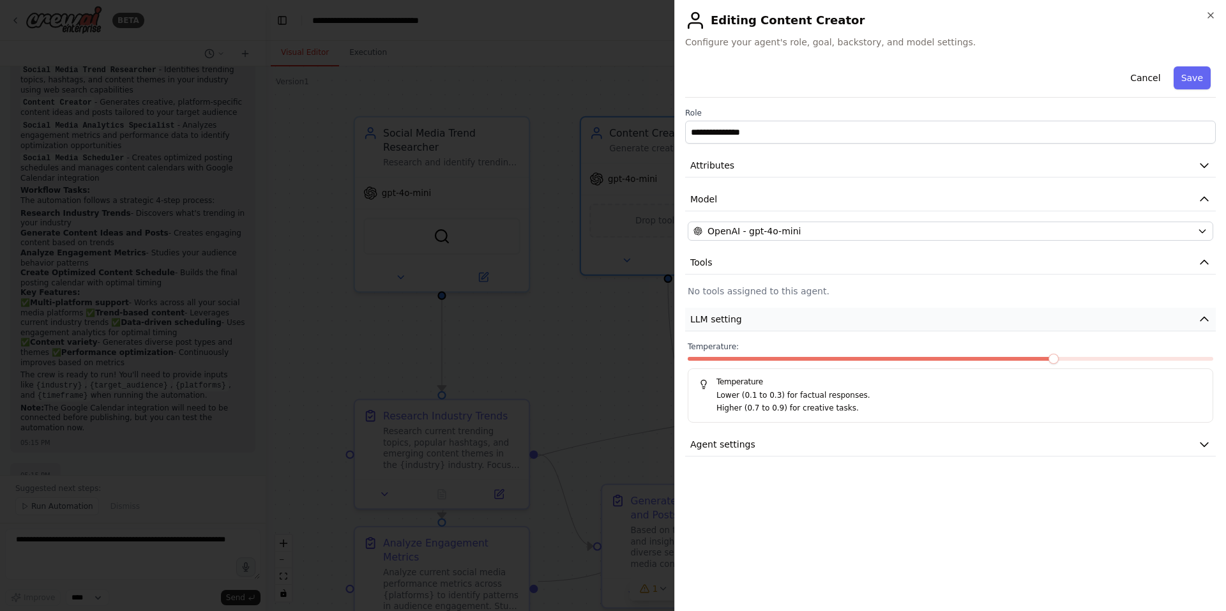
click at [1205, 321] on icon "button" at bounding box center [1204, 319] width 13 height 13
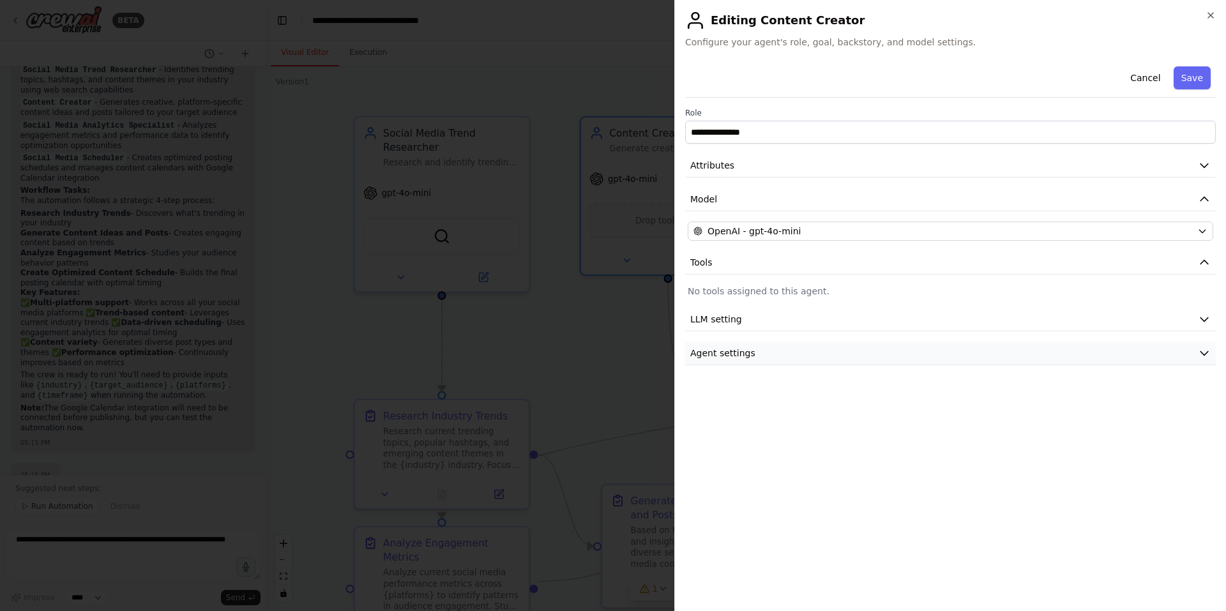
click at [1188, 351] on button "Agent settings" at bounding box center [950, 354] width 531 height 24
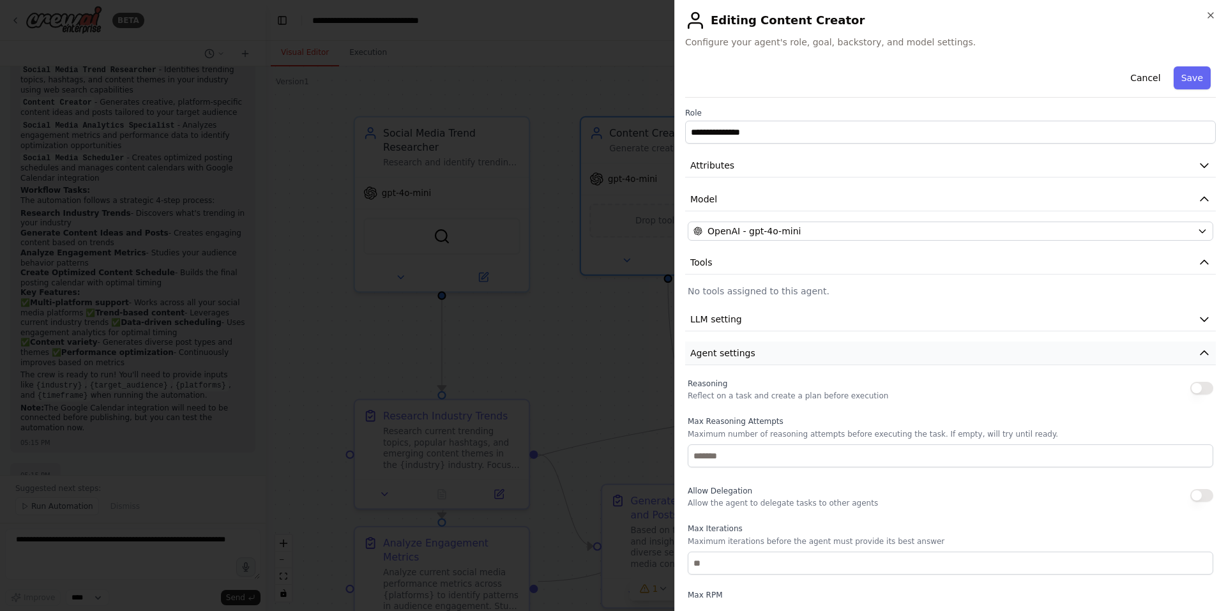
click at [1201, 354] on icon "button" at bounding box center [1205, 353] width 8 height 4
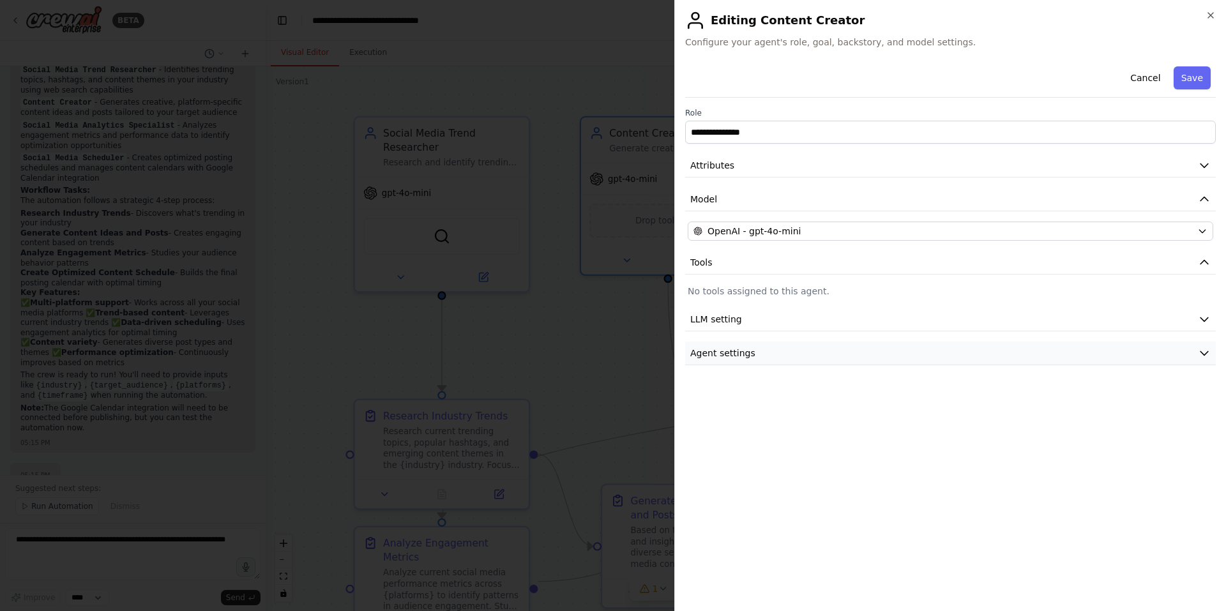
click at [1089, 354] on button "Agent settings" at bounding box center [950, 354] width 531 height 24
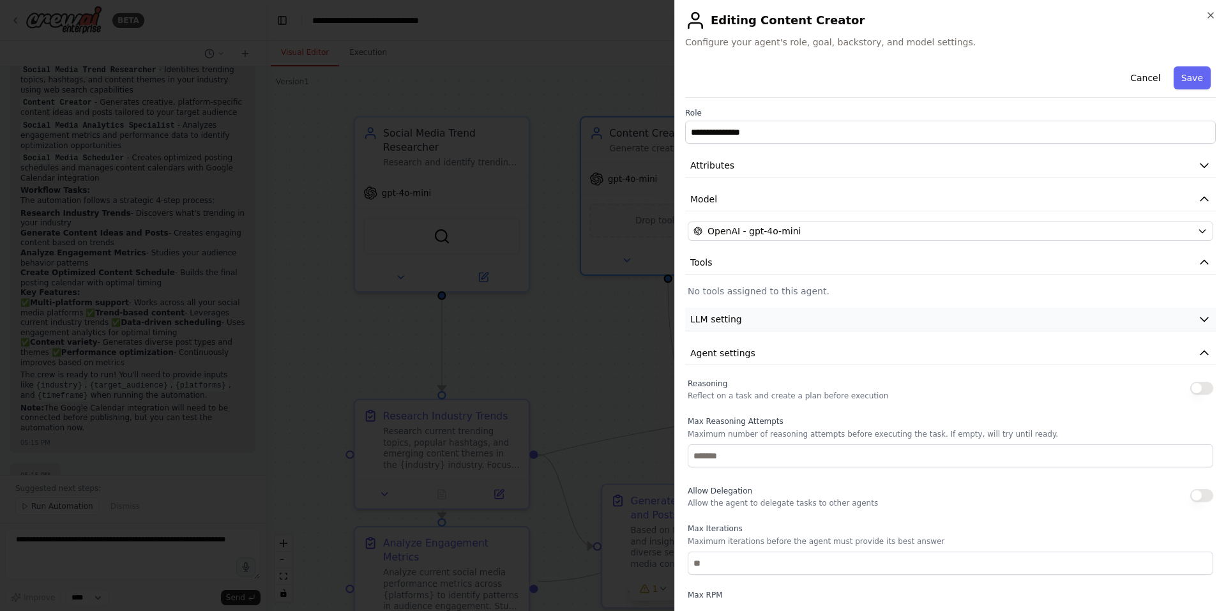
click at [1042, 314] on button "LLM setting" at bounding box center [950, 320] width 531 height 24
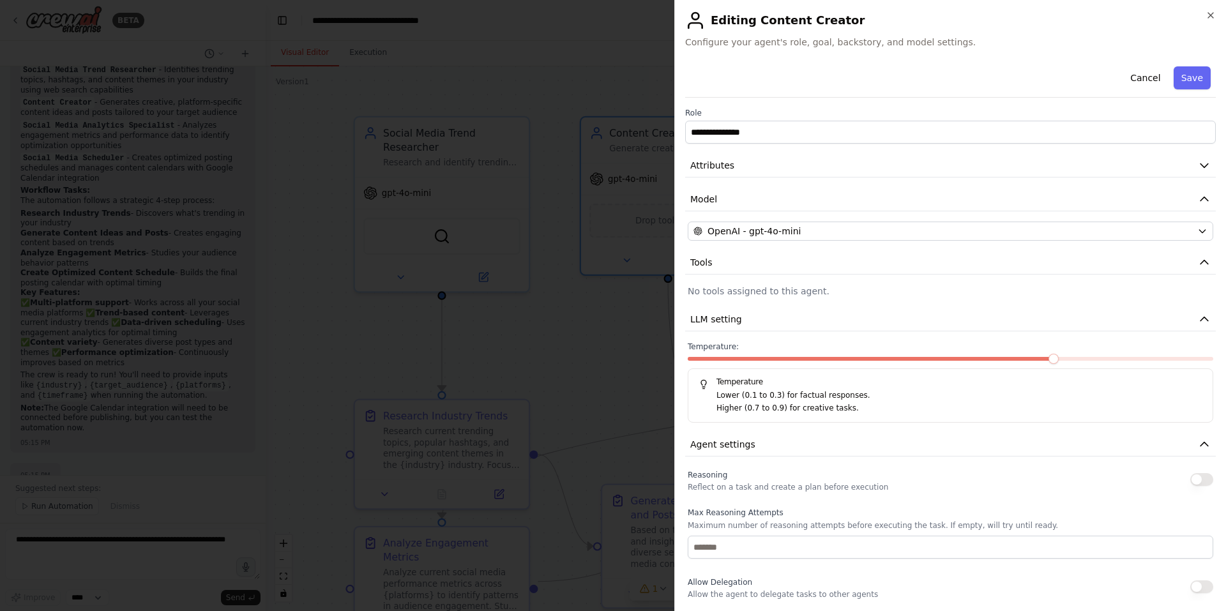
click at [1039, 408] on p "Higher (0.7 to 0.9) for creative tasks." at bounding box center [960, 408] width 486 height 13
click at [1065, 386] on h5 "Temperature" at bounding box center [951, 382] width 504 height 10
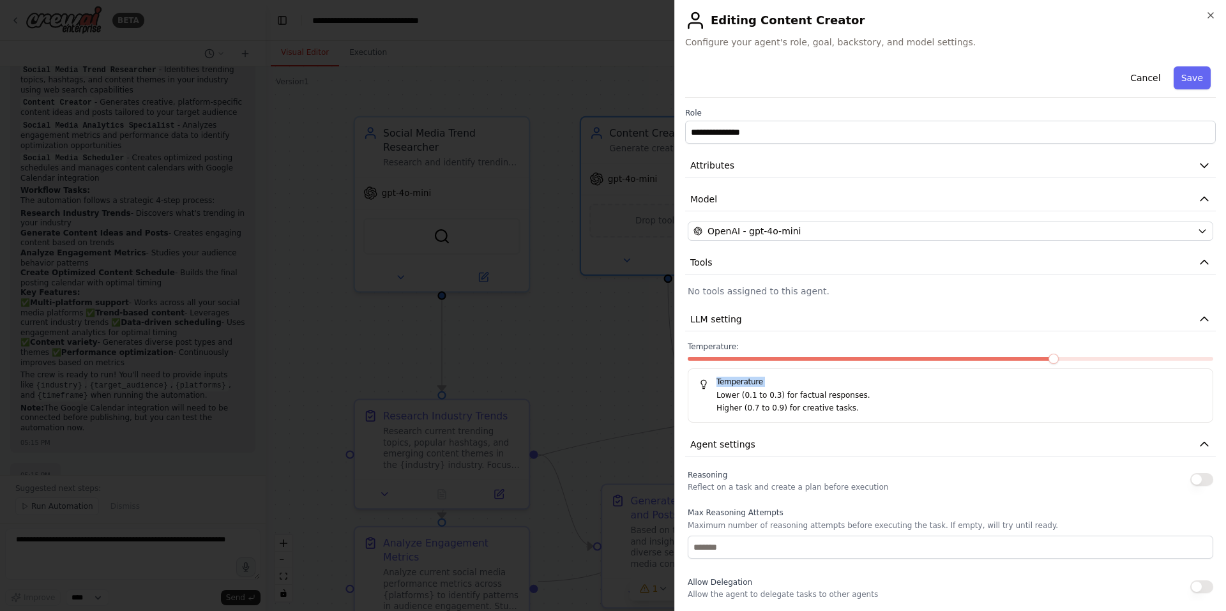
click at [1065, 386] on h5 "Temperature" at bounding box center [951, 382] width 504 height 10
drag, startPoint x: 1065, startPoint y: 386, endPoint x: 1016, endPoint y: 405, distance: 52.6
click at [1016, 405] on div "Temperature Lower (0.1 to 0.3) for factual responses. Higher (0.7 to 0.9) for c…" at bounding box center [951, 396] width 526 height 54
click at [1016, 405] on p "Higher (0.7 to 0.9) for creative tasks." at bounding box center [960, 408] width 486 height 13
click at [1049, 360] on span at bounding box center [1054, 359] width 10 height 10
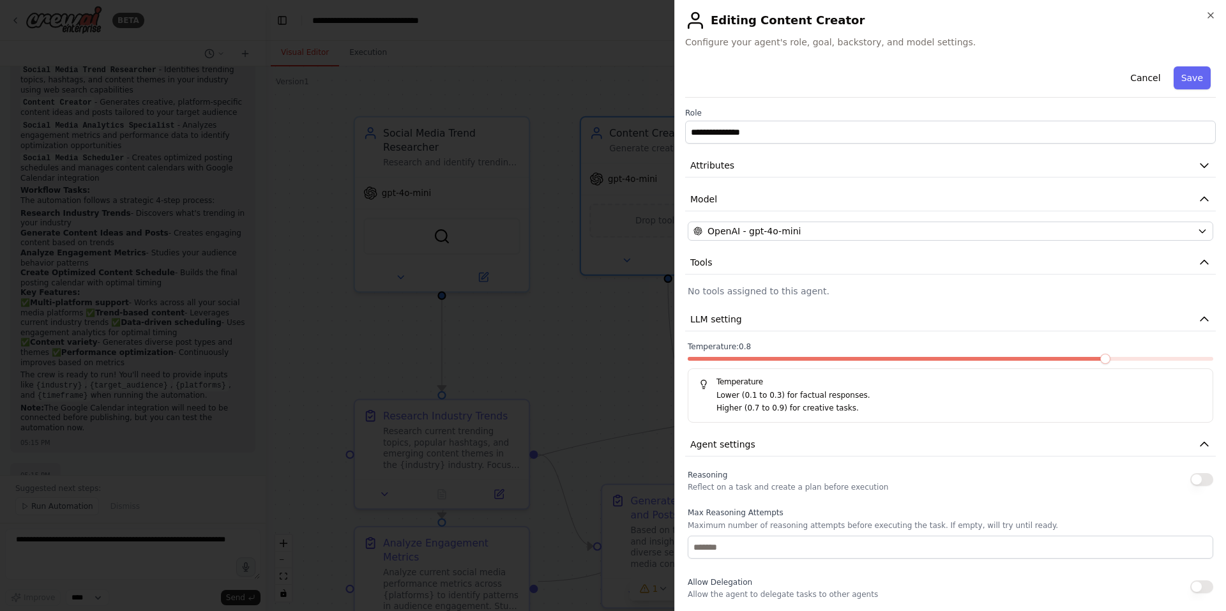
click at [1100, 360] on span at bounding box center [1105, 359] width 10 height 10
click at [1046, 360] on span at bounding box center [872, 359] width 368 height 4
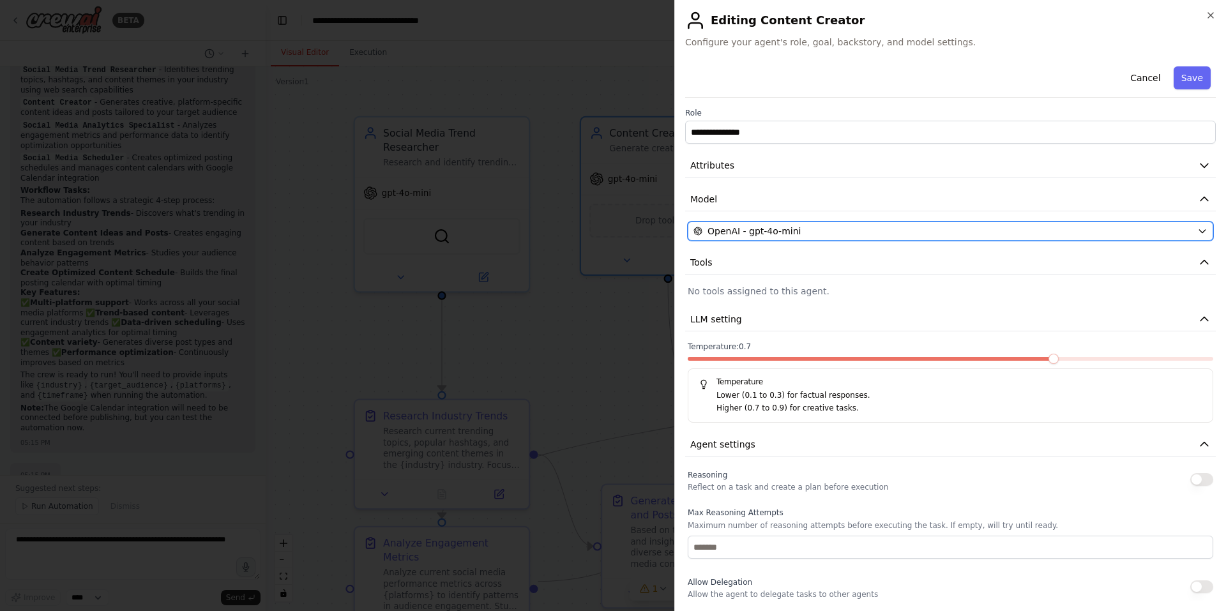
click at [1198, 229] on icon "button" at bounding box center [1203, 231] width 10 height 10
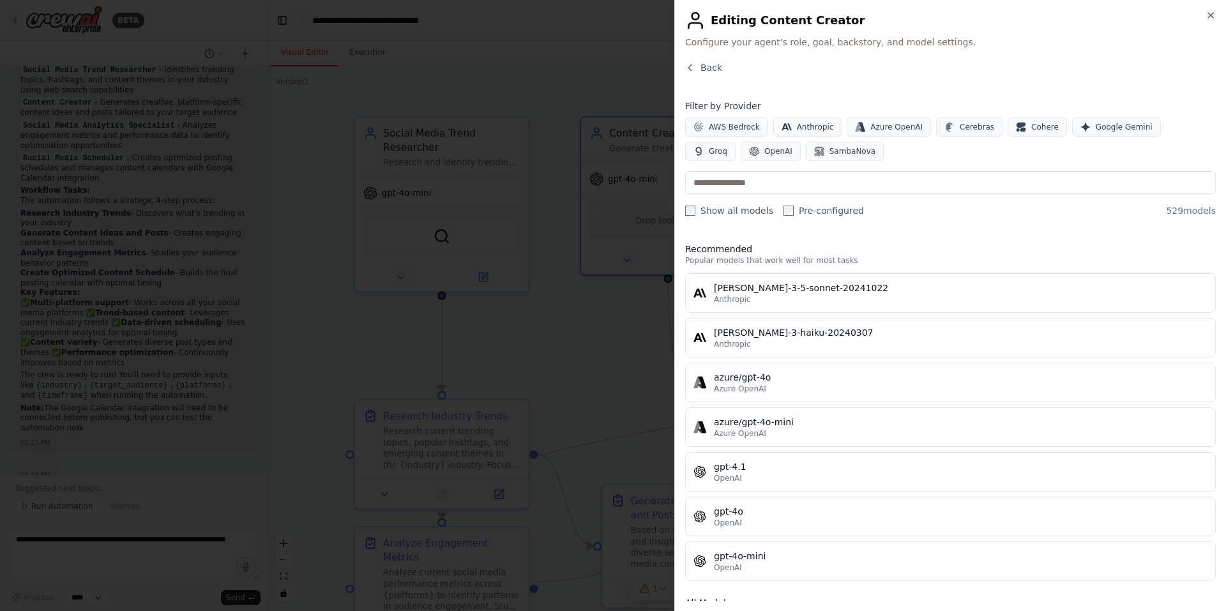
click at [614, 294] on div at bounding box center [613, 305] width 1226 height 611
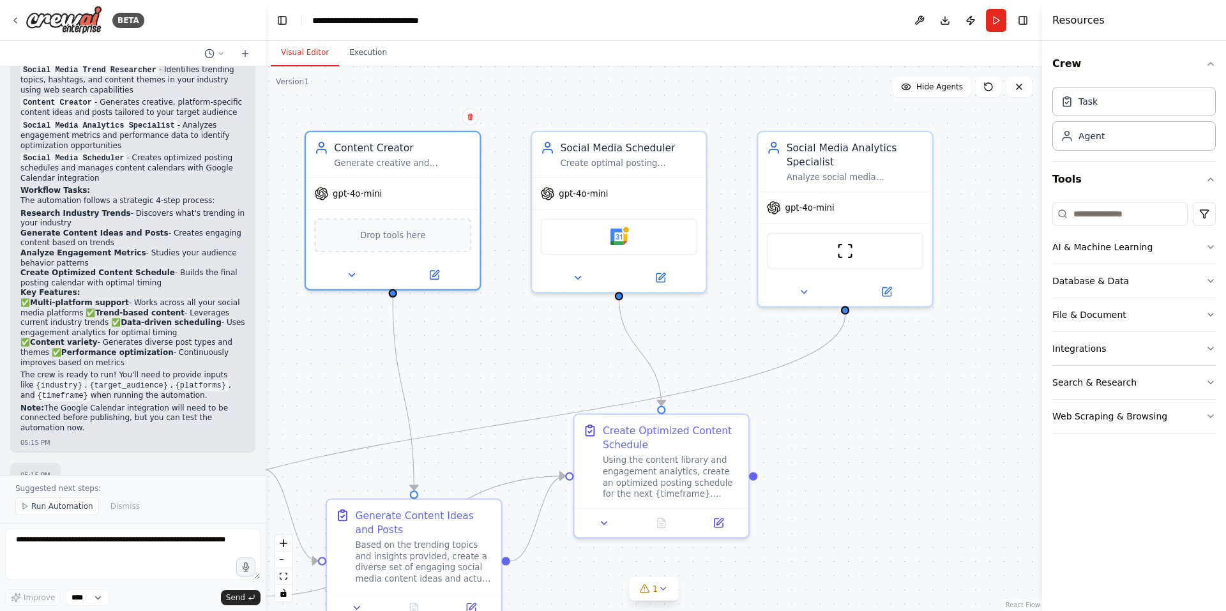
drag, startPoint x: 980, startPoint y: 312, endPoint x: 704, endPoint y: 326, distance: 275.7
click at [704, 326] on div ".deletable-edge-delete-btn { width: 20px; height: 20px; border: 0px solid #ffff…" at bounding box center [654, 338] width 777 height 545
click at [844, 249] on img at bounding box center [845, 248] width 17 height 17
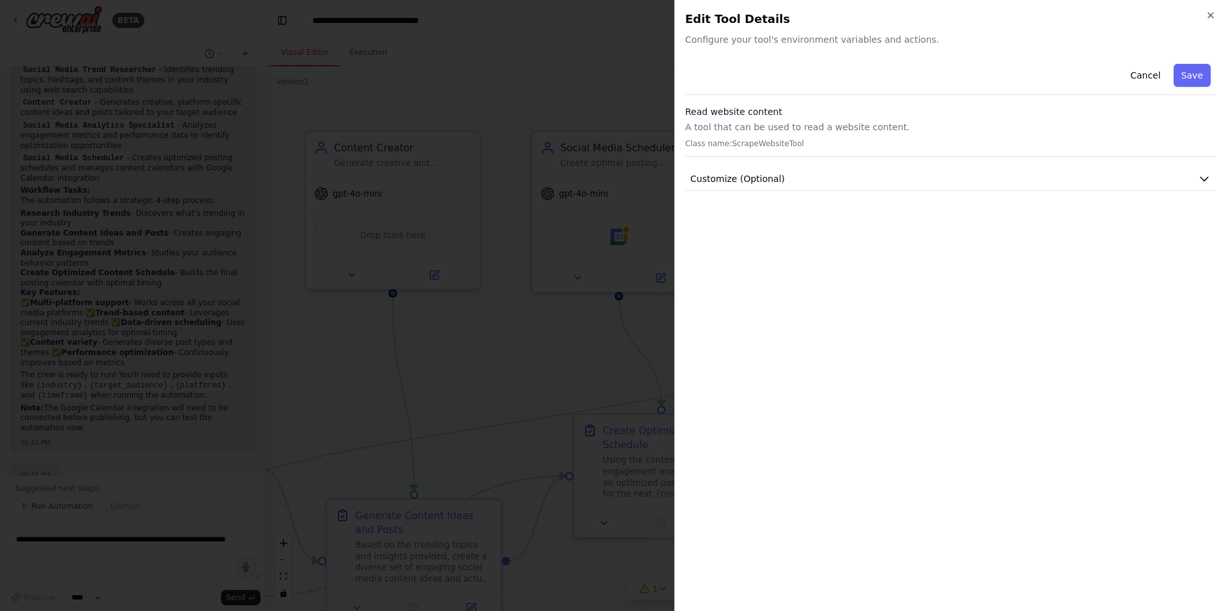
click at [434, 331] on div at bounding box center [613, 305] width 1226 height 611
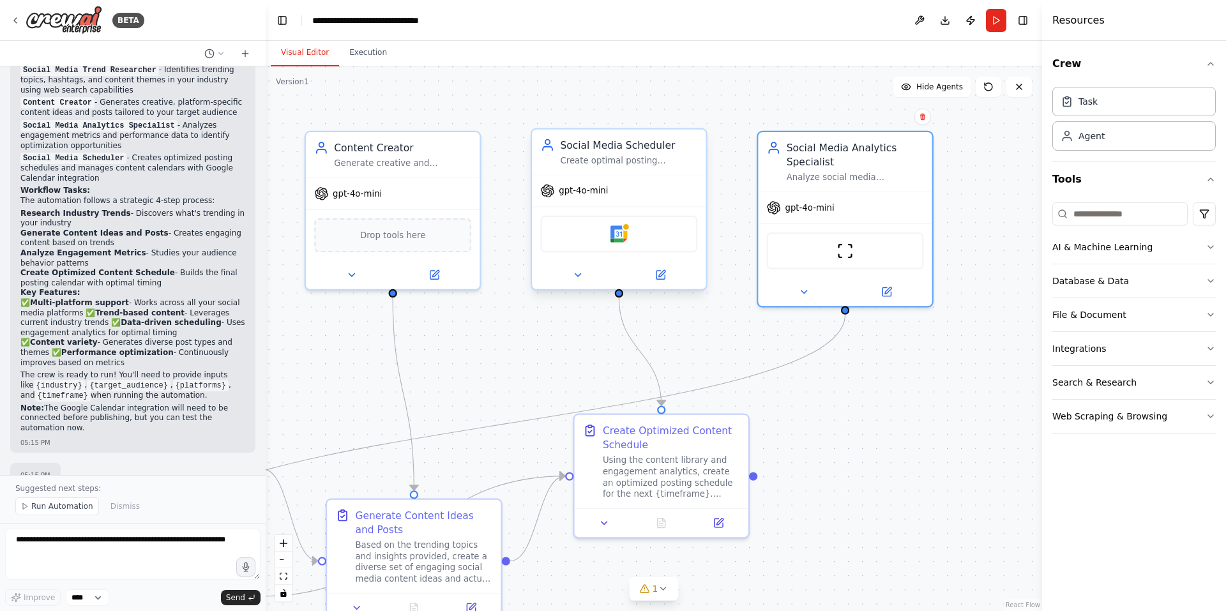
click at [653, 241] on div "Google Calendar" at bounding box center [618, 234] width 157 height 37
click at [617, 240] on img at bounding box center [619, 233] width 17 height 17
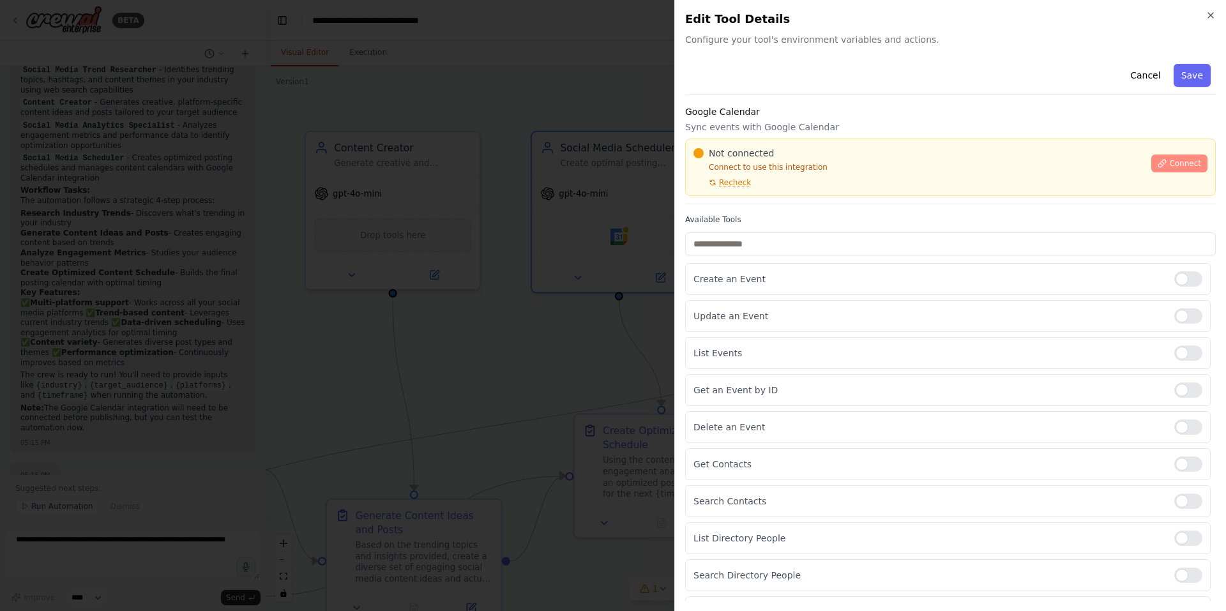
click at [1177, 160] on span "Connect" at bounding box center [1185, 163] width 32 height 10
click at [725, 195] on div "Not connected Connect to use this integration Recheck Connect" at bounding box center [950, 167] width 531 height 57
click at [758, 200] on div "Google Calendar Sync events with Google Calendar Not connected Connect to use t…" at bounding box center [950, 154] width 531 height 99
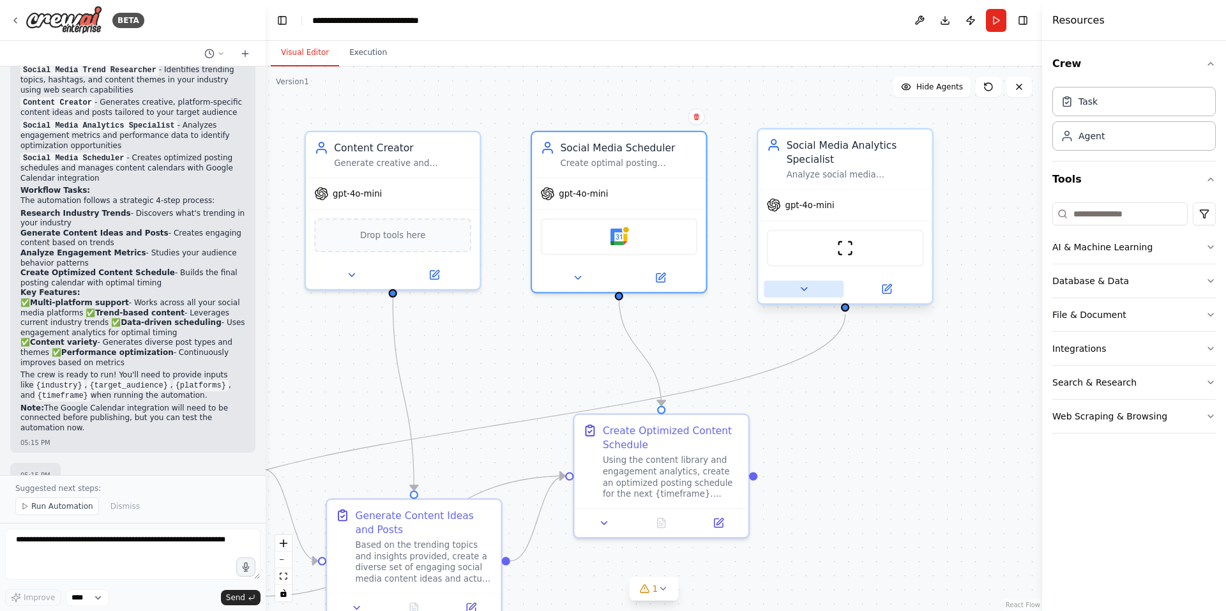
click at [810, 283] on button at bounding box center [804, 289] width 80 height 17
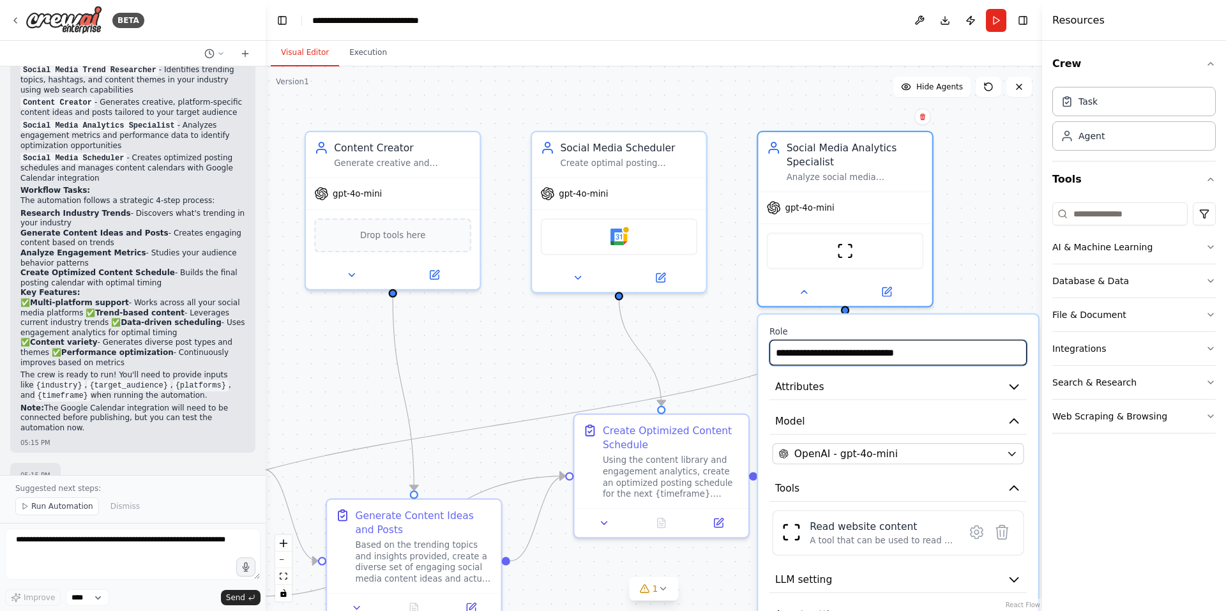
click at [961, 351] on input "**********" at bounding box center [898, 353] width 257 height 26
click at [963, 351] on input "**********" at bounding box center [898, 353] width 257 height 26
click at [939, 422] on button "Model" at bounding box center [898, 422] width 257 height 26
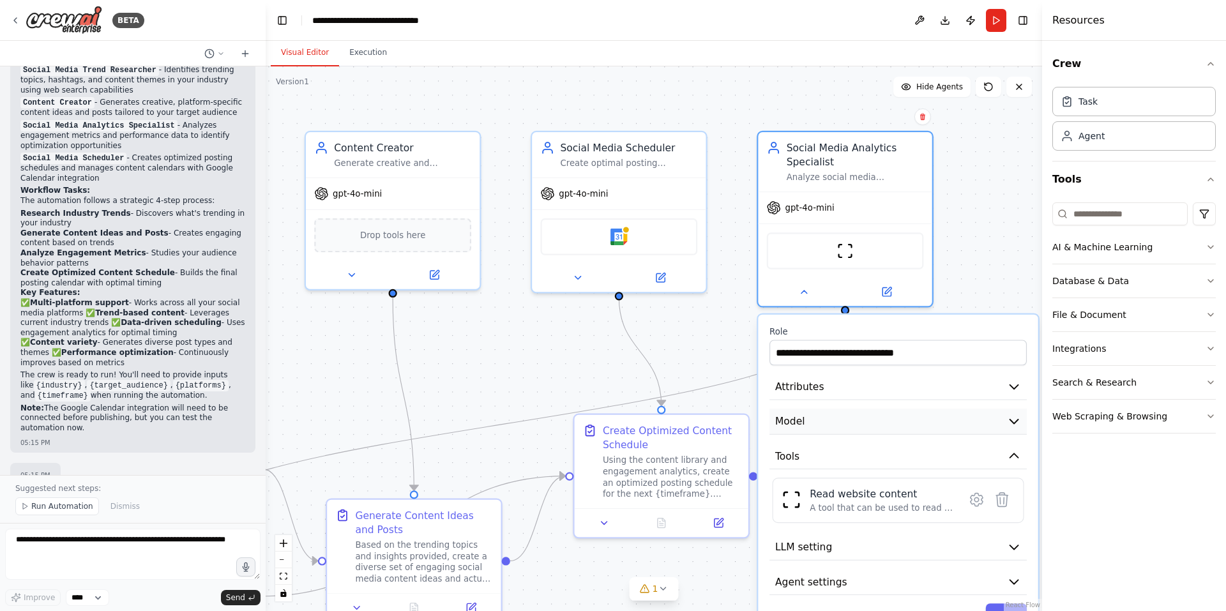
click at [950, 422] on button "Model" at bounding box center [898, 422] width 257 height 26
click at [1016, 421] on icon "button" at bounding box center [1014, 422] width 8 height 4
click at [1015, 420] on icon "button" at bounding box center [1014, 422] width 14 height 14
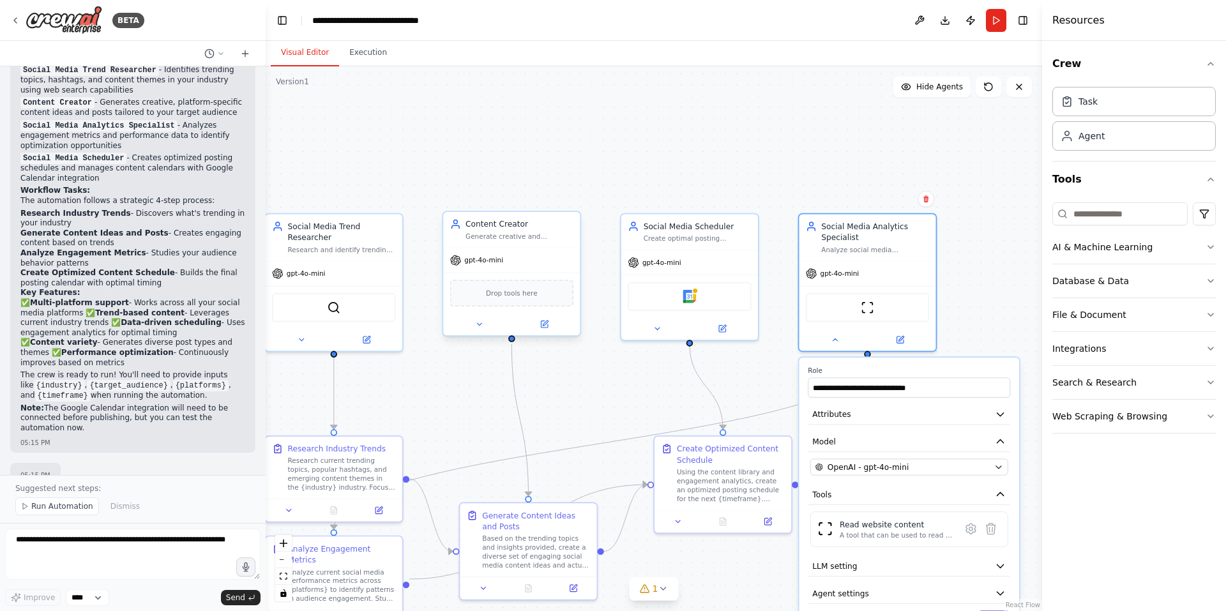
click at [521, 298] on span "Drop tools here" at bounding box center [512, 292] width 52 height 11
click at [521, 296] on span "Drop tools here" at bounding box center [512, 292] width 52 height 11
click at [515, 294] on span "Drop tools here" at bounding box center [512, 292] width 52 height 11
click at [510, 298] on span "Drop tools here" at bounding box center [512, 292] width 52 height 11
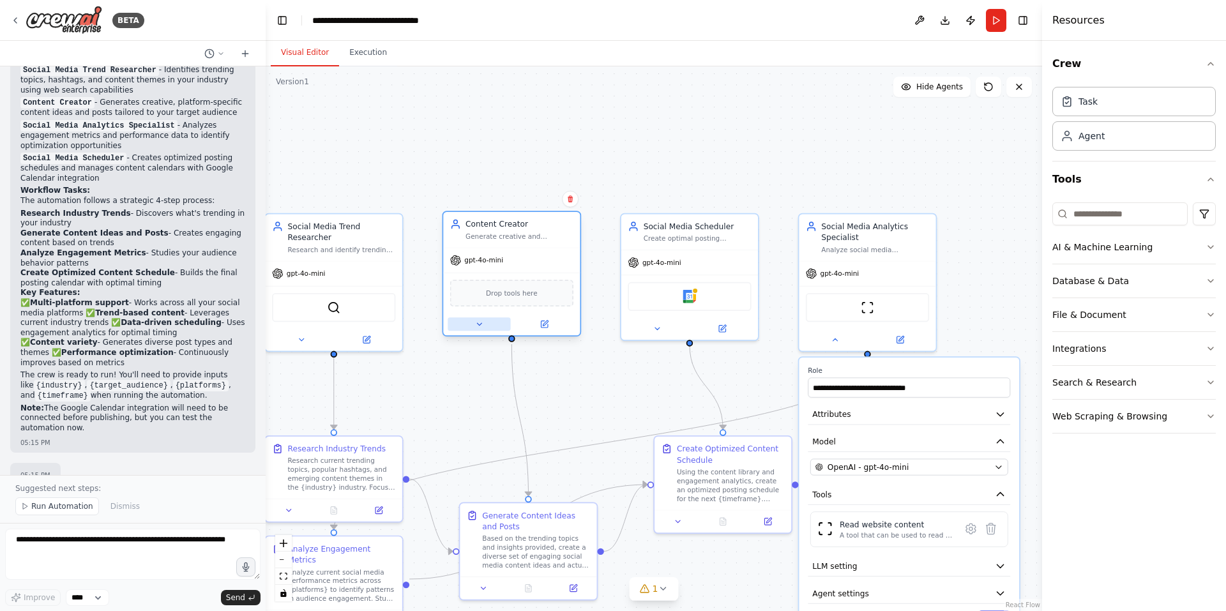
click at [486, 322] on button at bounding box center [479, 323] width 63 height 13
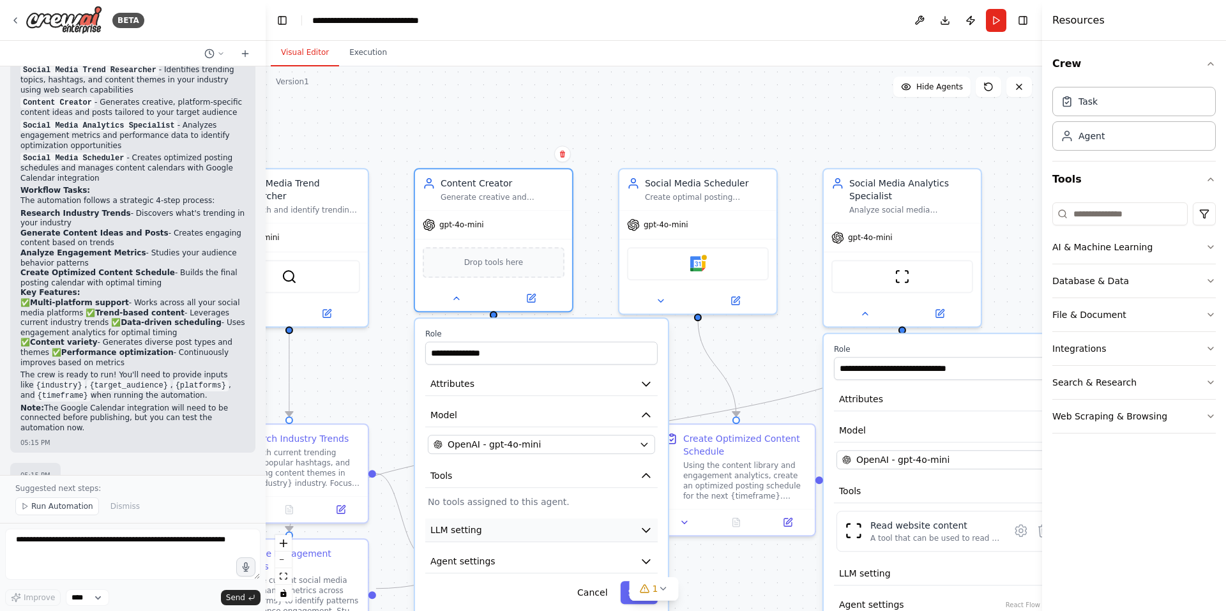
click at [586, 526] on button "LLM setting" at bounding box center [541, 531] width 232 height 24
click at [649, 531] on icon "button" at bounding box center [646, 530] width 13 height 13
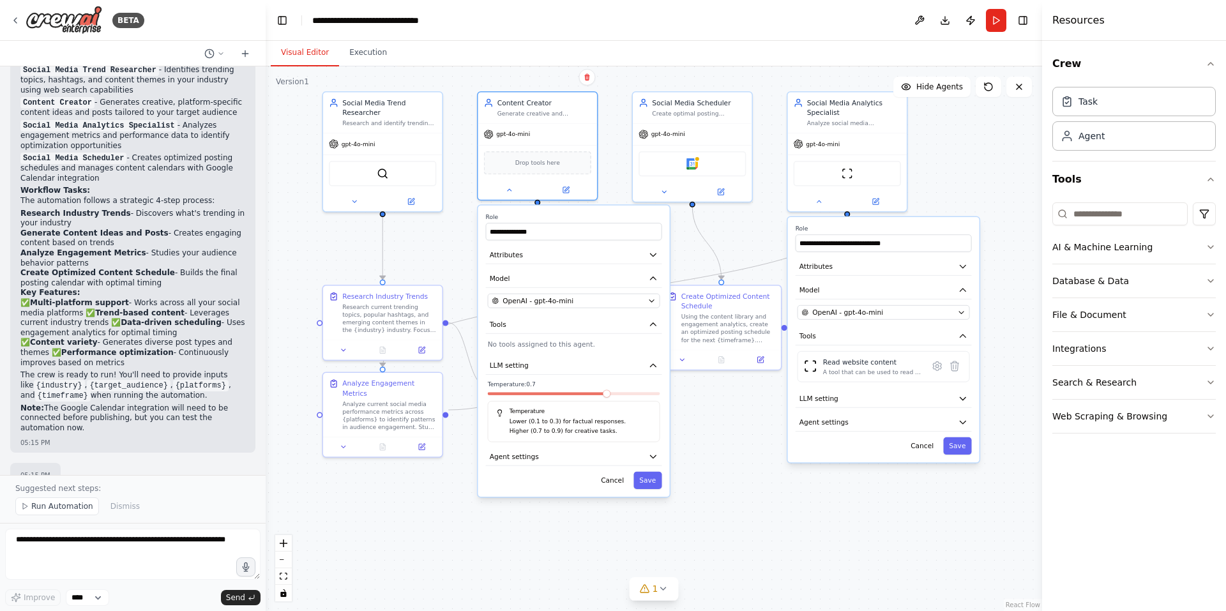
drag, startPoint x: 711, startPoint y: 557, endPoint x: 720, endPoint y: 398, distance: 159.3
click at [720, 393] on div ".deletable-edge-delete-btn { width: 20px; height: 20px; border: 0px solid #ffff…" at bounding box center [654, 338] width 777 height 545
click at [642, 456] on button "Agent settings" at bounding box center [573, 456] width 176 height 18
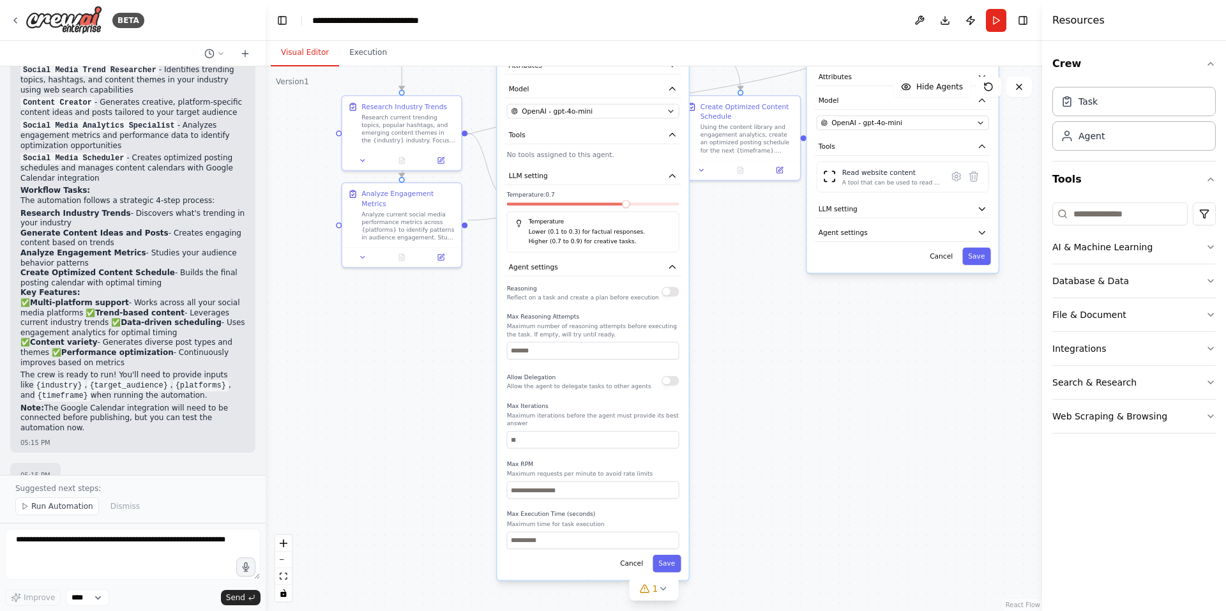
drag, startPoint x: 720, startPoint y: 537, endPoint x: 738, endPoint y: 349, distance: 189.3
click at [739, 348] on div ".deletable-edge-delete-btn { width: 20px; height: 20px; border: 0px solid #ffff…" at bounding box center [654, 338] width 777 height 545
click at [672, 381] on button "button" at bounding box center [669, 381] width 17 height 10
click at [667, 291] on button "button" at bounding box center [669, 292] width 17 height 10
click at [652, 483] on input "number" at bounding box center [592, 490] width 172 height 17
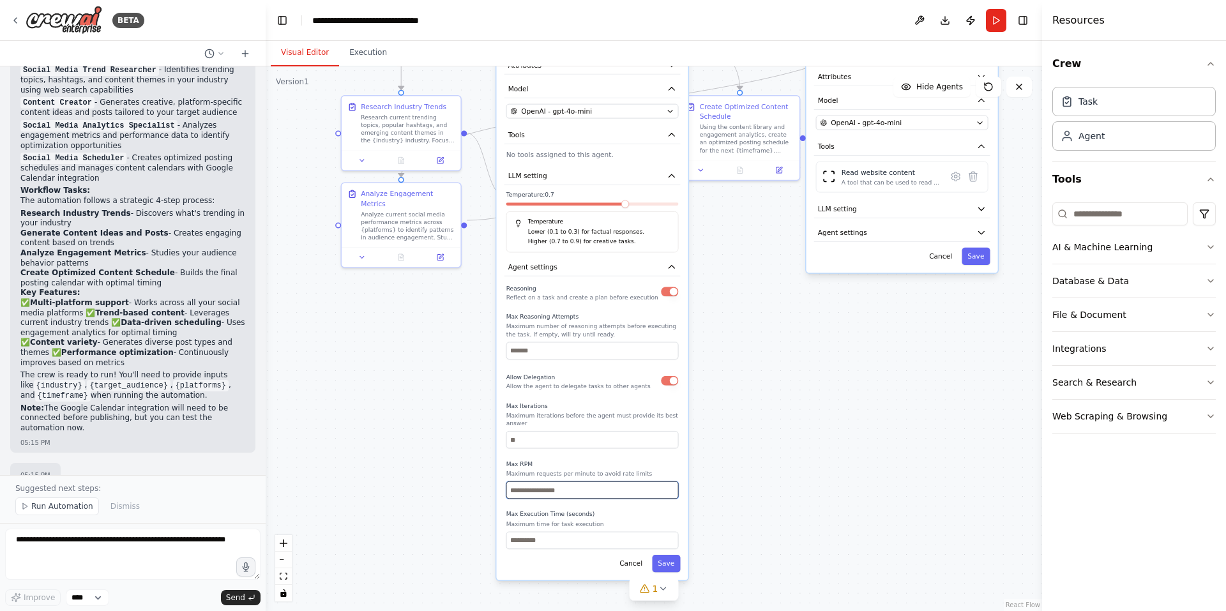
type input "*"
click at [648, 433] on input "number" at bounding box center [592, 439] width 172 height 17
type input "**"
click at [667, 556] on button "Save" at bounding box center [666, 563] width 28 height 17
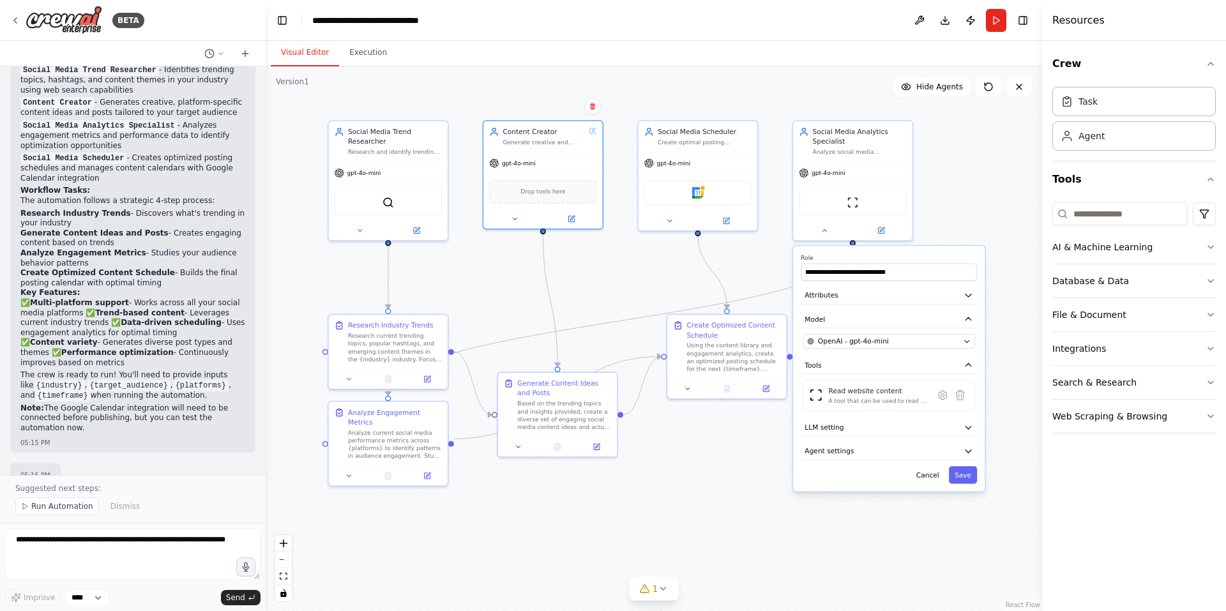
drag, startPoint x: 747, startPoint y: 384, endPoint x: 736, endPoint y: 583, distance: 199.6
click at [739, 588] on div ".deletable-edge-delete-btn { width: 20px; height: 20px; border: 0px solid #ffff…" at bounding box center [654, 338] width 777 height 545
click at [966, 474] on button "Save" at bounding box center [962, 473] width 28 height 17
click at [995, 15] on button "Run" at bounding box center [996, 20] width 20 height 23
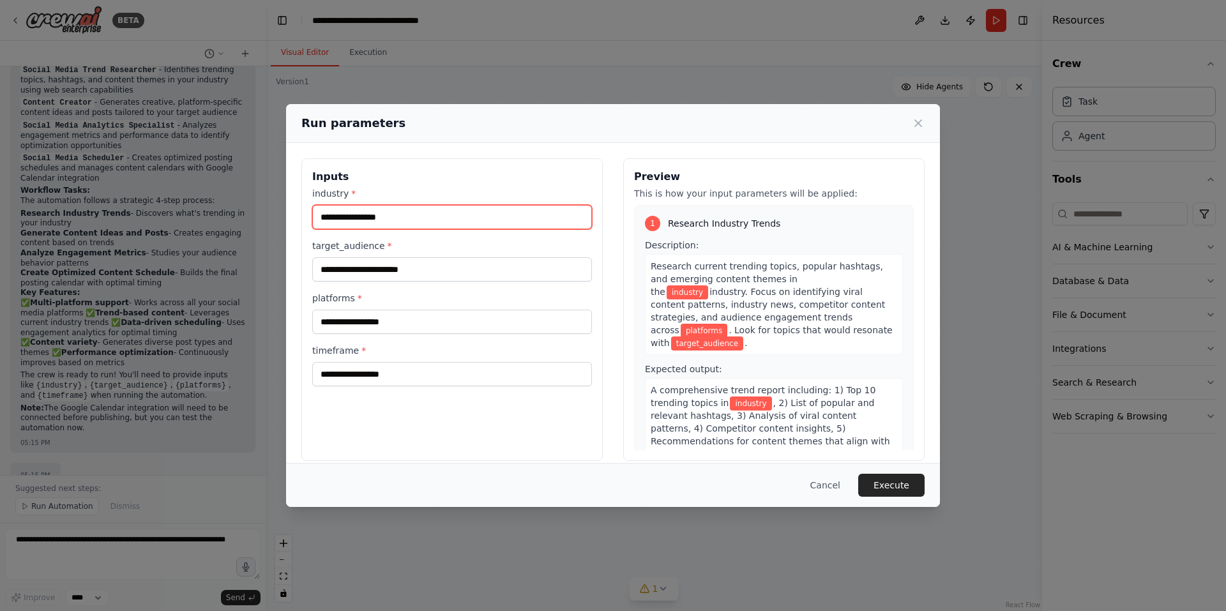
click at [383, 218] on input "industry *" at bounding box center [452, 217] width 280 height 24
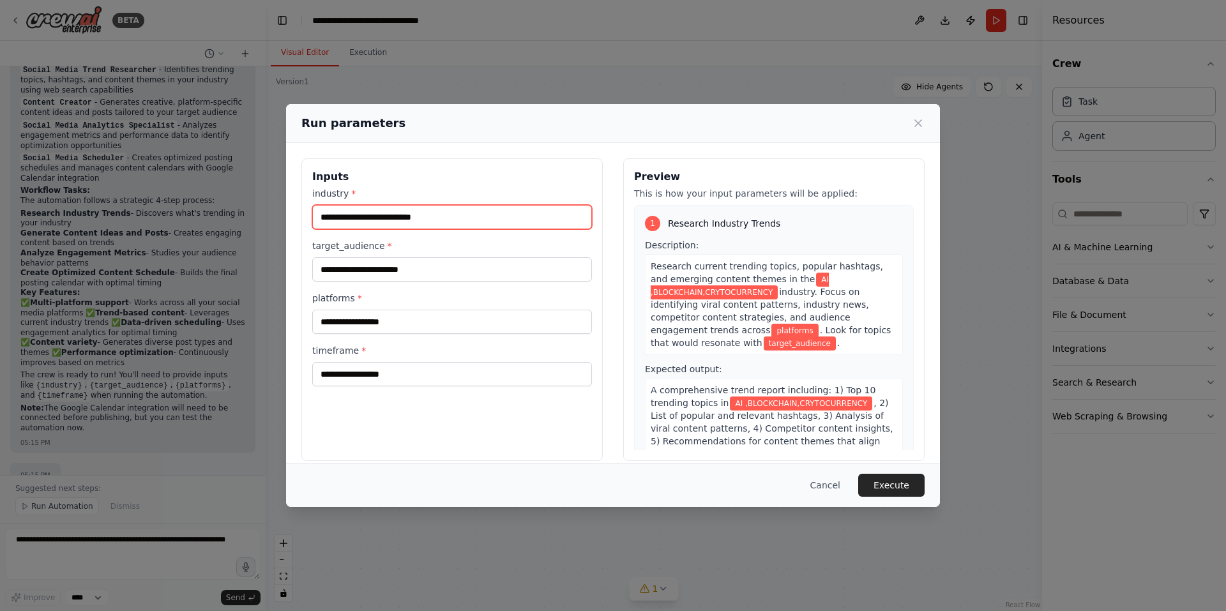
type input "**********"
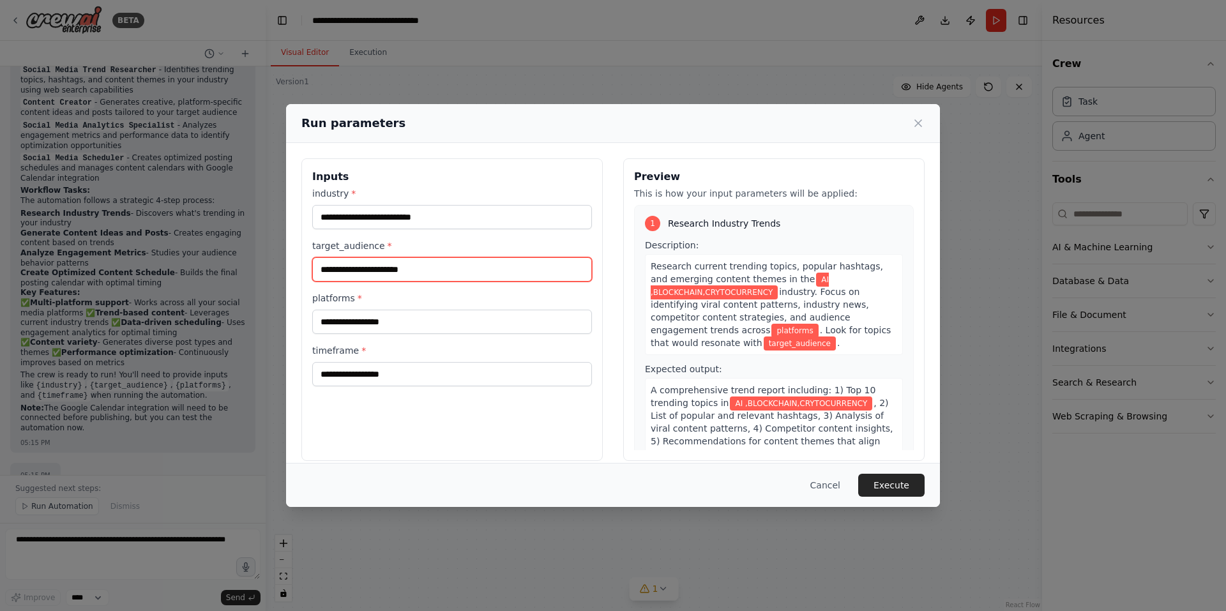
click at [443, 270] on input "target_audience *" at bounding box center [452, 269] width 280 height 24
type input "**********"
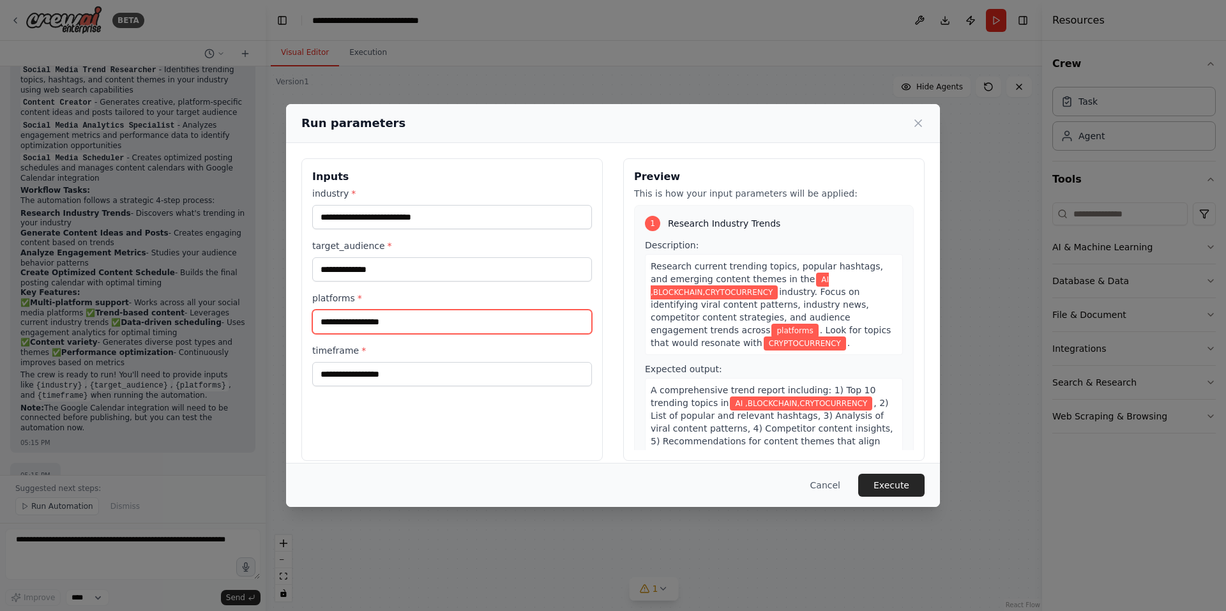
click at [425, 320] on input "platforms *" at bounding box center [452, 322] width 280 height 24
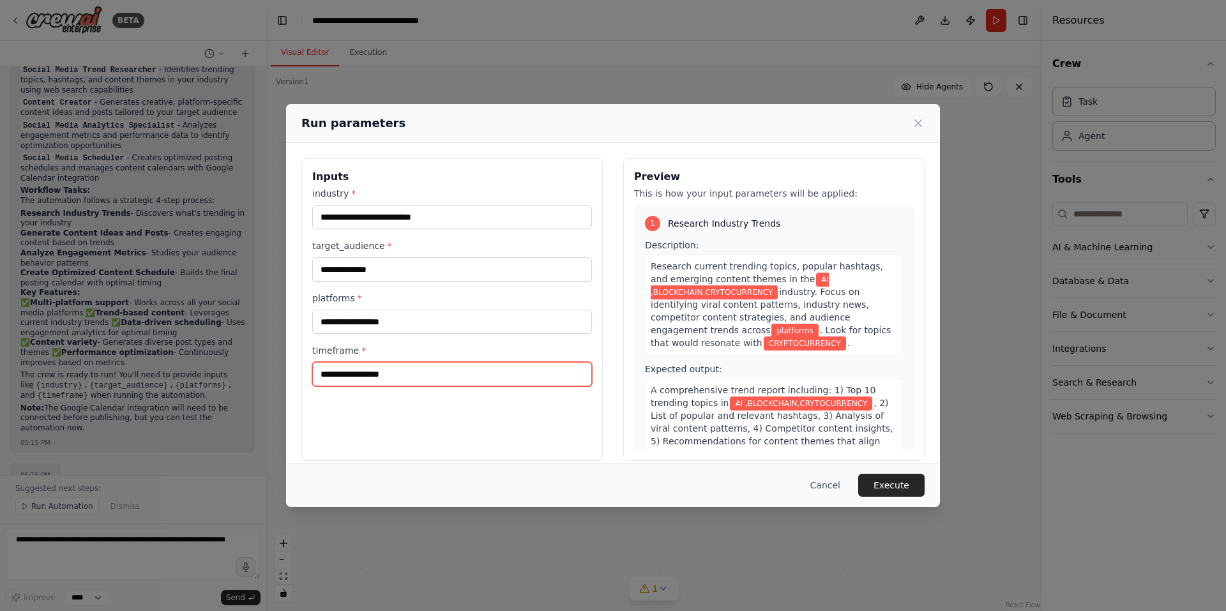
click at [432, 371] on input "timeframe *" at bounding box center [452, 374] width 280 height 24
type input "**********"
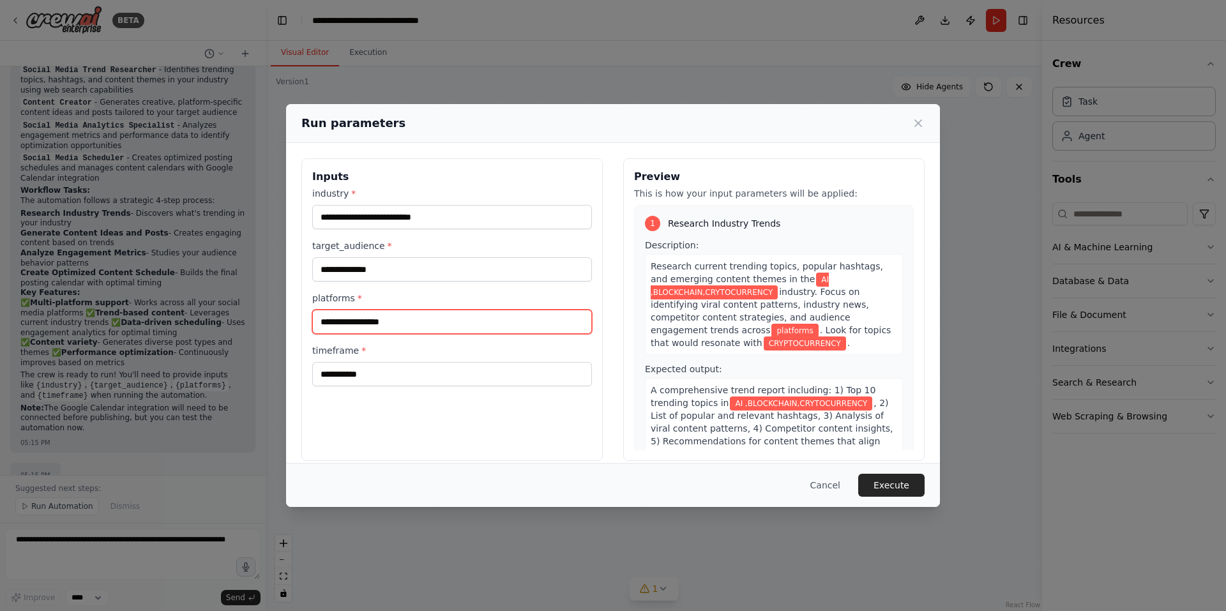
click at [493, 319] on input "platforms *" at bounding box center [452, 322] width 280 height 24
type input "**********"
click at [510, 453] on div "**********" at bounding box center [451, 309] width 301 height 303
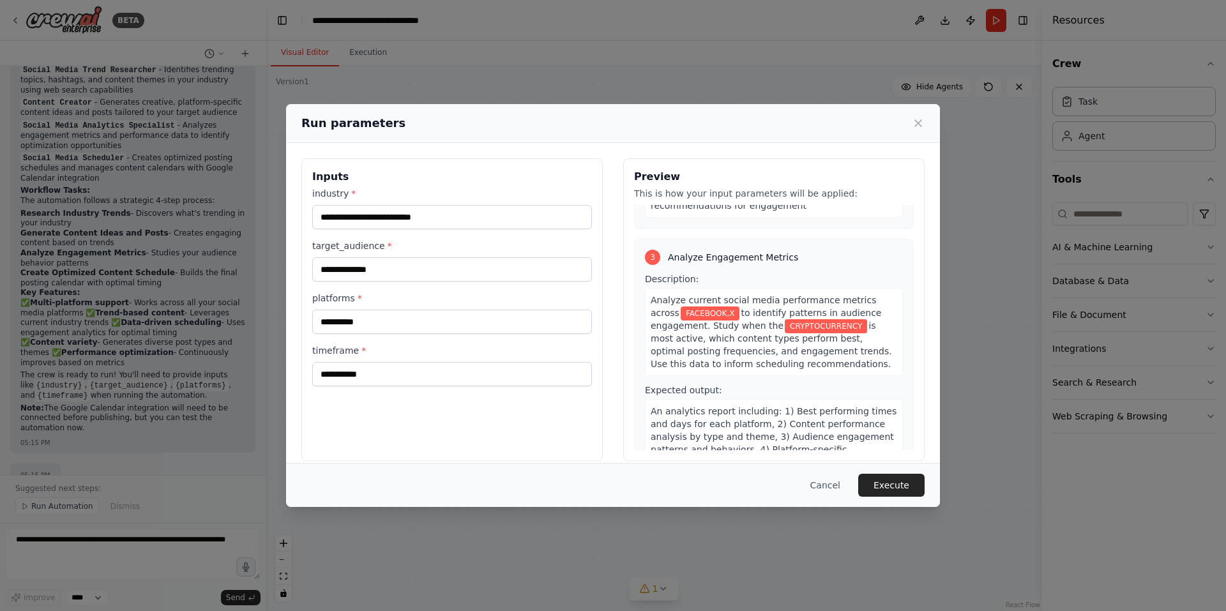
scroll to position [540, 0]
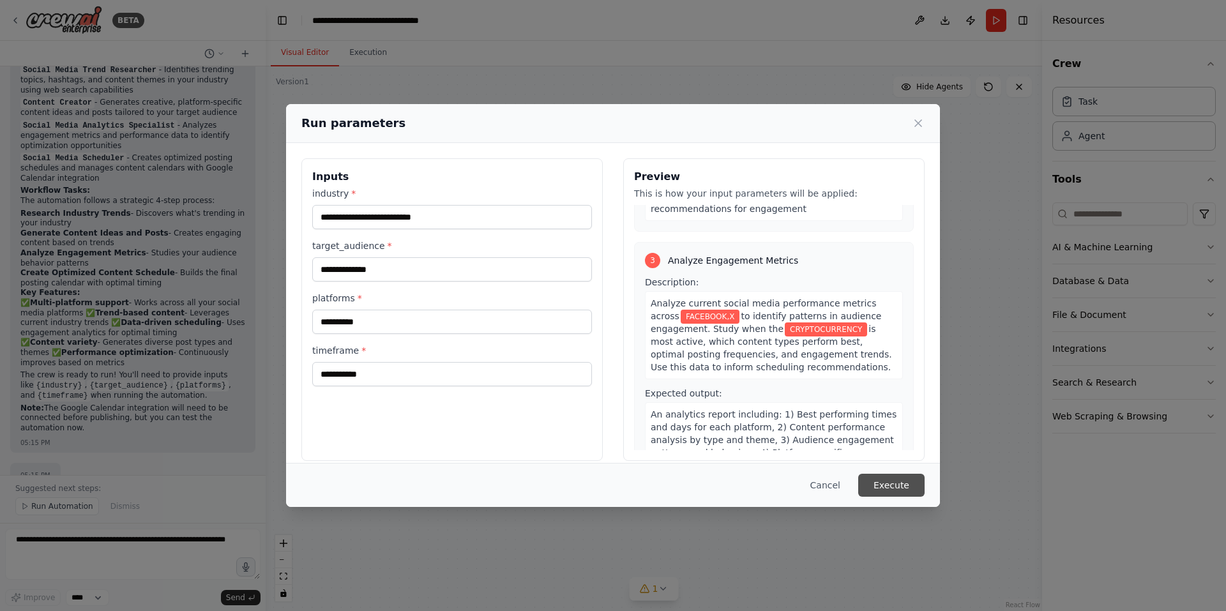
click at [891, 487] on button "Execute" at bounding box center [891, 485] width 66 height 23
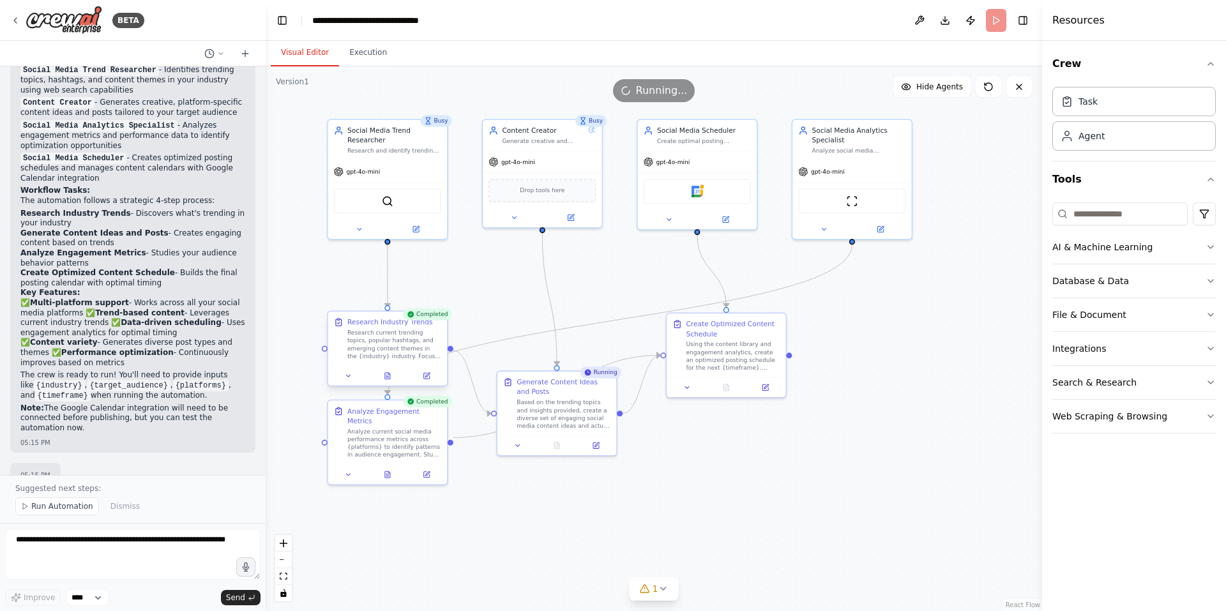
click at [386, 356] on div "Research current trending topics, popular hashtags, and emerging content themes…" at bounding box center [394, 344] width 94 height 31
click at [384, 374] on icon at bounding box center [388, 376] width 8 height 8
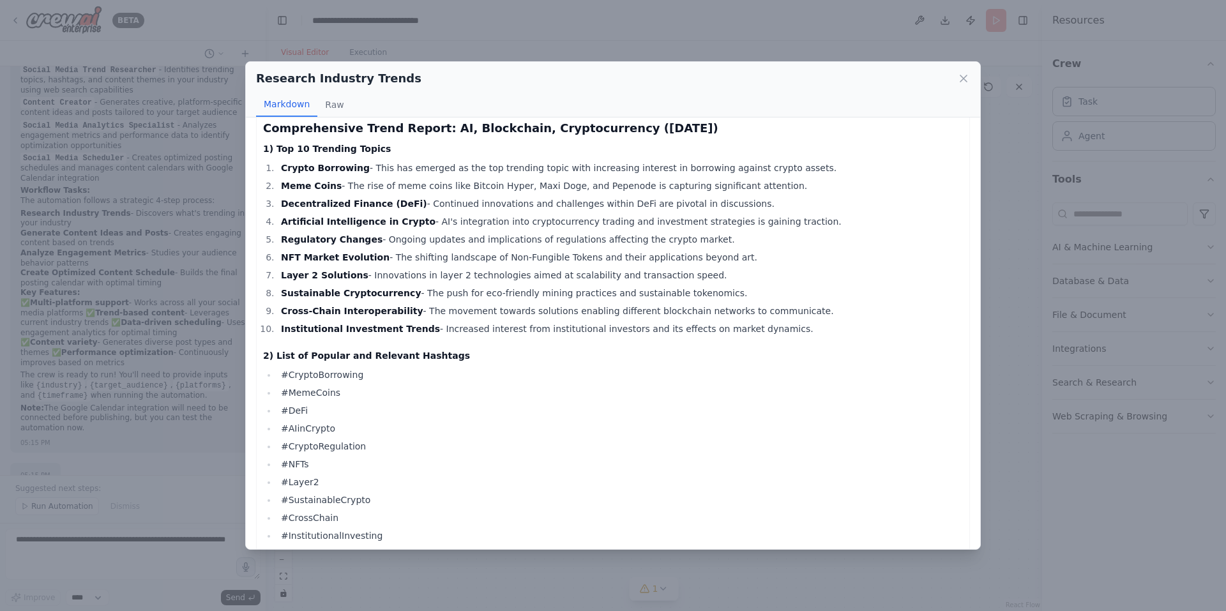
scroll to position [0, 0]
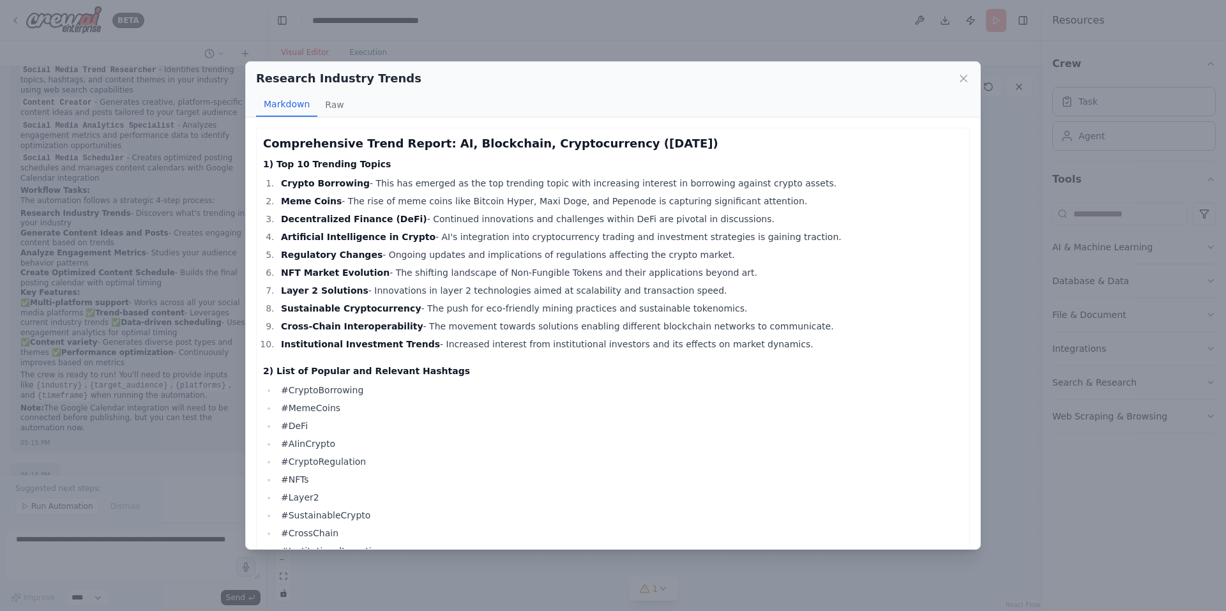
click at [1023, 298] on div "Research Industry Trends Markdown Raw Comprehensive Trend Report: AI, Blockchai…" at bounding box center [613, 305] width 1226 height 611
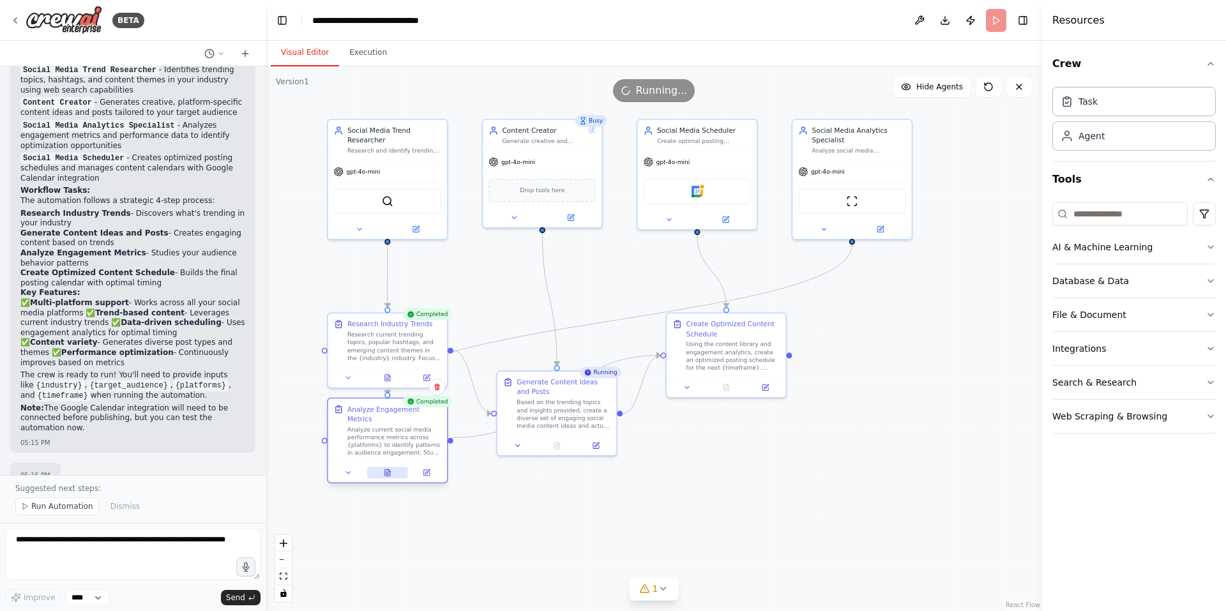
click at [393, 467] on button at bounding box center [387, 472] width 41 height 11
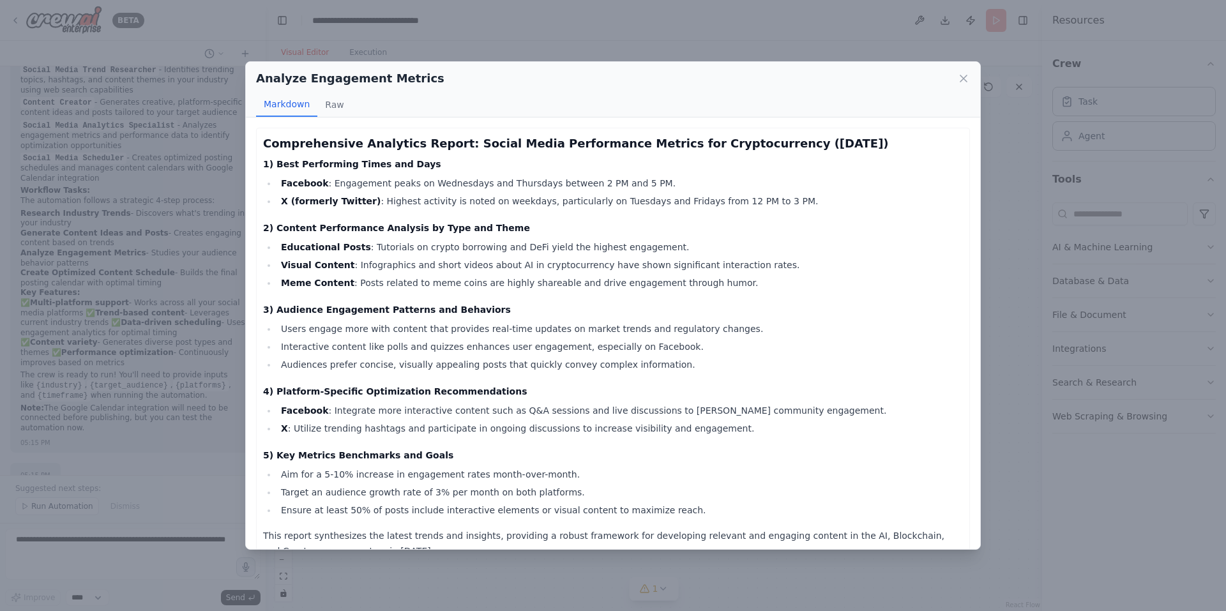
click at [1022, 440] on div "Analyze Engagement Metrics Markdown Raw Comprehensive Analytics Report: Social …" at bounding box center [613, 305] width 1226 height 611
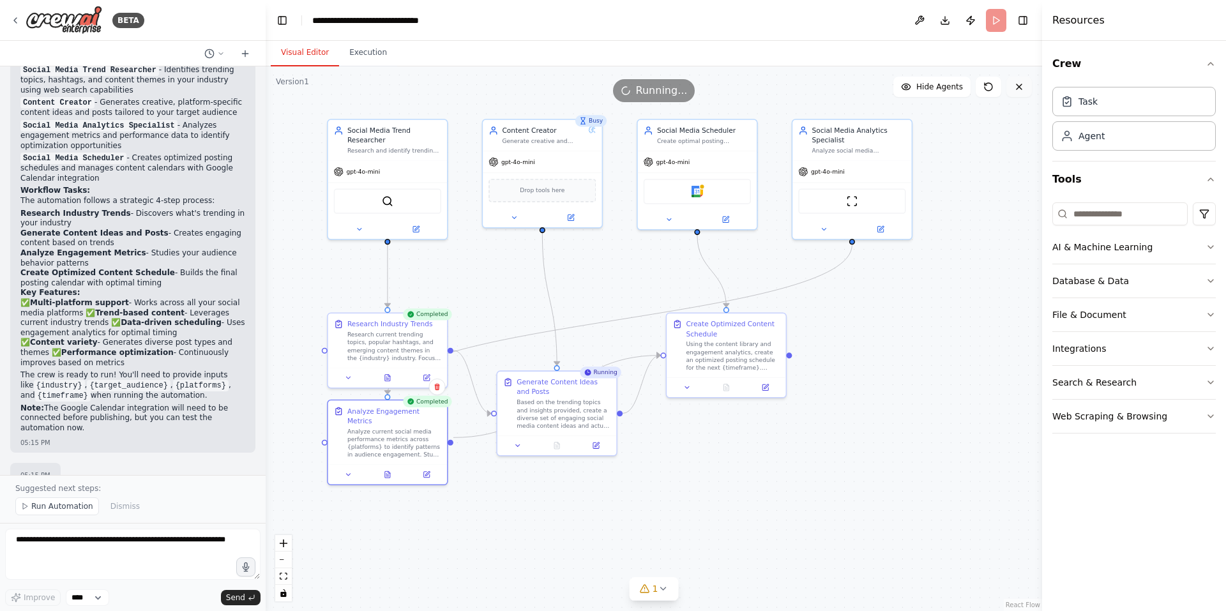
click at [1026, 84] on button at bounding box center [1020, 87] width 26 height 20
click at [991, 84] on icon at bounding box center [989, 87] width 8 height 8
click at [647, 84] on span "Running..." at bounding box center [662, 90] width 52 height 15
click at [996, 19] on header "**********" at bounding box center [654, 20] width 777 height 41
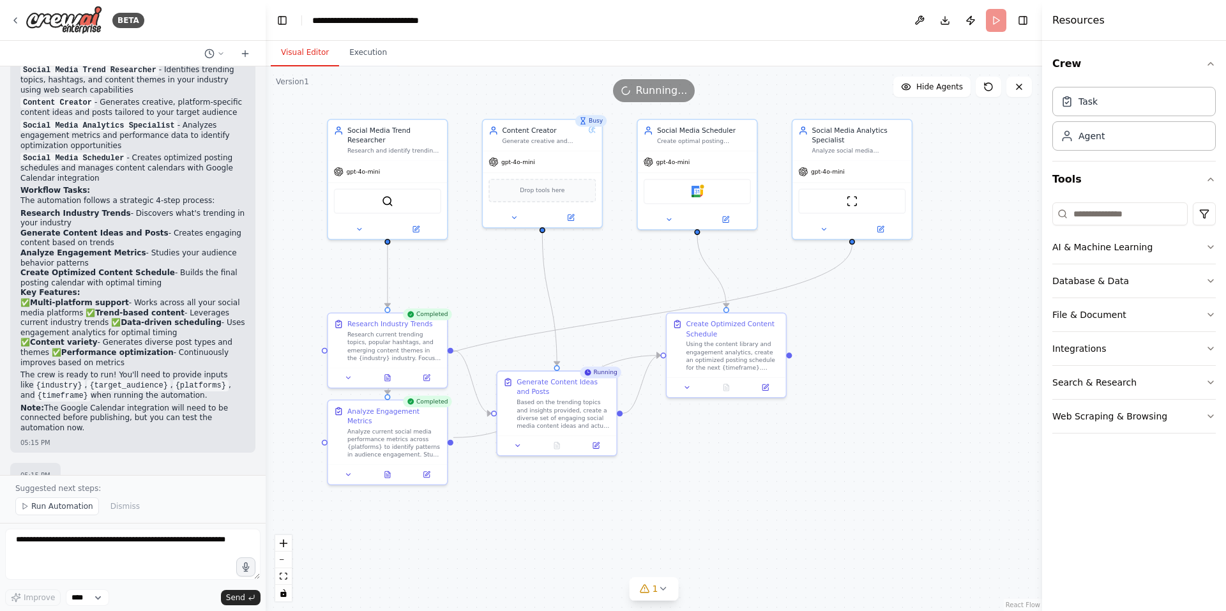
click at [996, 19] on header "**********" at bounding box center [654, 20] width 777 height 41
click at [956, 86] on span "Hide Agents" at bounding box center [940, 87] width 47 height 10
click at [956, 86] on span "Show Agents" at bounding box center [938, 87] width 50 height 10
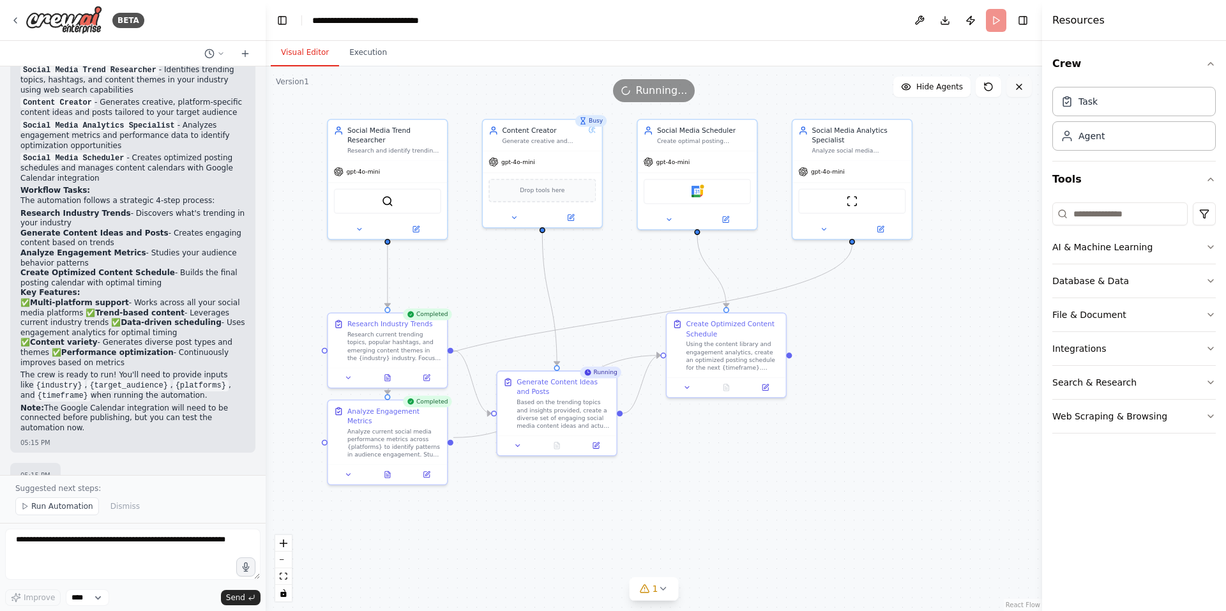
click at [1023, 91] on icon at bounding box center [1019, 87] width 10 height 10
click at [943, 252] on div ".deletable-edge-delete-btn { width: 20px; height: 20px; border: 0px solid #ffff…" at bounding box center [654, 338] width 777 height 545
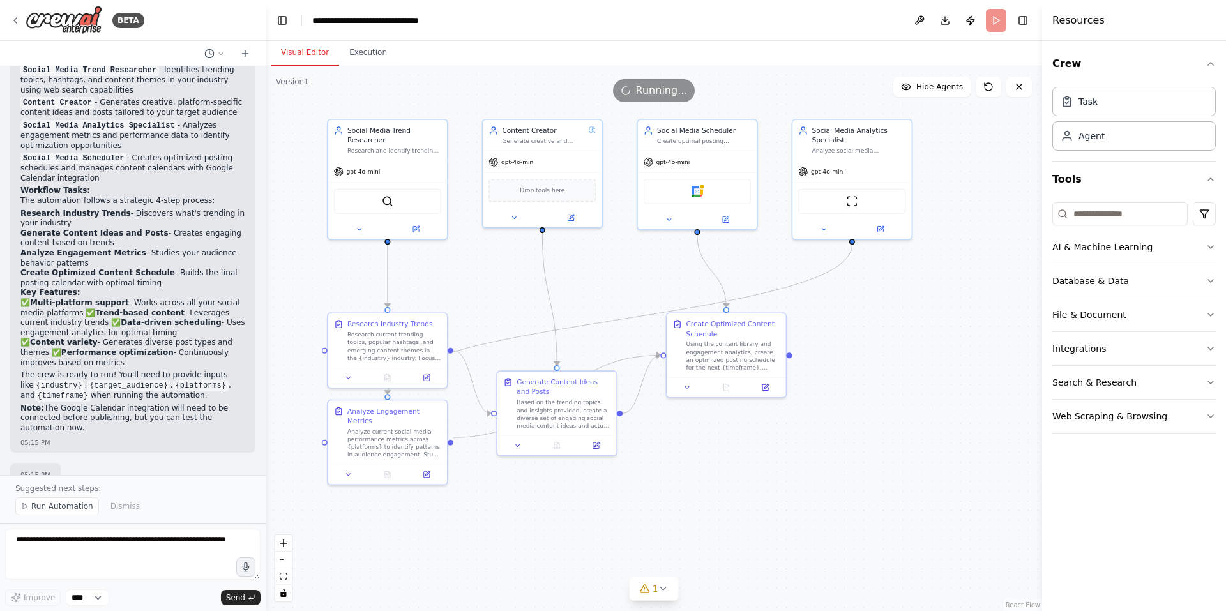
click at [943, 252] on div ".deletable-edge-delete-btn { width: 20px; height: 20px; border: 0px solid #ffff…" at bounding box center [654, 338] width 777 height 545
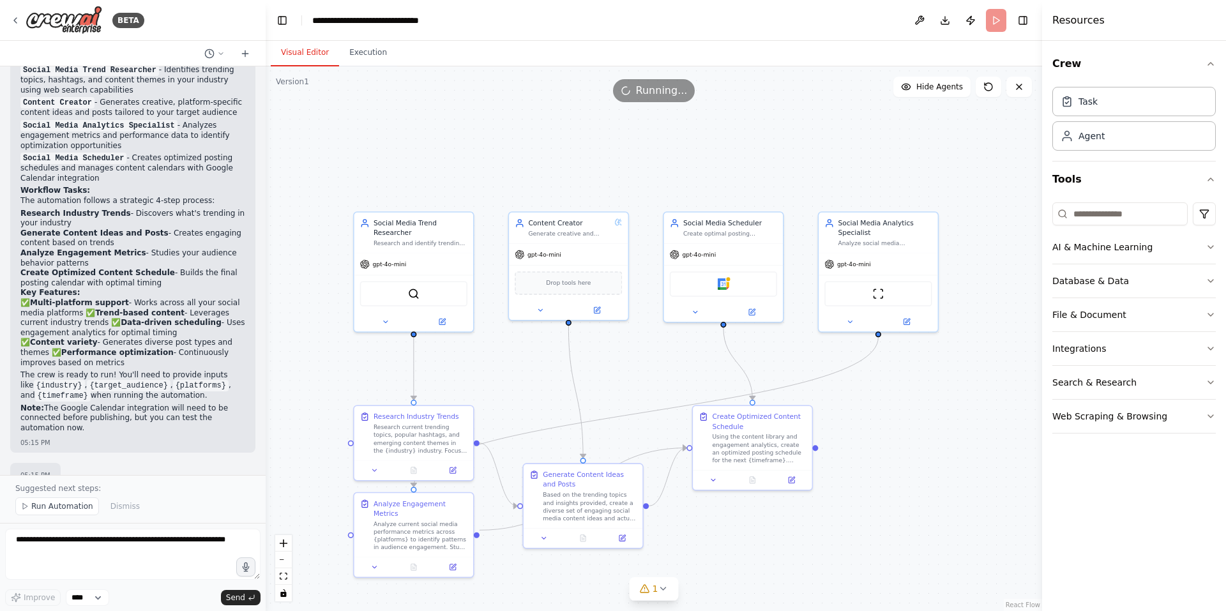
drag, startPoint x: 941, startPoint y: 278, endPoint x: 951, endPoint y: 365, distance: 87.4
click at [951, 365] on div ".deletable-edge-delete-btn { width: 20px; height: 20px; border: 0px solid #ffff…" at bounding box center [654, 338] width 777 height 545
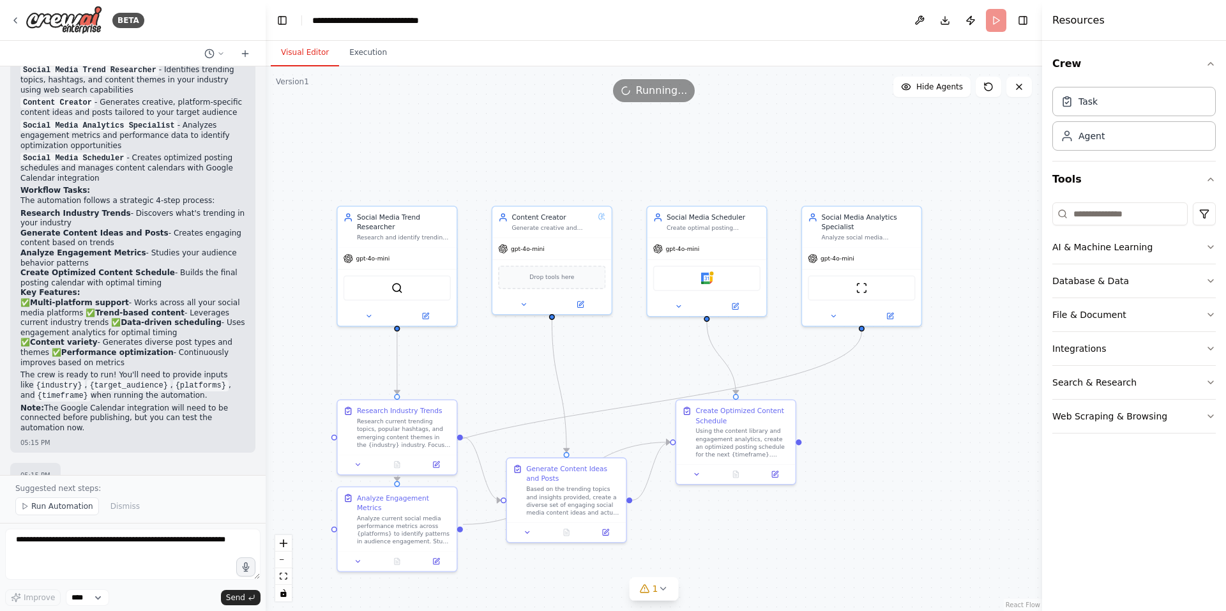
click at [951, 365] on div ".deletable-edge-delete-btn { width: 20px; height: 20px; border: 0px solid #ffff…" at bounding box center [654, 338] width 777 height 545
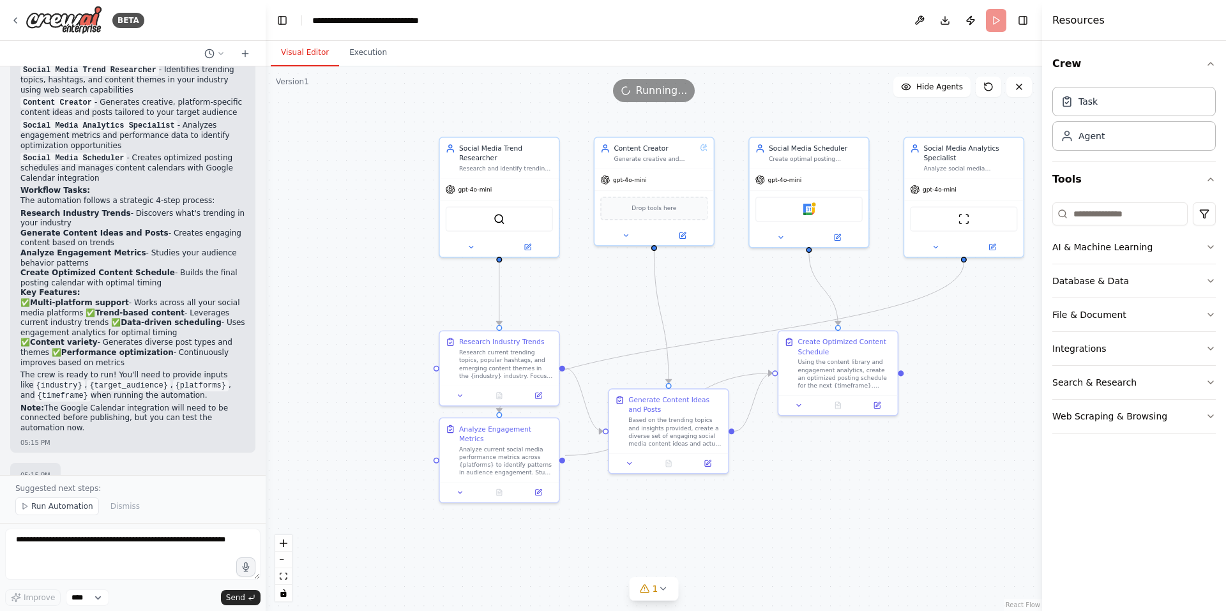
drag, startPoint x: 923, startPoint y: 370, endPoint x: 1024, endPoint y: 300, distance: 122.6
click at [1024, 300] on div ".deletable-edge-delete-btn { width: 20px; height: 20px; border: 0px solid #ffff…" at bounding box center [654, 338] width 777 height 545
click at [1016, 83] on icon at bounding box center [1019, 87] width 10 height 10
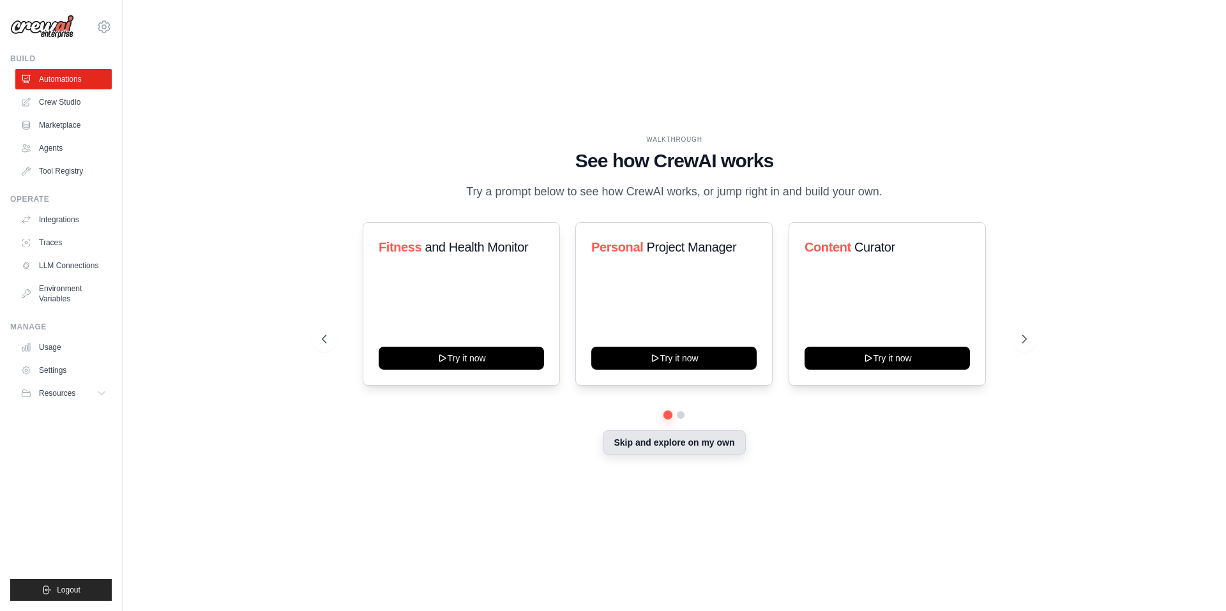
click at [674, 433] on button "Skip and explore on my own" at bounding box center [674, 442] width 142 height 24
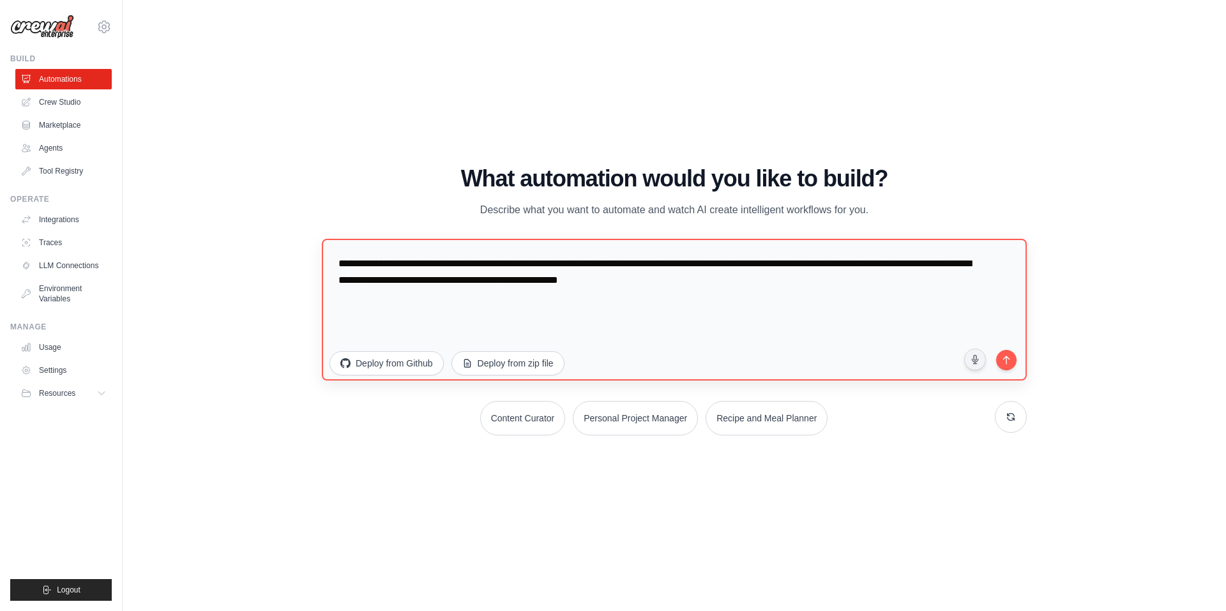
drag, startPoint x: 674, startPoint y: 433, endPoint x: 653, endPoint y: 301, distance: 133.9
click at [653, 301] on div "**********" at bounding box center [674, 301] width 705 height 270
click at [738, 275] on textarea "**********" at bounding box center [674, 309] width 712 height 143
click at [1003, 414] on button at bounding box center [1011, 416] width 32 height 32
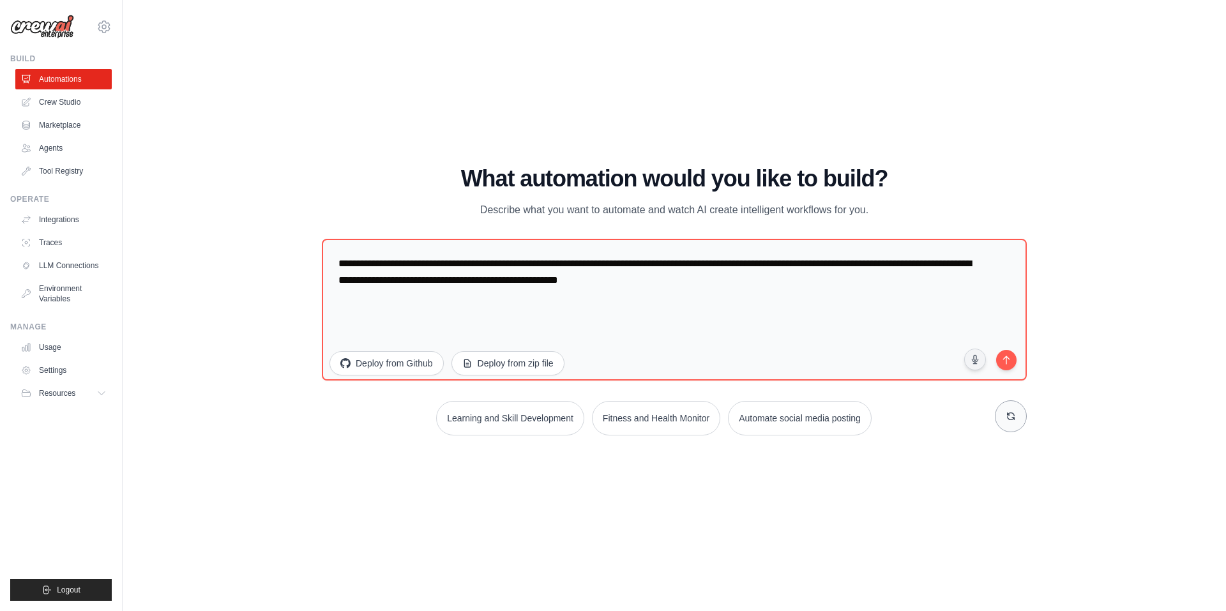
click at [1003, 414] on button at bounding box center [1011, 416] width 32 height 32
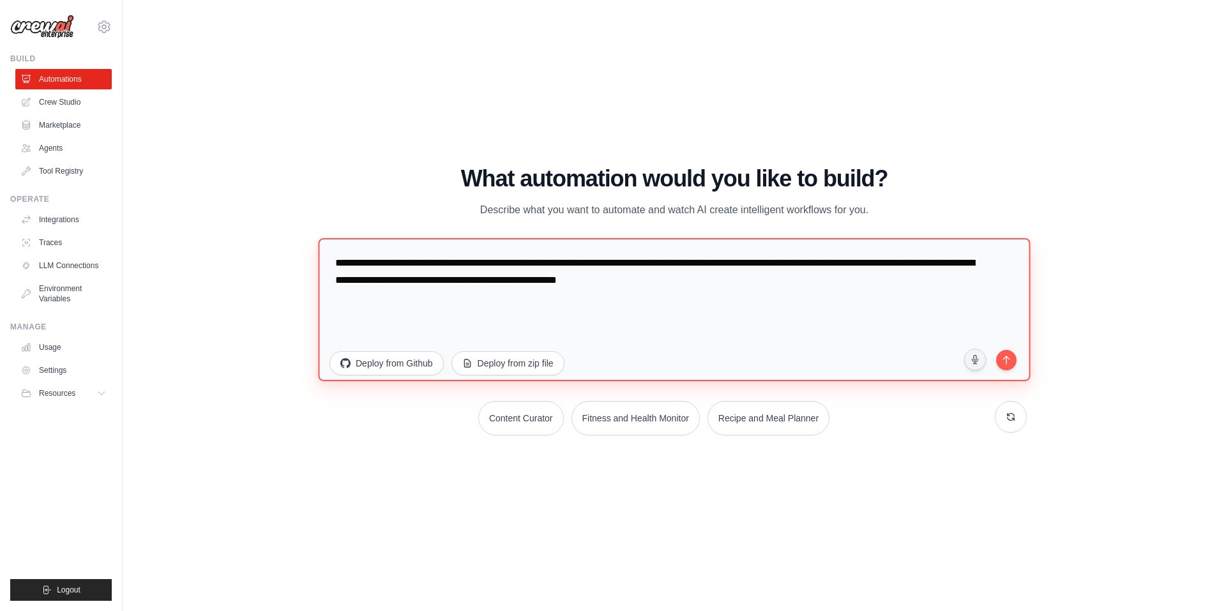
click at [758, 279] on textarea "**********" at bounding box center [674, 309] width 712 height 143
drag, startPoint x: 727, startPoint y: 282, endPoint x: 464, endPoint y: 203, distance: 274.2
click at [464, 203] on div "**********" at bounding box center [674, 301] width 705 height 270
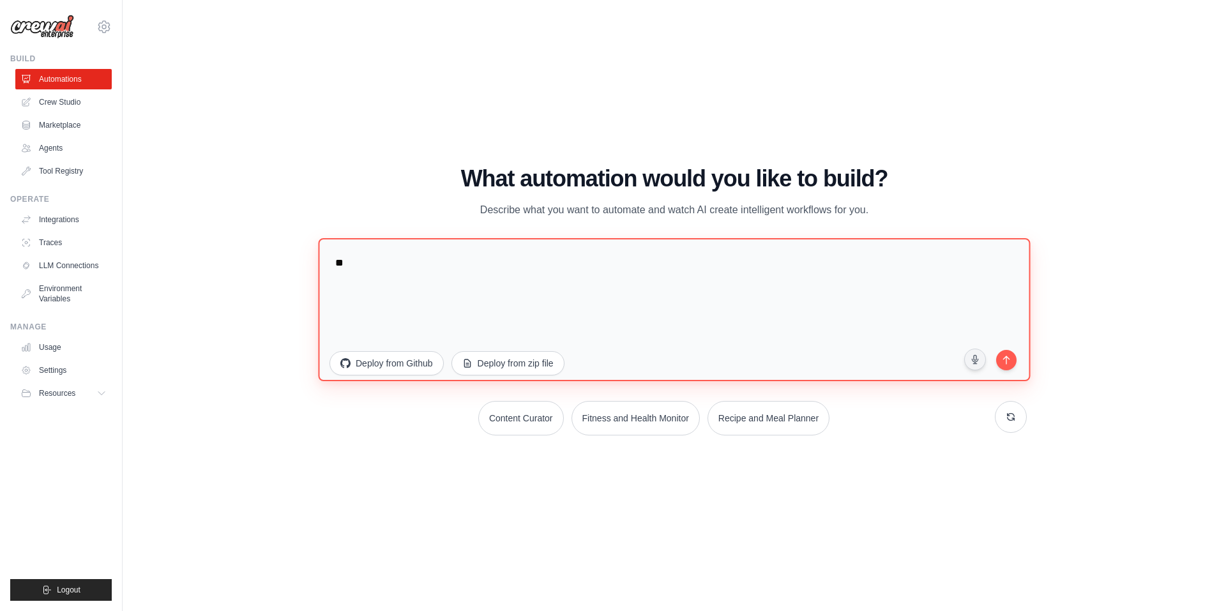
type textarea "*"
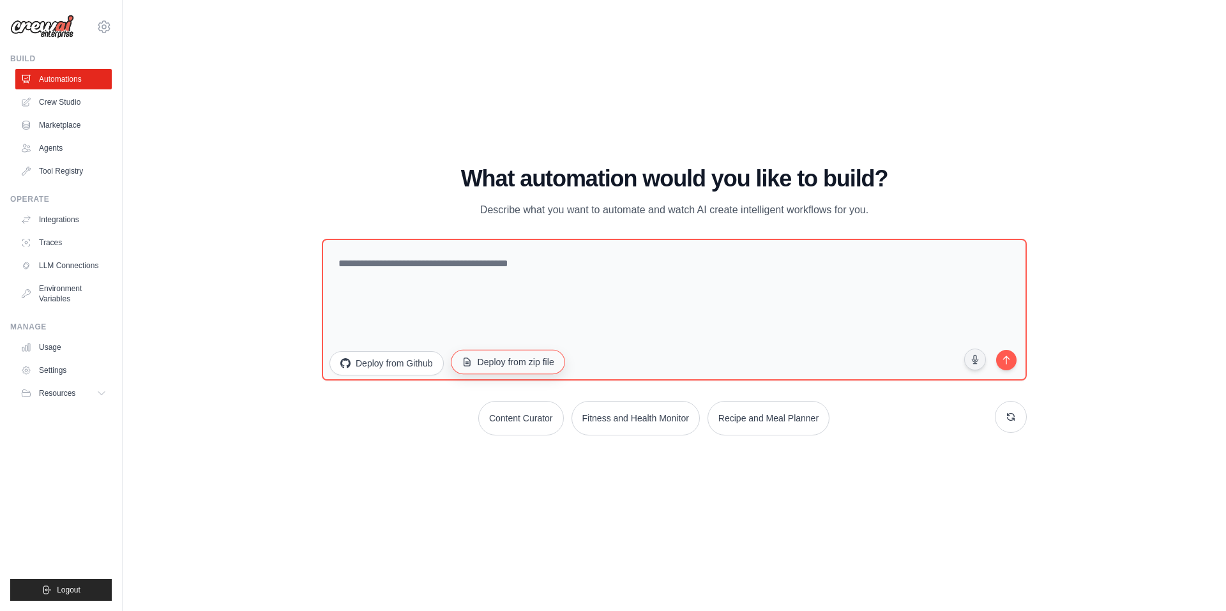
click at [497, 363] on button "Deploy from zip file" at bounding box center [508, 361] width 114 height 24
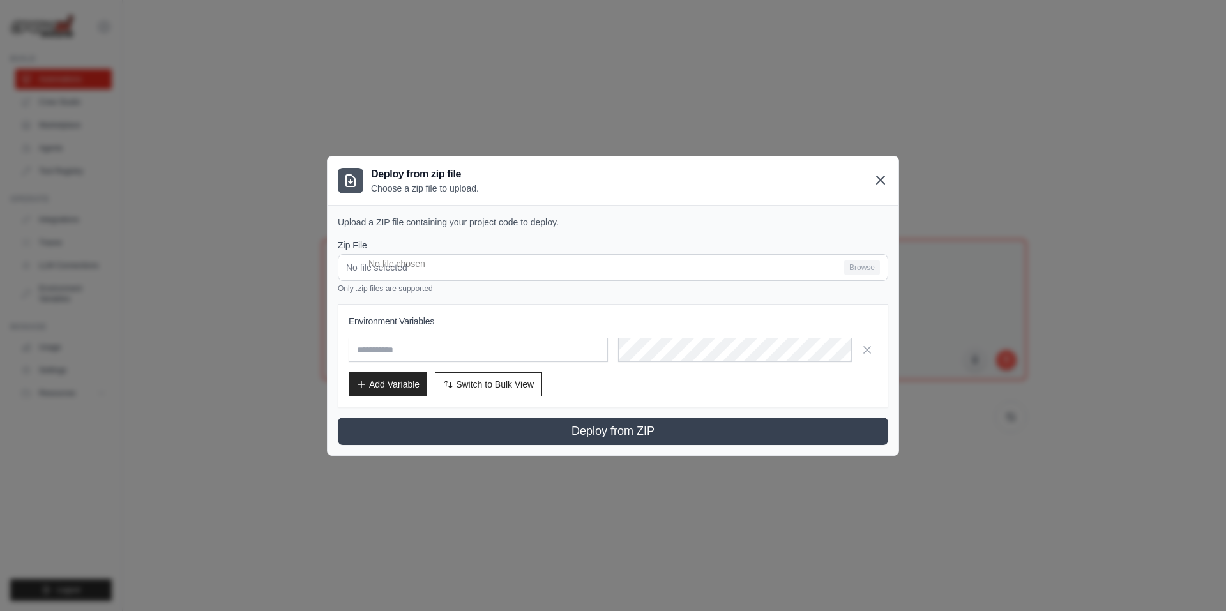
click at [880, 175] on icon at bounding box center [880, 179] width 15 height 15
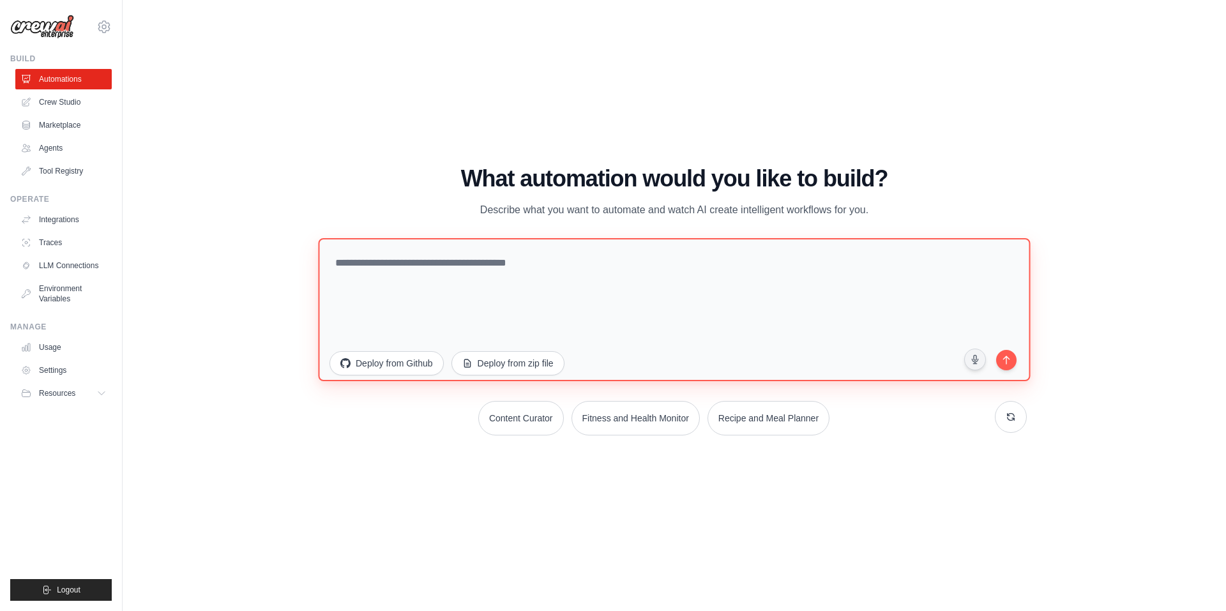
click at [441, 257] on textarea at bounding box center [674, 309] width 712 height 143
type textarea "*"
type textarea "**********"
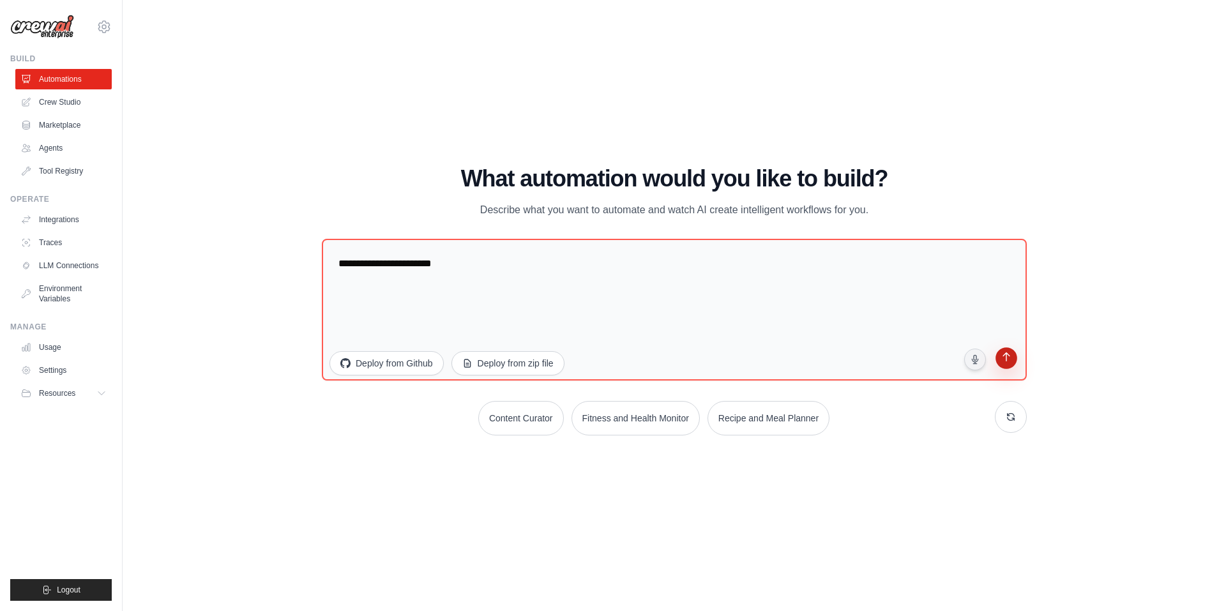
click at [1008, 365] on button "submit" at bounding box center [1006, 359] width 24 height 24
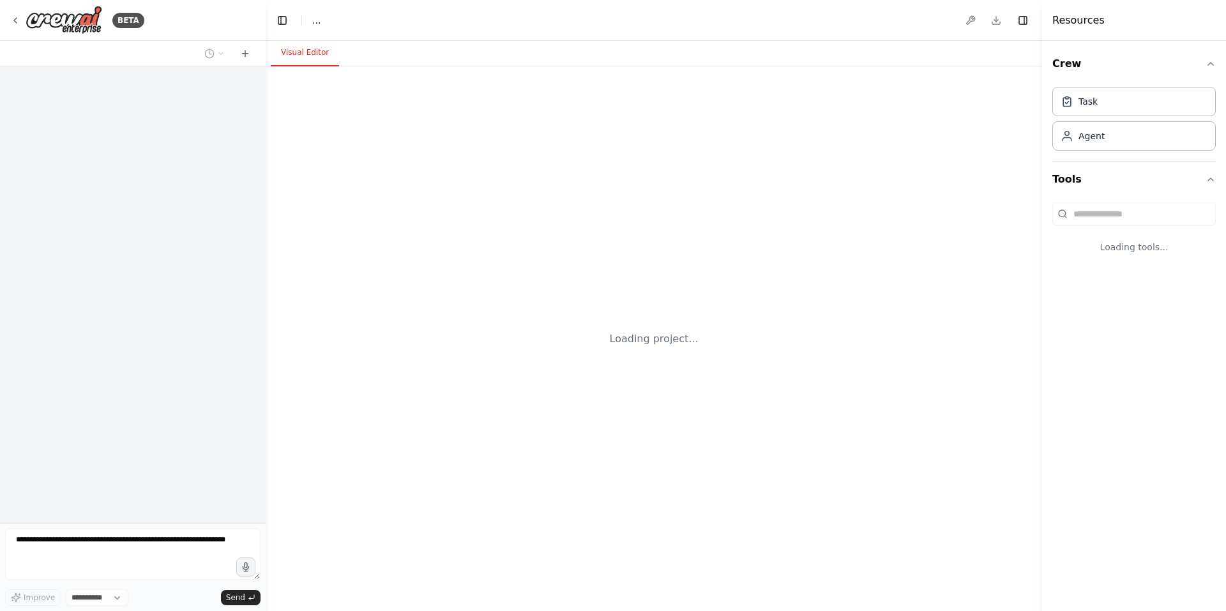
select select "****"
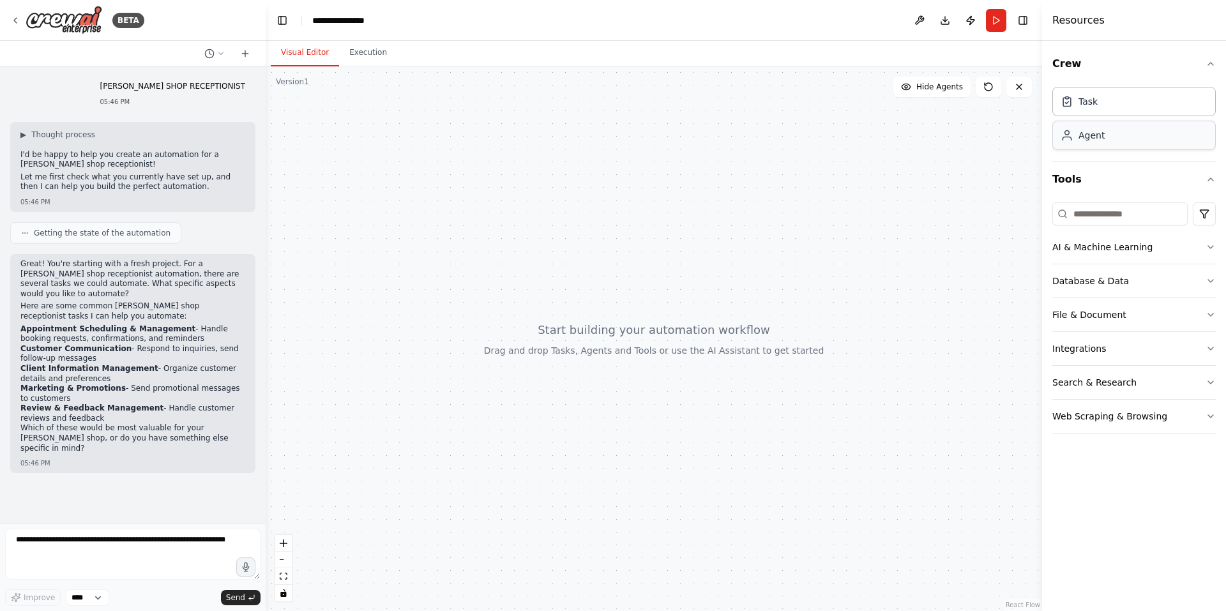
click at [1115, 139] on div "Agent" at bounding box center [1135, 135] width 164 height 29
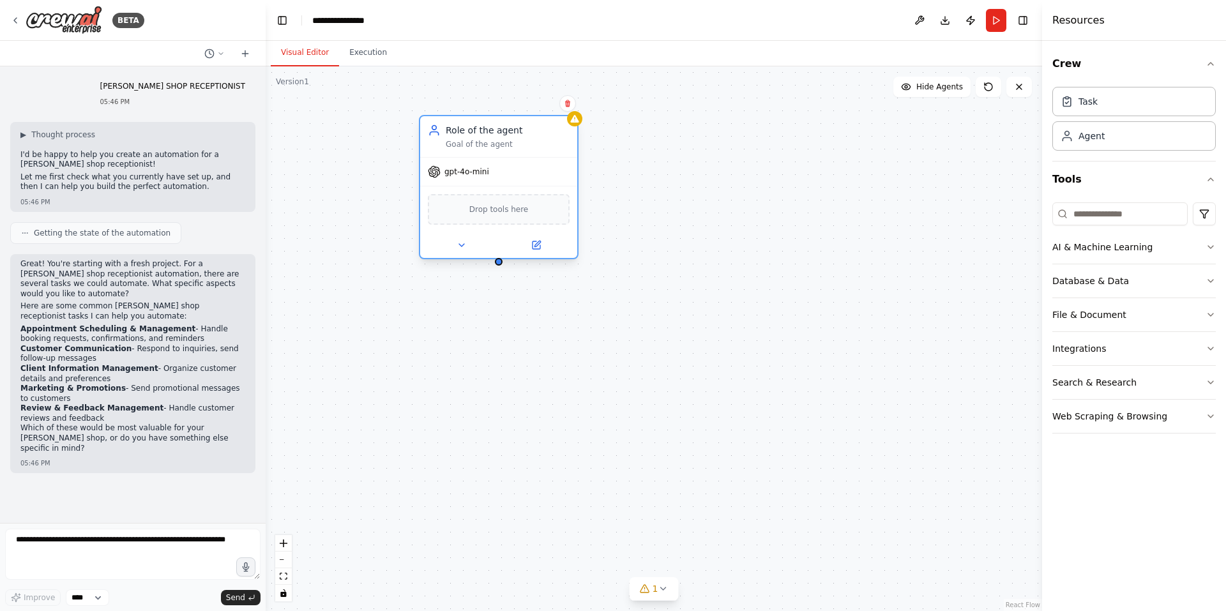
drag, startPoint x: 880, startPoint y: 264, endPoint x: 521, endPoint y: 174, distance: 370.2
click at [521, 174] on div "gpt-4o-mini" at bounding box center [498, 172] width 157 height 28
click at [487, 137] on div "Role of the agent Goal of the agent" at bounding box center [495, 137] width 124 height 26
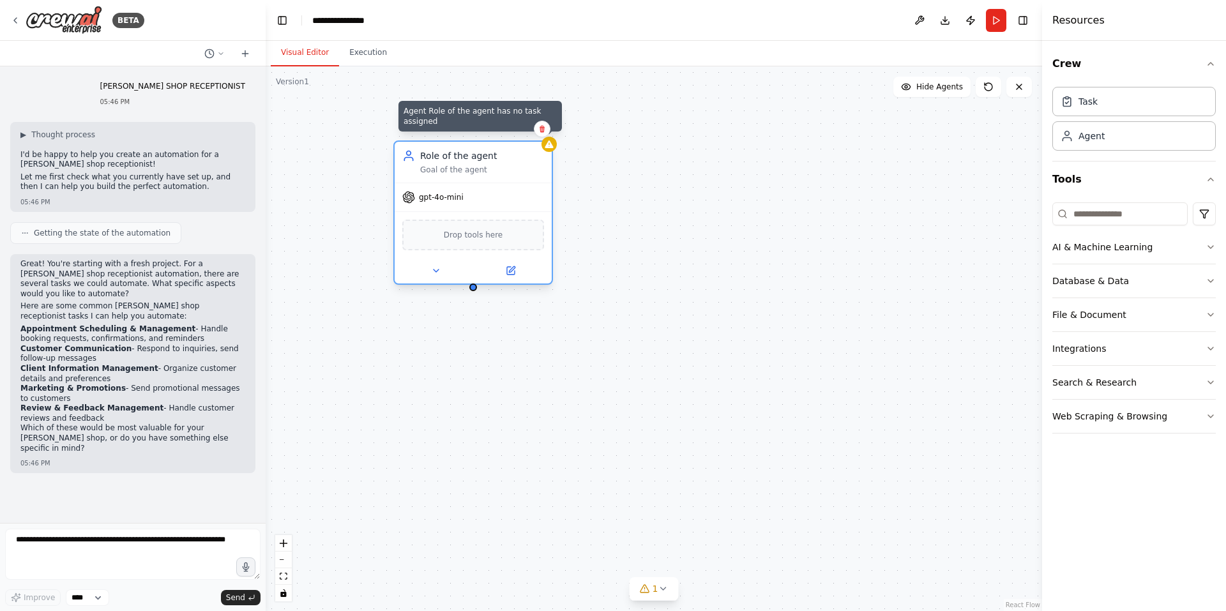
drag, startPoint x: 567, startPoint y: 121, endPoint x: 553, endPoint y: 142, distance: 25.0
click at [553, 142] on icon at bounding box center [549, 144] width 10 height 10
click at [519, 273] on button at bounding box center [511, 270] width 72 height 15
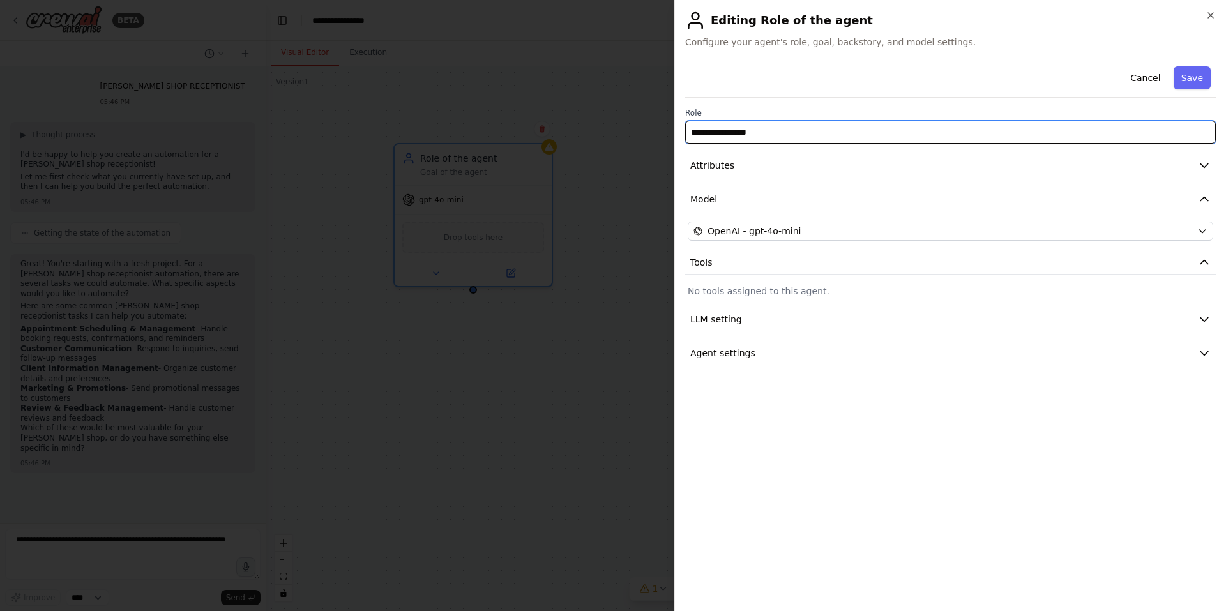
click at [874, 130] on input "**********" at bounding box center [950, 132] width 531 height 23
type input "*"
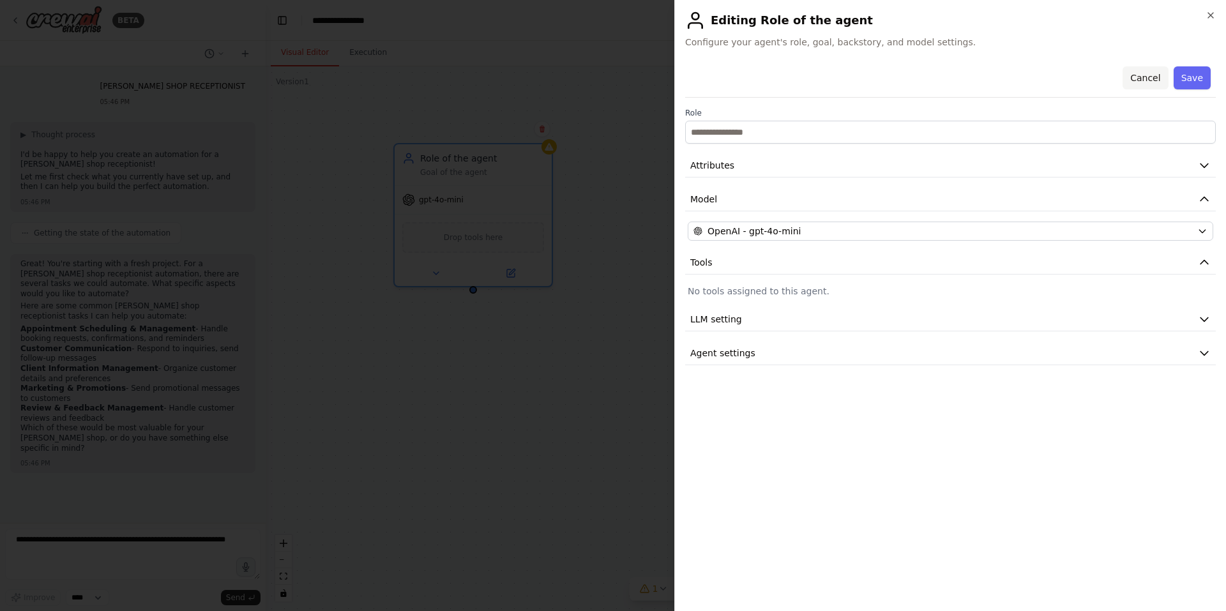
click at [1146, 73] on button "Cancel" at bounding box center [1145, 77] width 45 height 23
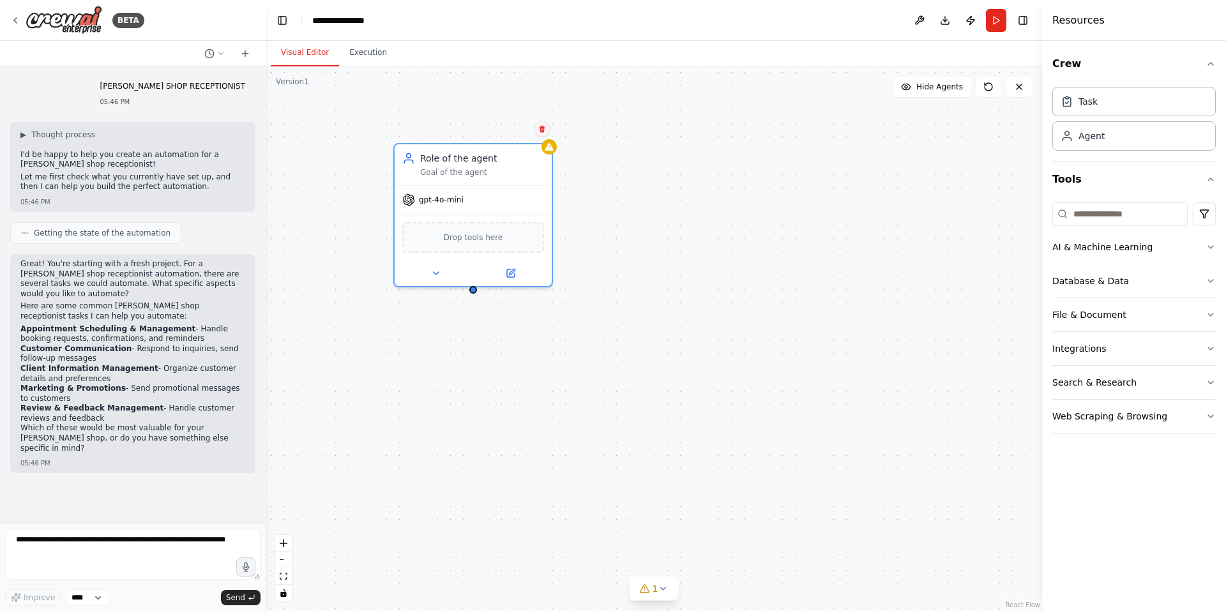
click at [544, 128] on icon at bounding box center [542, 129] width 5 height 7
click at [539, 125] on button at bounding box center [542, 129] width 17 height 17
click at [510, 123] on button "Confirm" at bounding box center [506, 128] width 45 height 15
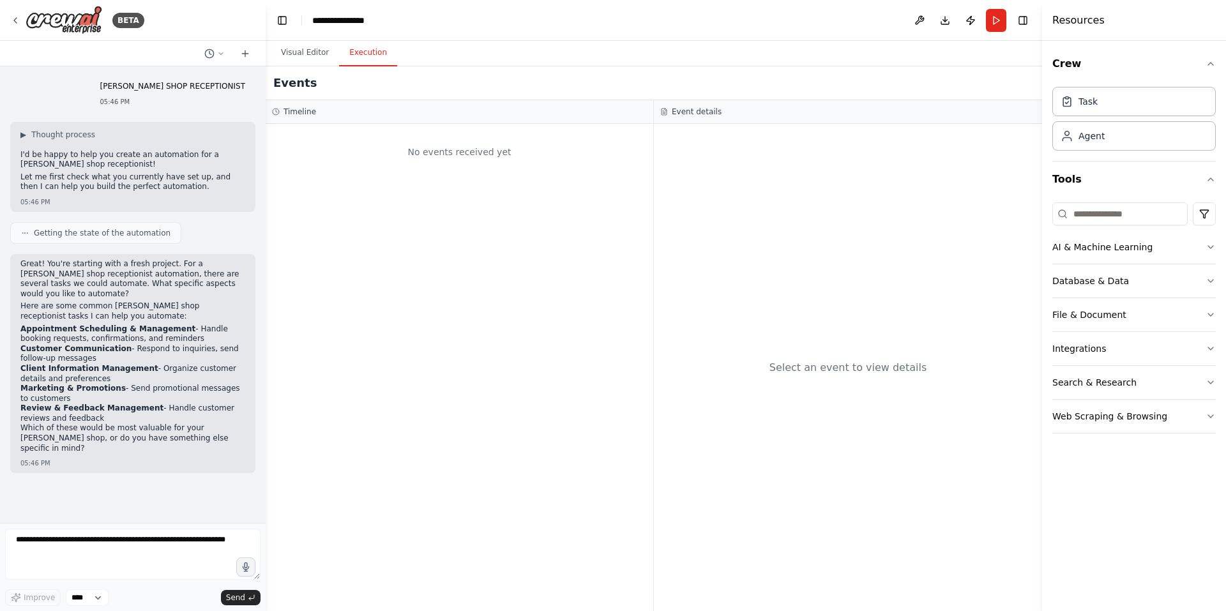
click at [363, 42] on button "Execution" at bounding box center [368, 53] width 58 height 27
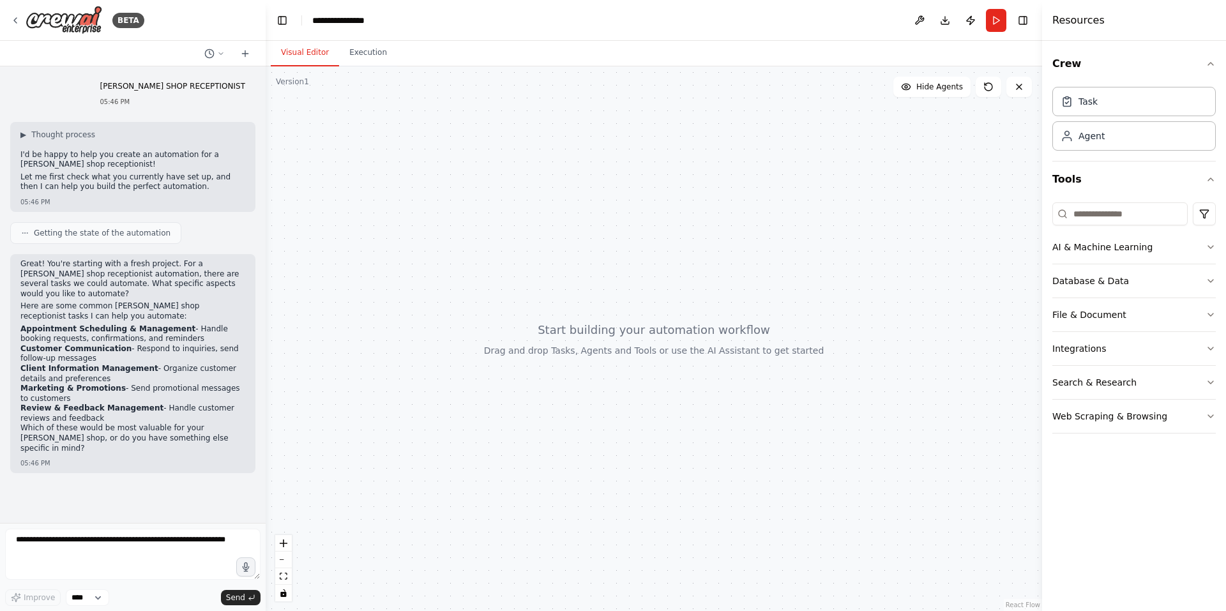
click at [300, 47] on button "Visual Editor" at bounding box center [305, 53] width 68 height 27
click at [338, 22] on div "**********" at bounding box center [344, 20] width 64 height 13
